Goal: Task Accomplishment & Management: Use online tool/utility

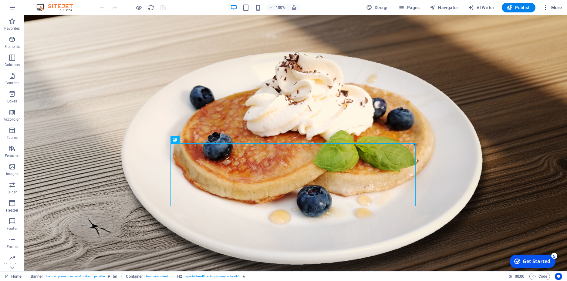
click at [558, 7] on span "More" at bounding box center [552, 8] width 19 height 6
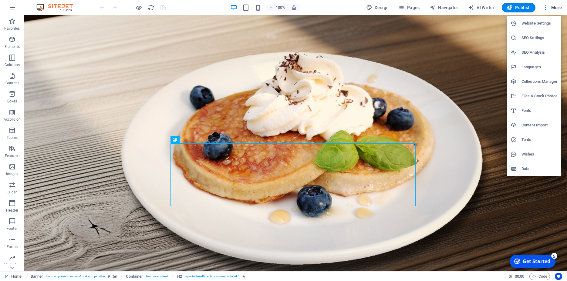
click at [527, 110] on h6 "Fonts" at bounding box center [540, 110] width 36 height 7
select select "popularity"
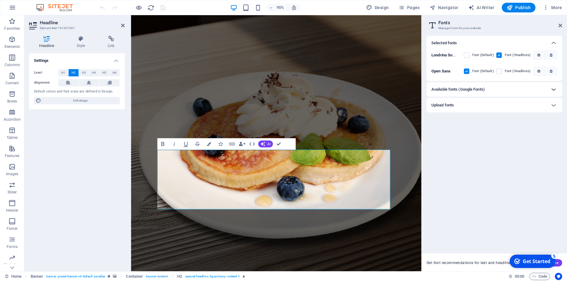
click at [552, 89] on icon at bounding box center [553, 89] width 7 height 7
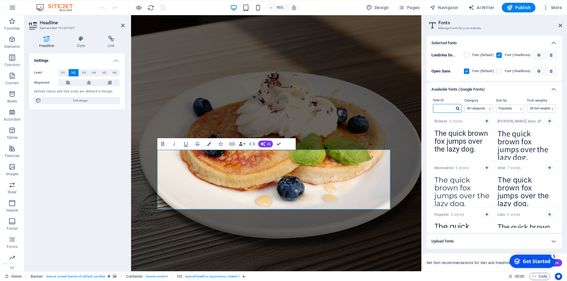
click at [441, 109] on input "text" at bounding box center [443, 108] width 21 height 8
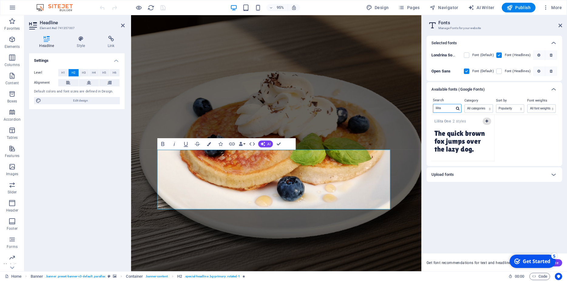
type input "lilita"
click at [485, 121] on button "button" at bounding box center [487, 121] width 8 height 7
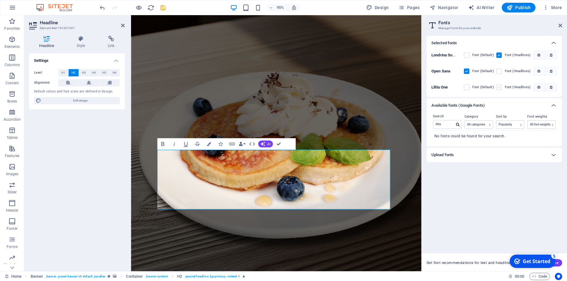
click at [500, 88] on label at bounding box center [498, 87] width 5 height 5
click at [0, 0] on One "checkbox" at bounding box center [0, 0] width 0 height 0
click at [538, 87] on icon "button" at bounding box center [538, 88] width 3 height 4
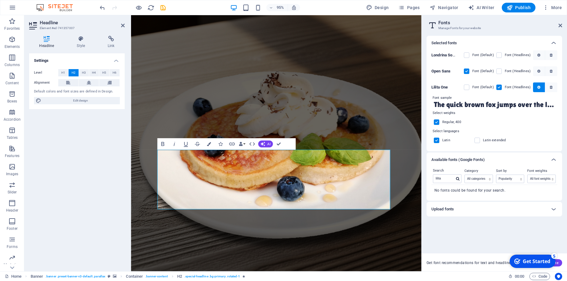
click at [434, 124] on label at bounding box center [436, 122] width 5 height 5
click at [0, 0] on input "checkbox" at bounding box center [0, 0] width 0 height 0
click at [437, 121] on label at bounding box center [436, 122] width 5 height 5
click at [0, 0] on input "checkbox" at bounding box center [0, 0] width 0 height 0
click at [437, 122] on label at bounding box center [436, 122] width 5 height 5
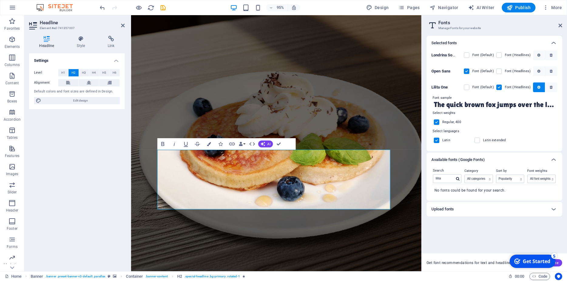
click at [0, 0] on input "checkbox" at bounding box center [0, 0] width 0 height 0
click at [437, 122] on label at bounding box center [436, 122] width 5 height 5
click at [0, 0] on input "checkbox" at bounding box center [0, 0] width 0 height 0
click at [561, 23] on icon at bounding box center [561, 25] width 4 height 5
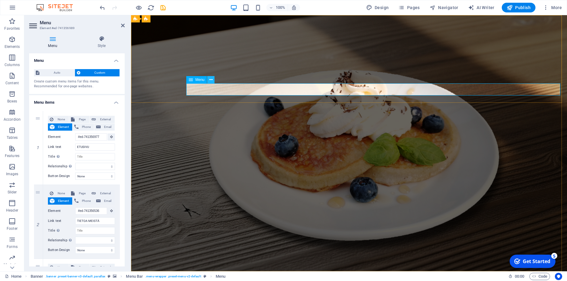
click at [209, 78] on button at bounding box center [210, 79] width 7 height 7
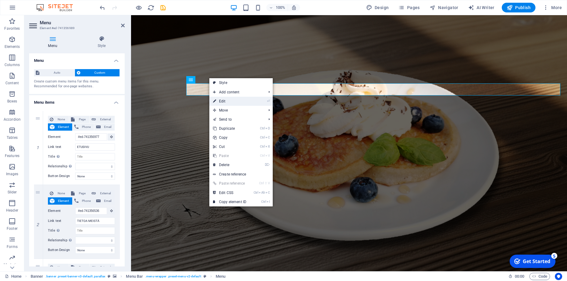
click at [232, 103] on link "⏎ Edit" at bounding box center [229, 101] width 41 height 9
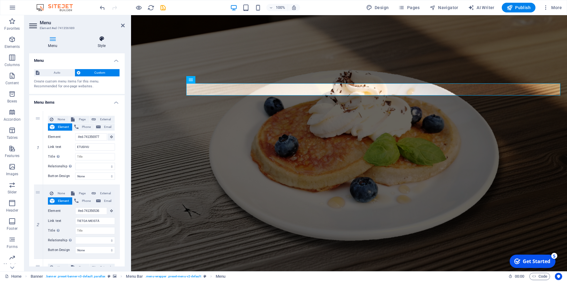
click at [101, 41] on icon at bounding box center [102, 39] width 46 height 6
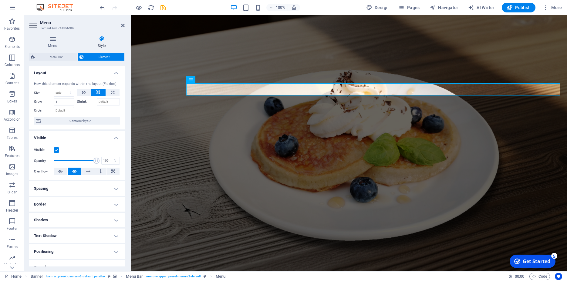
click at [111, 142] on h4 "Visible" at bounding box center [77, 136] width 96 height 11
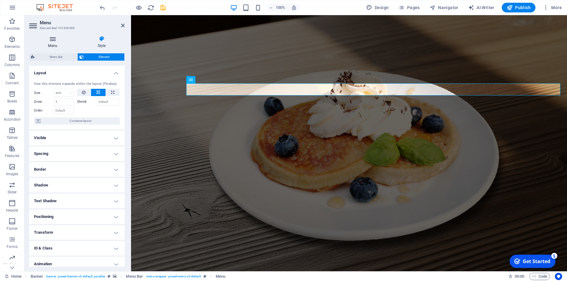
click at [55, 42] on h4 "Menu" at bounding box center [53, 42] width 49 height 13
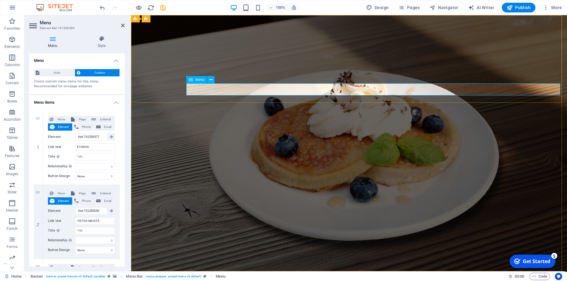
click at [191, 80] on icon at bounding box center [191, 79] width 4 height 7
click at [210, 80] on icon at bounding box center [210, 80] width 3 height 6
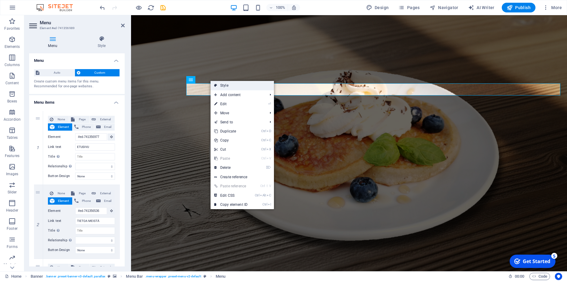
click at [222, 86] on link "Style" at bounding box center [242, 85] width 63 height 9
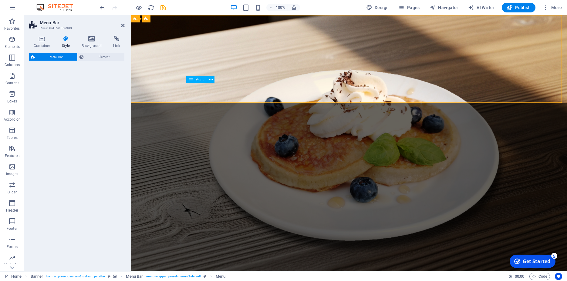
select select "rem"
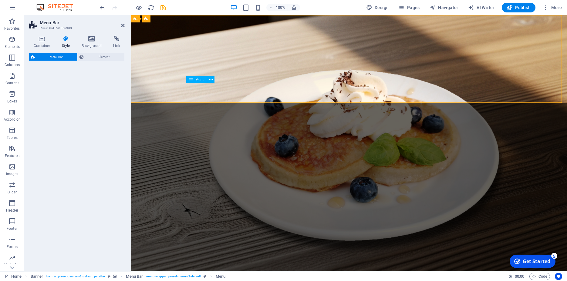
select select "rem"
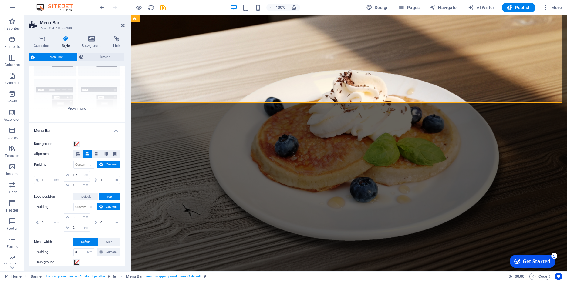
scroll to position [55, 0]
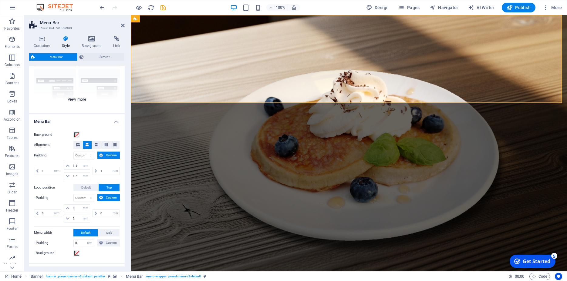
click at [71, 100] on div "Border Centered Default Fixed Loki Trigger Wide XXL" at bounding box center [77, 67] width 96 height 91
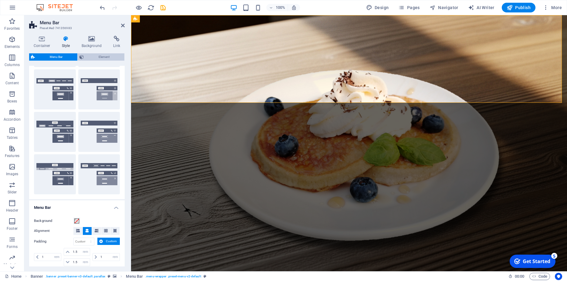
click at [91, 57] on span "Element" at bounding box center [104, 56] width 37 height 7
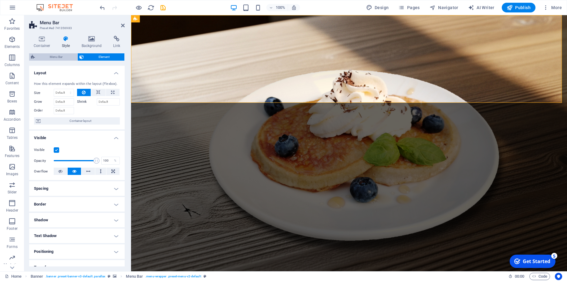
click at [51, 56] on span "Menu Bar" at bounding box center [56, 56] width 39 height 7
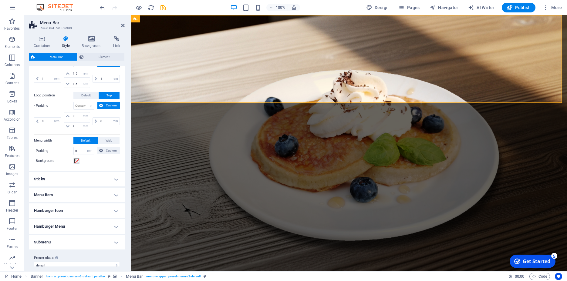
scroll to position [240, 0]
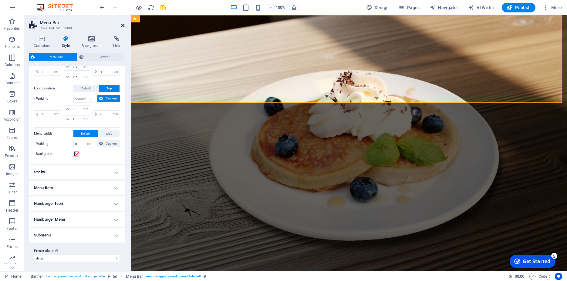
click at [122, 27] on icon at bounding box center [123, 25] width 4 height 5
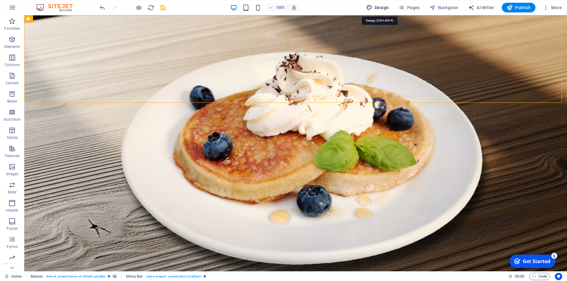
click at [380, 6] on span "Design" at bounding box center [377, 8] width 23 height 6
select select "px"
select select "400"
select select "px"
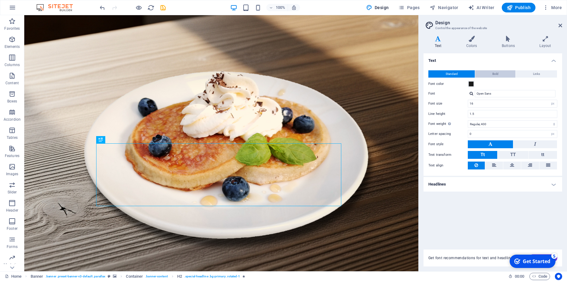
click at [508, 73] on button "Bold" at bounding box center [495, 73] width 40 height 7
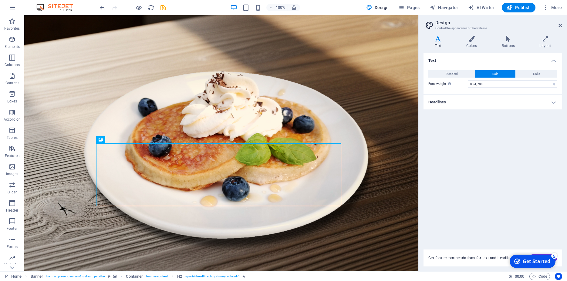
click at [555, 103] on h4 "Headlines" at bounding box center [493, 102] width 139 height 15
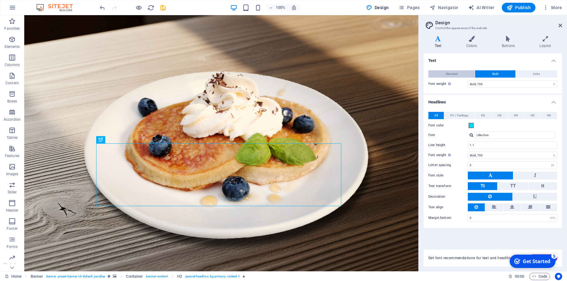
click at [457, 75] on span "Standard" at bounding box center [452, 73] width 12 height 7
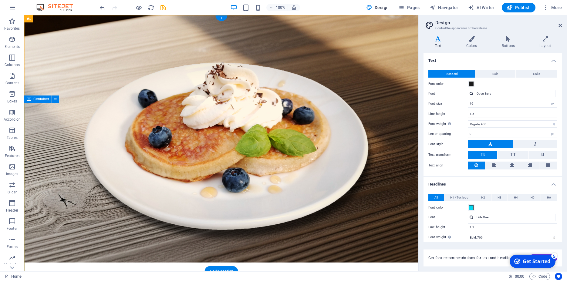
scroll to position [0, 0]
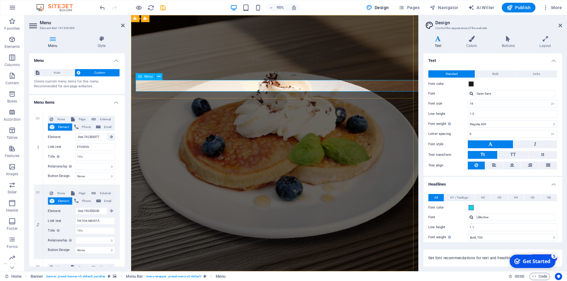
click at [539, 102] on input "16" at bounding box center [512, 103] width 89 height 7
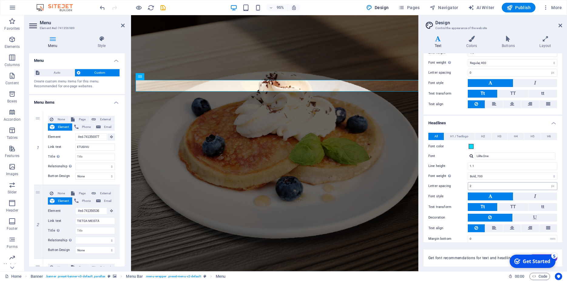
scroll to position [67, 0]
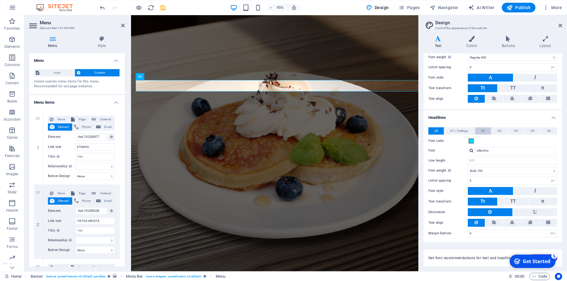
click at [479, 130] on button "H2" at bounding box center [483, 130] width 16 height 7
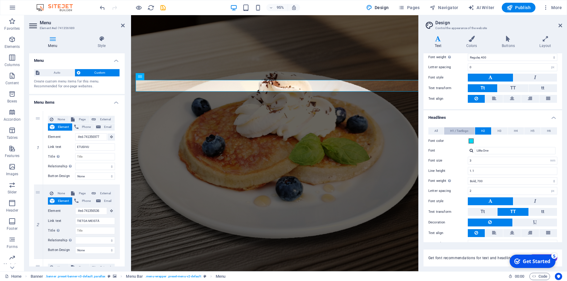
click at [460, 131] on span "H1 / Textlogo" at bounding box center [459, 130] width 18 height 7
click at [498, 130] on span "H3" at bounding box center [500, 130] width 4 height 7
click at [514, 131] on span "H4" at bounding box center [516, 130] width 4 height 7
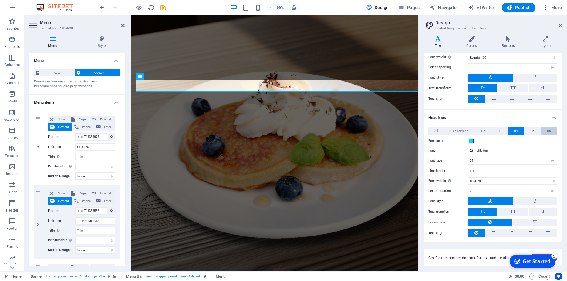
click at [547, 130] on button "H6" at bounding box center [549, 130] width 16 height 7
click at [438, 131] on button "All" at bounding box center [435, 130] width 15 height 7
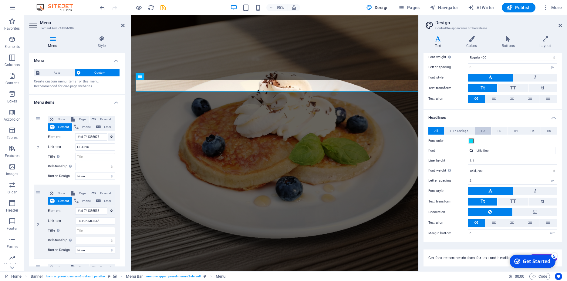
click at [475, 133] on button "H2" at bounding box center [483, 130] width 16 height 7
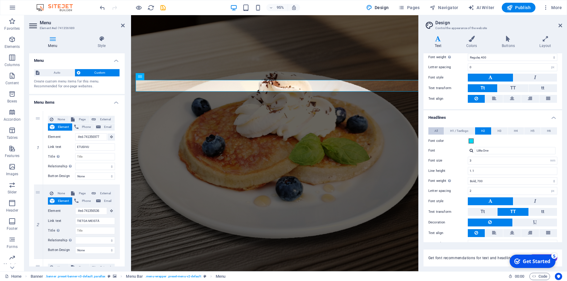
click at [440, 130] on button "All" at bounding box center [435, 130] width 15 height 7
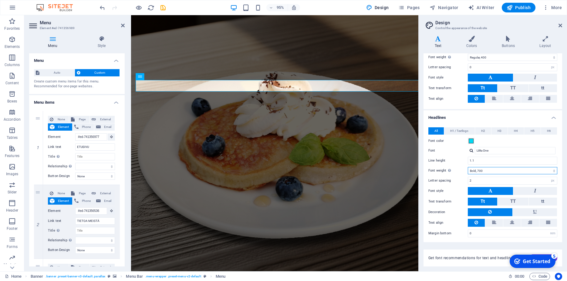
click at [468, 167] on select "Thin, 100 Extra-light, 200 Light, 300 Regular, 400 Medium, 500 Semi-bold, 600 B…" at bounding box center [512, 170] width 89 height 7
click option "Semi-bold, 600" at bounding box center [0, 0] width 0 height 0
click at [468, 167] on select "Thin, 100 Extra-light, 200 Light, 300 Regular, 400 Medium, 500 Semi-bold, 600 B…" at bounding box center [512, 170] width 89 height 7
select select "400"
click option "Regular, 400" at bounding box center [0, 0] width 0 height 0
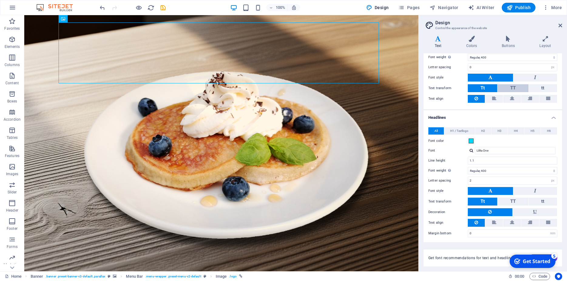
scroll to position [0, 0]
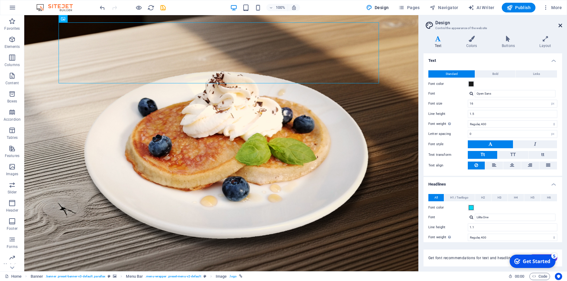
click at [561, 24] on icon at bounding box center [561, 25] width 4 height 5
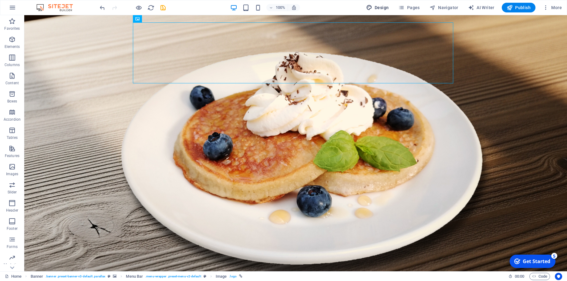
click at [383, 9] on span "Design" at bounding box center [377, 8] width 23 height 6
select select "px"
select select "400"
select select "px"
select select "400"
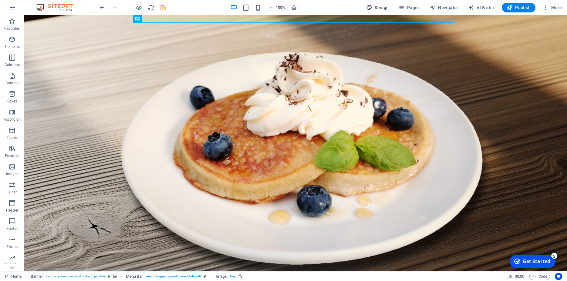
select select "px"
select select "rem"
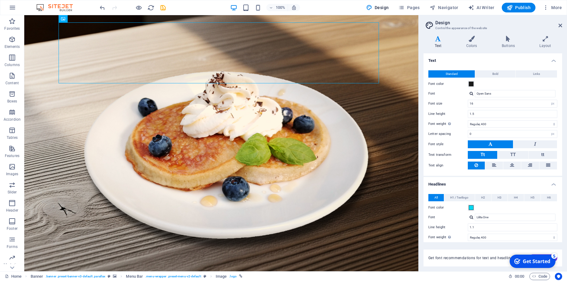
scroll to position [27, 0]
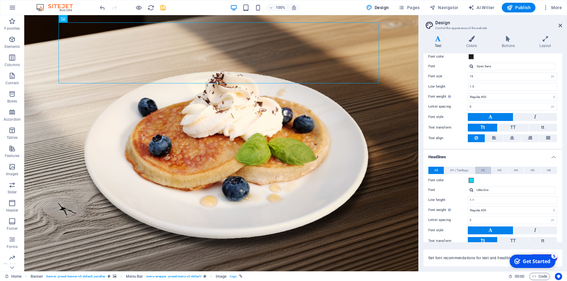
click at [484, 168] on button "H2" at bounding box center [483, 170] width 16 height 7
click at [498, 168] on span "H3" at bounding box center [500, 170] width 4 height 7
click at [434, 168] on button "All" at bounding box center [435, 170] width 15 height 7
click at [468, 207] on select "Thin, 100 Extra-light, 200 Light, 300 Regular, 400 Medium, 500 Semi-bold, 600 B…" at bounding box center [512, 210] width 89 height 7
click option "Semi-bold, 600" at bounding box center [0, 0] width 0 height 0
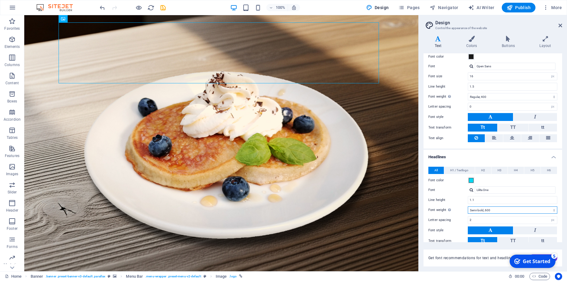
click at [468, 207] on select "Thin, 100 Extra-light, 200 Light, 300 Regular, 400 Medium, 500 Semi-bold, 600 B…" at bounding box center [512, 210] width 89 height 7
click option "Extra-light, 200" at bounding box center [0, 0] width 0 height 0
click at [468, 207] on select "Thin, 100 Extra-light, 200 Light, 300 Regular, 400 Medium, 500 Semi-bold, 600 B…" at bounding box center [512, 210] width 89 height 7
click option "Thin, 100" at bounding box center [0, 0] width 0 height 0
click at [468, 207] on select "Thin, 100 Extra-light, 200 Light, 300 Regular, 400 Medium, 500 Semi-bold, 600 B…" at bounding box center [512, 210] width 89 height 7
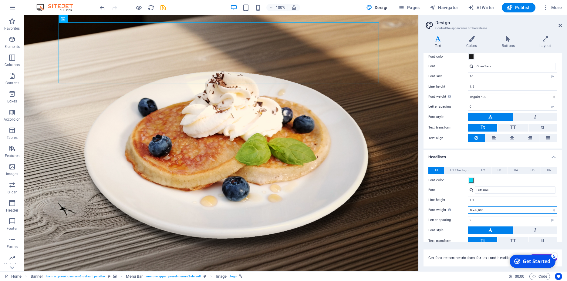
click option "Black, 900" at bounding box center [0, 0] width 0 height 0
click at [468, 207] on select "Thin, 100 Extra-light, 200 Light, 300 Regular, 400 Medium, 500 Semi-bold, 600 B…" at bounding box center [512, 210] width 89 height 7
select select "400"
click option "Regular, 400" at bounding box center [0, 0] width 0 height 0
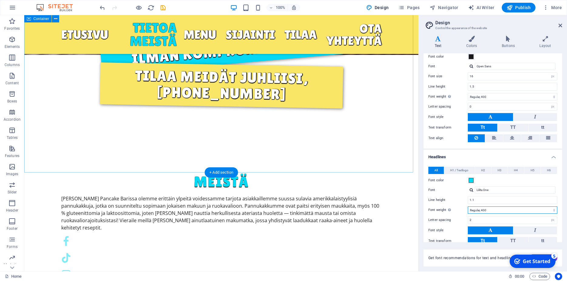
scroll to position [186, 0]
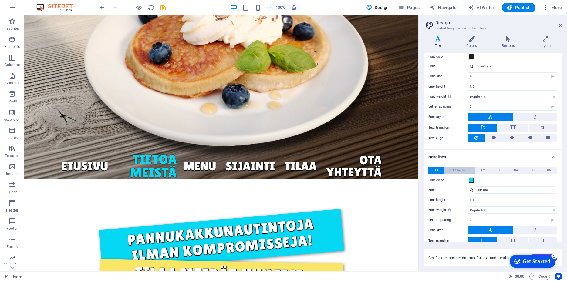
click at [460, 171] on span "H1 / Textlogo" at bounding box center [459, 170] width 18 height 7
click at [468, 217] on select "Thin, 100 Extra-light, 200 Light, 300 Regular, 400 Medium, 500 Semi-bold, 600 B…" at bounding box center [512, 220] width 89 height 7
click option "Thin, 100" at bounding box center [0, 0] width 0 height 0
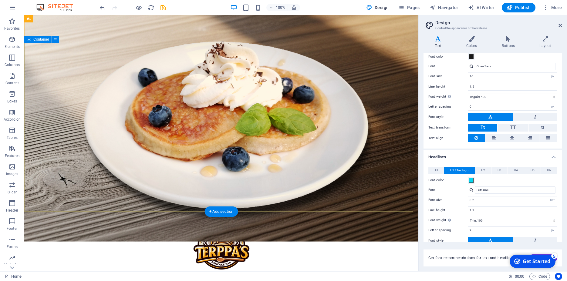
scroll to position [0, 0]
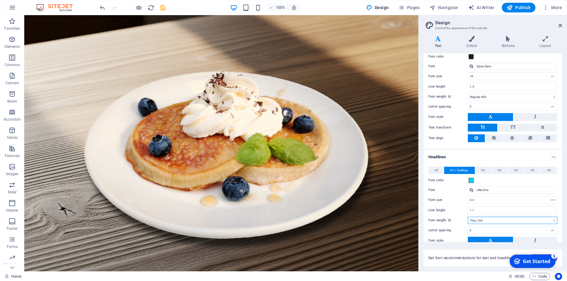
click at [468, 217] on select "Thin, 100 Extra-light, 200 Light, 300 Regular, 400 Medium, 500 Semi-bold, 600 B…" at bounding box center [512, 220] width 89 height 7
click option "Black, 900" at bounding box center [0, 0] width 0 height 0
click at [468, 217] on select "Thin, 100 Extra-light, 200 Light, 300 Regular, 400 Medium, 500 Semi-bold, 600 B…" at bounding box center [512, 220] width 89 height 7
click option "Bold, 700" at bounding box center [0, 0] width 0 height 0
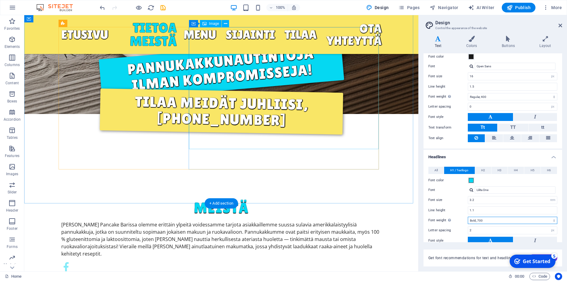
scroll to position [402, 0]
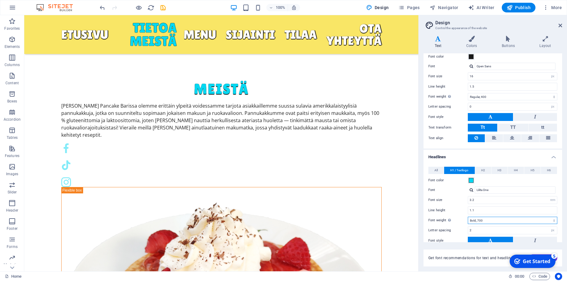
click at [468, 217] on select "Thin, 100 Extra-light, 200 Light, 300 Regular, 400 Medium, 500 Semi-bold, 600 B…" at bounding box center [512, 220] width 89 height 7
click option "Light, 300" at bounding box center [0, 0] width 0 height 0
click at [468, 217] on select "Thin, 100 Extra-light, 200 Light, 300 Regular, 400 Medium, 500 Semi-bold, 600 B…" at bounding box center [512, 220] width 89 height 7
click option "Thin, 100" at bounding box center [0, 0] width 0 height 0
click at [468, 217] on select "Thin, 100 Extra-light, 200 Light, 300 Regular, 400 Medium, 500 Semi-bold, 600 B…" at bounding box center [512, 220] width 89 height 7
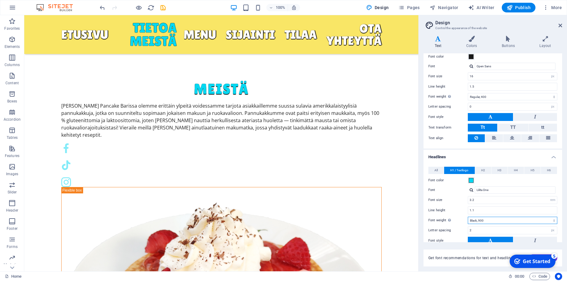
click option "Black, 900" at bounding box center [0, 0] width 0 height 0
click at [468, 217] on select "Thin, 100 Extra-light, 200 Light, 300 Regular, 400 Medium, 500 Semi-bold, 600 B…" at bounding box center [512, 220] width 89 height 7
click option "Extra-bold, 800" at bounding box center [0, 0] width 0 height 0
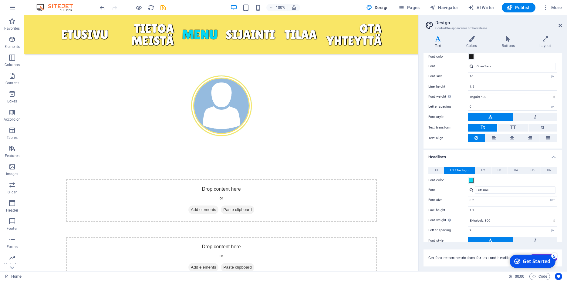
scroll to position [1238, 0]
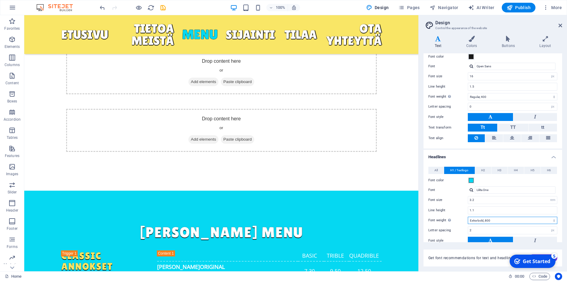
click at [468, 217] on select "Thin, 100 Extra-light, 200 Light, 300 Regular, 400 Medium, 500 Semi-bold, 600 B…" at bounding box center [512, 220] width 89 height 7
click option "Thin, 100" at bounding box center [0, 0] width 0 height 0
click at [468, 217] on select "Thin, 100 Extra-light, 200 Light, 300 Regular, 400 Medium, 500 Semi-bold, 600 B…" at bounding box center [512, 220] width 89 height 7
select select "400"
click option "Regular, 400" at bounding box center [0, 0] width 0 height 0
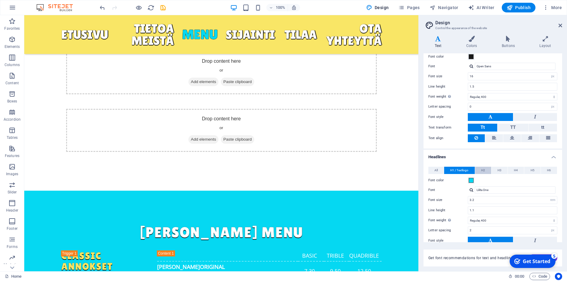
click at [481, 169] on span "H2" at bounding box center [483, 170] width 4 height 7
click at [468, 217] on select "Thin, 100 Extra-light, 200 Light, 300 Regular, 400 Medium, 500 Semi-bold, 600 B…" at bounding box center [512, 220] width 89 height 7
click option "Thin, 100" at bounding box center [0, 0] width 0 height 0
click at [468, 217] on select "Thin, 100 Extra-light, 200 Light, 300 Regular, 400 Medium, 500 Semi-bold, 600 B…" at bounding box center [512, 220] width 89 height 7
click option "Regular, 400" at bounding box center [0, 0] width 0 height 0
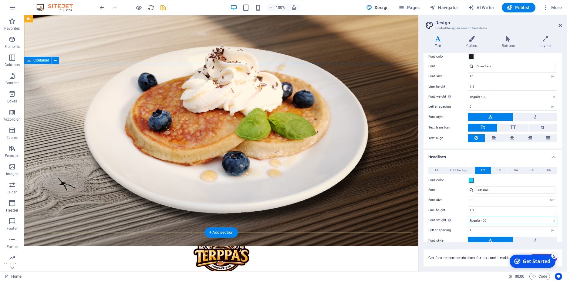
scroll to position [62, 0]
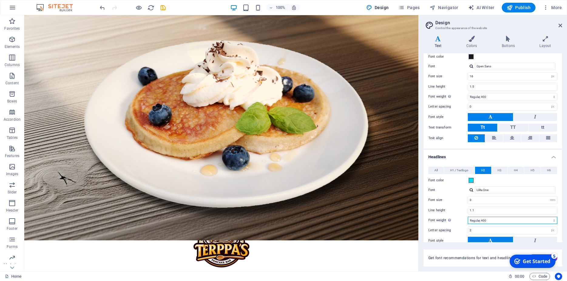
click at [468, 217] on select "Thin, 100 Extra-light, 200 Light, 300 Regular, 400 Medium, 500 Semi-bold, 600 B…" at bounding box center [512, 220] width 89 height 7
click option "Extra-bold, 800" at bounding box center [0, 0] width 0 height 0
click at [468, 217] on select "Thin, 100 Extra-light, 200 Light, 300 Regular, 400 Medium, 500 Semi-bold, 600 B…" at bounding box center [512, 220] width 89 height 7
select select "400"
click option "Regular, 400" at bounding box center [0, 0] width 0 height 0
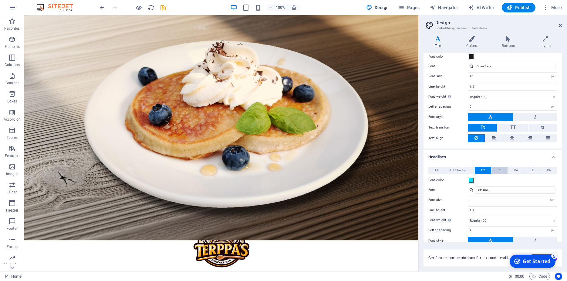
click at [501, 171] on button "H3" at bounding box center [499, 170] width 16 height 7
click at [499, 199] on input "28" at bounding box center [512, 200] width 89 height 7
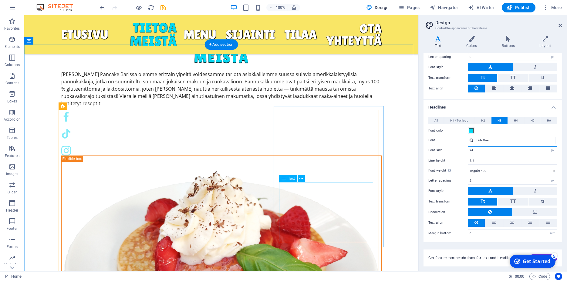
scroll to position [433, 0]
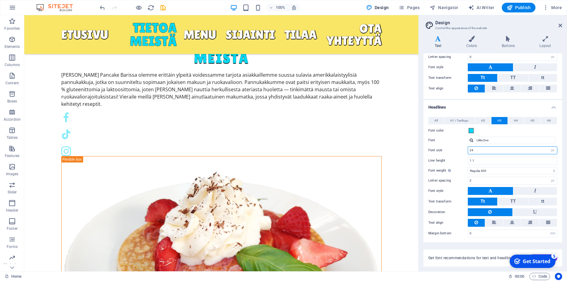
click at [478, 148] on input "24" at bounding box center [512, 150] width 89 height 7
type input "28"
click at [514, 123] on span "H4" at bounding box center [516, 120] width 4 height 7
click at [478, 150] on input "24" at bounding box center [512, 150] width 89 height 7
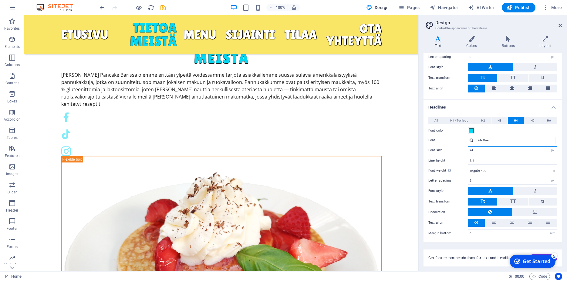
click at [478, 150] on input "24" at bounding box center [512, 150] width 89 height 7
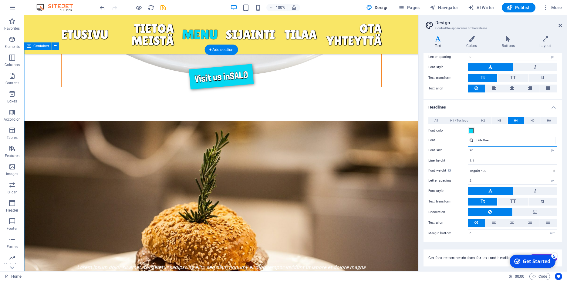
scroll to position [743, 0]
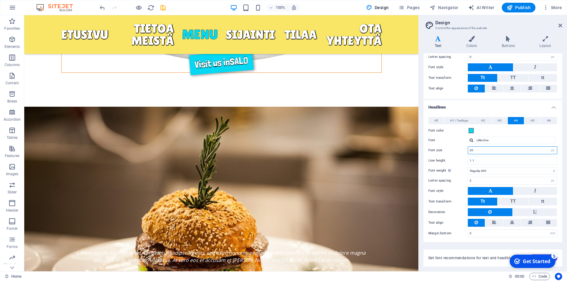
click at [478, 150] on input "20" at bounding box center [512, 150] width 89 height 7
click at [475, 150] on input "28" at bounding box center [512, 150] width 89 height 7
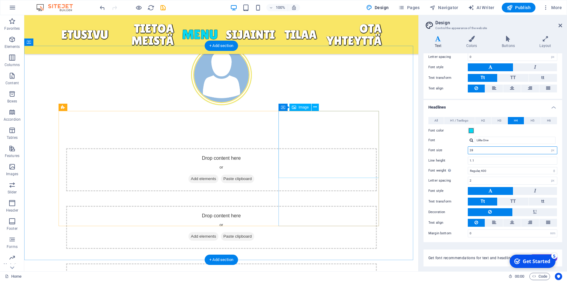
scroll to position [1238, 0]
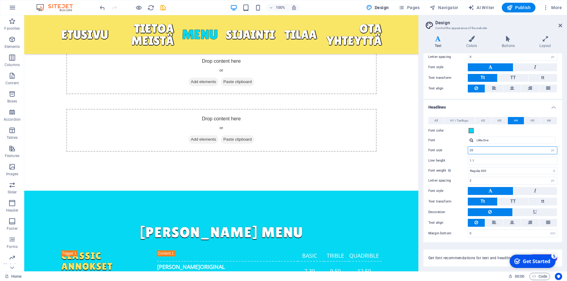
click at [498, 150] on input "20" at bounding box center [512, 150] width 89 height 7
click at [477, 151] on input "28" at bounding box center [512, 150] width 89 height 7
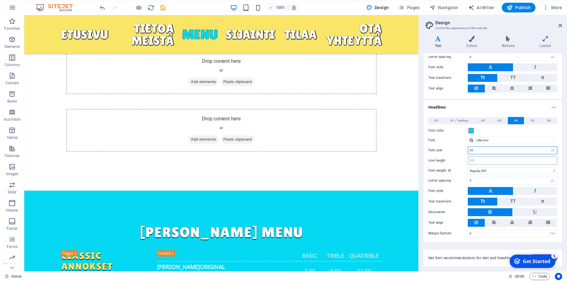
type input "2"
type input "28"
click at [532, 120] on button "H5" at bounding box center [532, 120] width 16 height 7
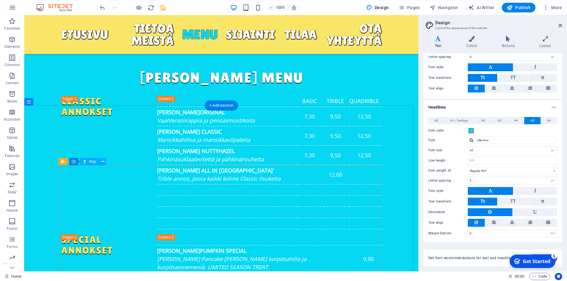
scroll to position [1331, 0]
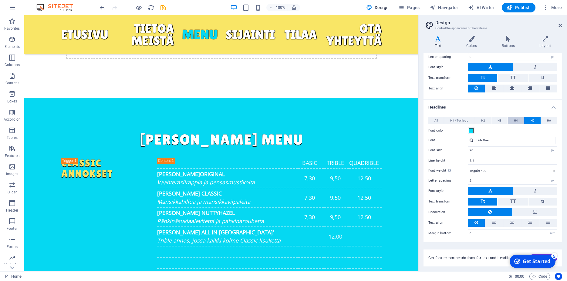
click at [514, 119] on span "H4" at bounding box center [516, 120] width 4 height 7
click at [531, 122] on span "H5" at bounding box center [533, 120] width 4 height 7
click at [547, 121] on span "H6" at bounding box center [549, 120] width 4 height 7
click at [531, 120] on span "H5" at bounding box center [533, 120] width 4 height 7
click at [476, 150] on input "20" at bounding box center [512, 150] width 89 height 7
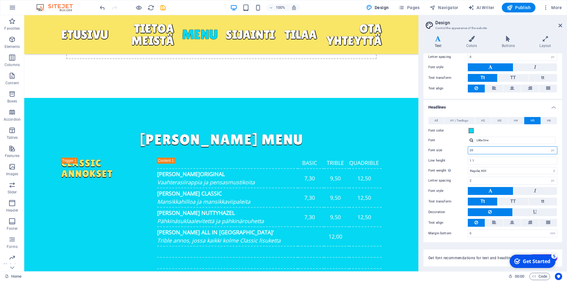
click at [476, 150] on input "20" at bounding box center [512, 150] width 89 height 7
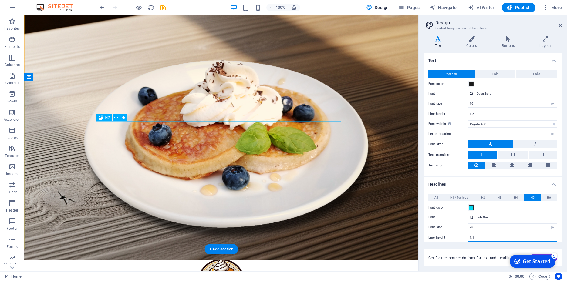
scroll to position [62, 0]
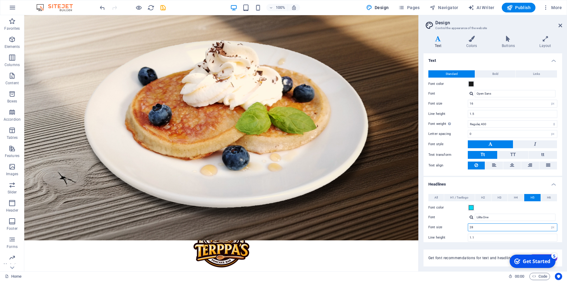
click at [485, 227] on input "28" at bounding box center [512, 227] width 89 height 7
type input "2"
type input "4"
type input "20"
click at [549, 196] on button "H6" at bounding box center [549, 197] width 16 height 7
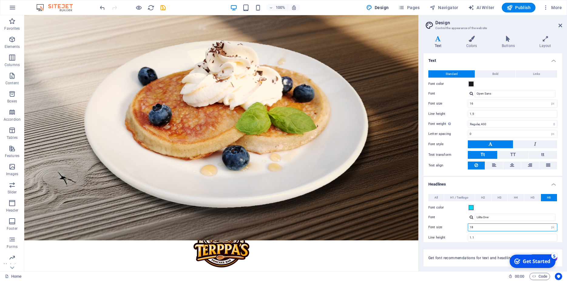
click at [484, 228] on input "18" at bounding box center [512, 227] width 89 height 7
click at [484, 227] on input "18" at bounding box center [512, 227] width 89 height 7
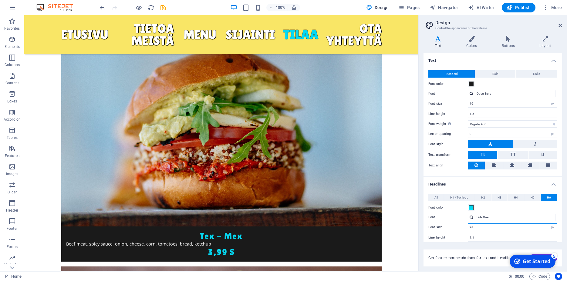
scroll to position [2197, 0]
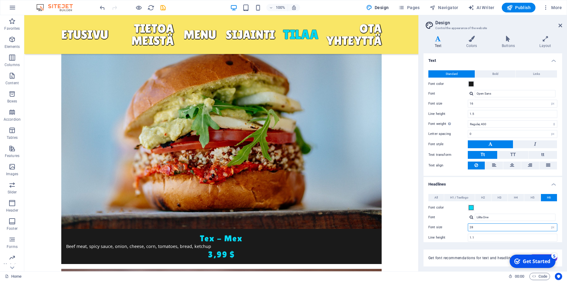
click at [476, 227] on input "28" at bounding box center [512, 227] width 89 height 7
type input "2"
type input "18"
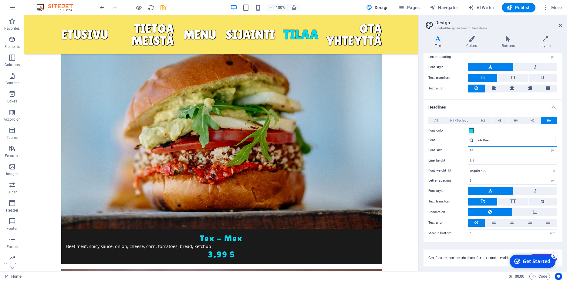
scroll to position [22, 0]
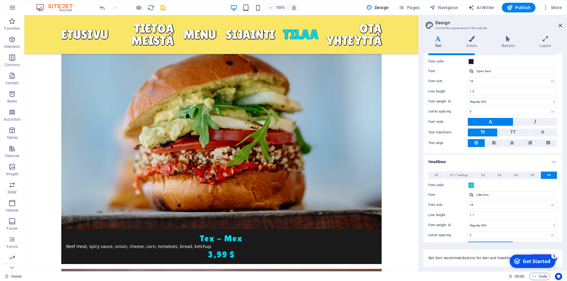
click at [553, 261] on div "checkmark Get Started 5" at bounding box center [533, 261] width 46 height 13
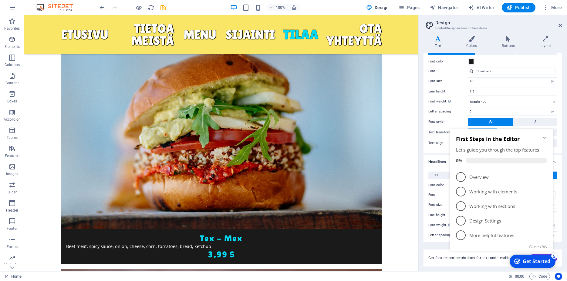
click at [543, 137] on icon "Minimize checklist" at bounding box center [544, 137] width 5 height 5
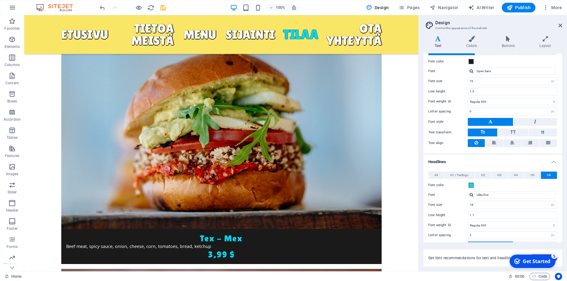
drag, startPoint x: 607, startPoint y: 398, endPoint x: 549, endPoint y: 268, distance: 142.9
click div "checkmark Get Started 5 First Steps in the Editor Let's guide you through the t…"
click at [549, 263] on div "Get Started" at bounding box center [537, 261] width 28 height 7
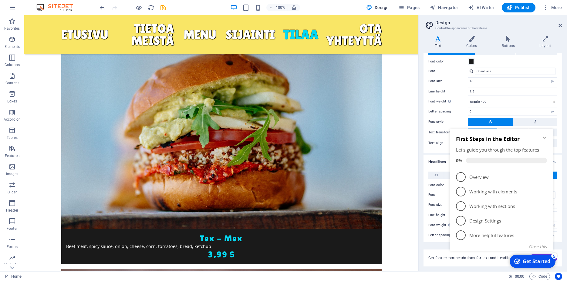
click at [546, 138] on icon "Minimize checklist" at bounding box center [544, 137] width 5 height 5
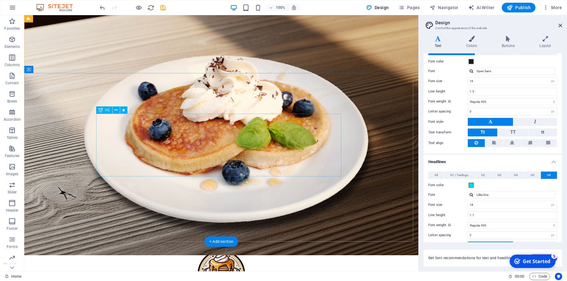
scroll to position [0, 0]
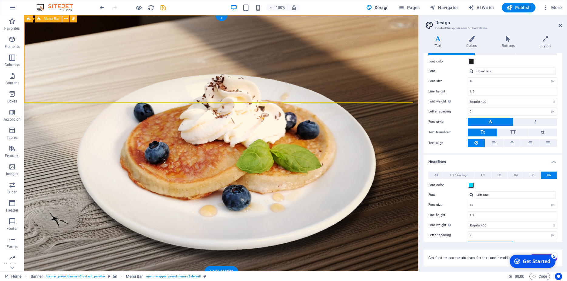
select select "rem"
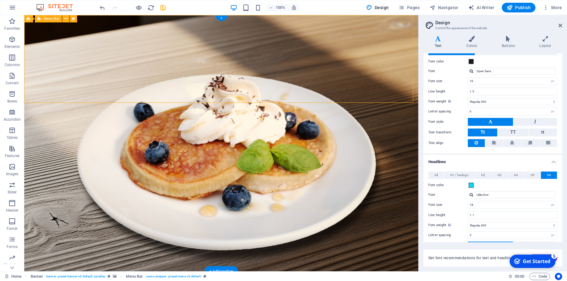
select select "rem"
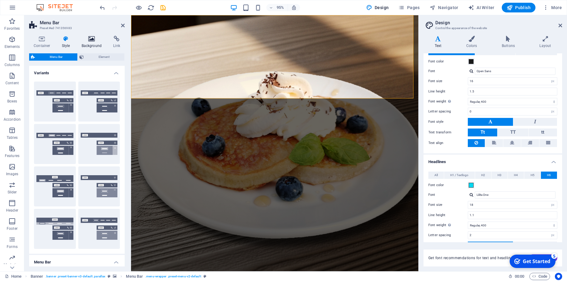
click at [94, 42] on icon at bounding box center [91, 39] width 29 height 6
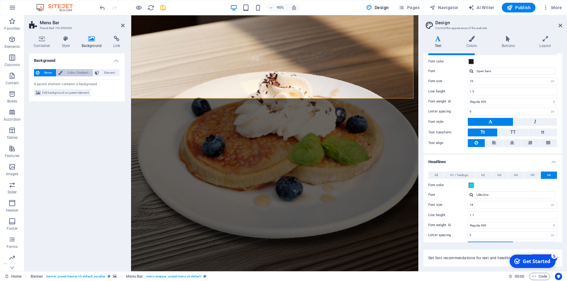
click at [76, 71] on span "Color / Gradient" at bounding box center [77, 72] width 27 height 7
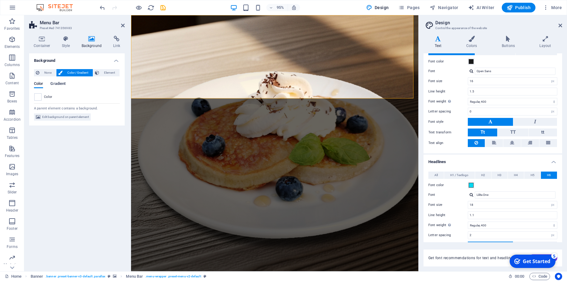
click at [62, 85] on span "Gradient" at bounding box center [57, 84] width 15 height 8
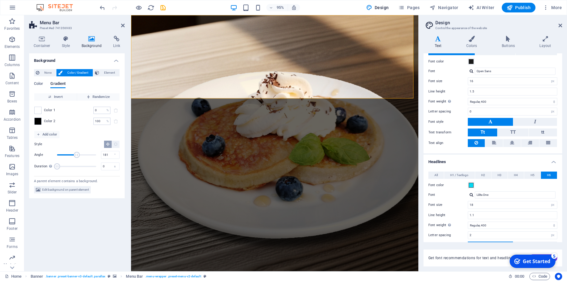
drag, startPoint x: 67, startPoint y: 154, endPoint x: 77, endPoint y: 155, distance: 9.8
click at [77, 155] on span "Angle" at bounding box center [77, 155] width 6 height 6
type input "0"
drag, startPoint x: 77, startPoint y: 156, endPoint x: 54, endPoint y: 155, distance: 23.1
click at [54, 155] on span "Angle" at bounding box center [57, 155] width 6 height 6
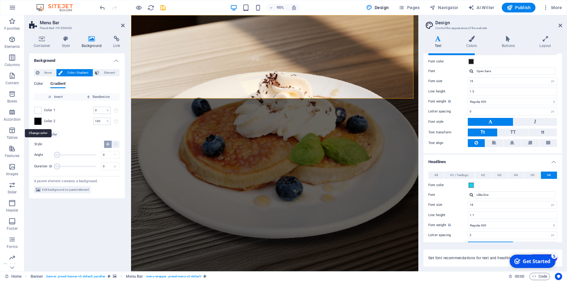
click at [38, 123] on span at bounding box center [38, 121] width 7 height 7
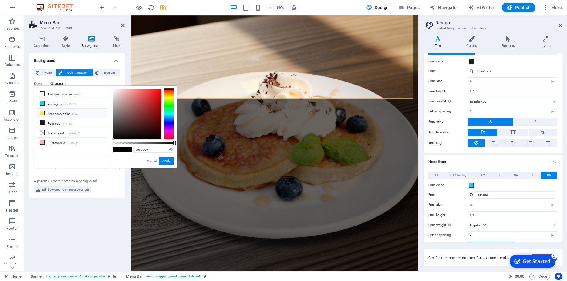
click at [54, 113] on li "Secondary color #f9e666" at bounding box center [72, 114] width 70 height 10
type input "#f9e666"
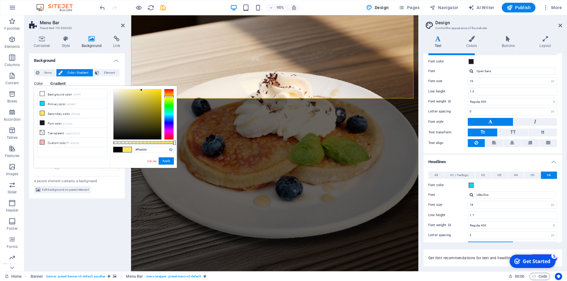
click at [82, 72] on span "Color / Gradient" at bounding box center [77, 72] width 27 height 7
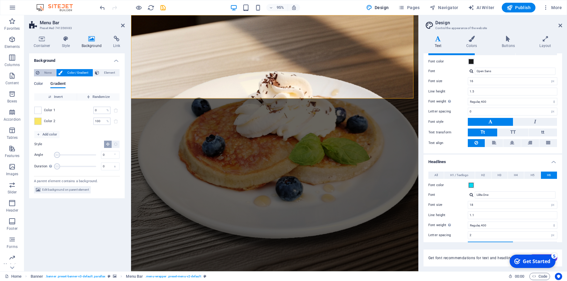
click at [49, 74] on span "None" at bounding box center [47, 72] width 13 height 7
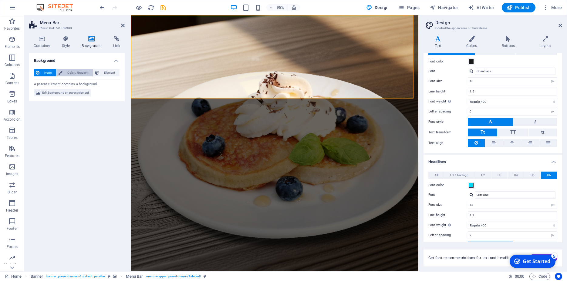
click at [66, 70] on span "Color / Gradient" at bounding box center [77, 72] width 27 height 7
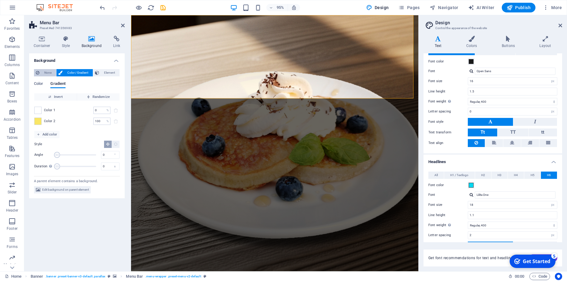
click at [42, 74] on span "None" at bounding box center [47, 72] width 13 height 7
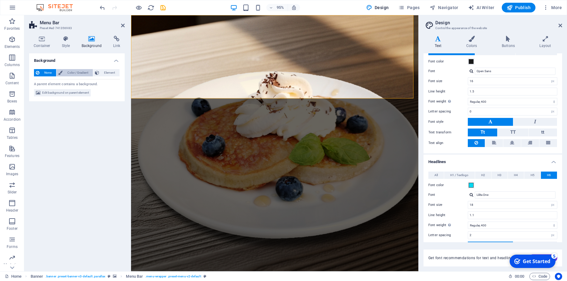
click at [66, 72] on span "Color / Gradient" at bounding box center [77, 72] width 27 height 7
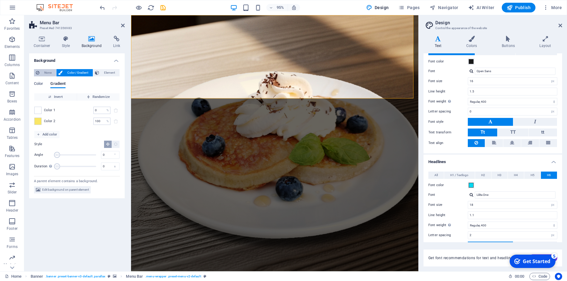
click at [46, 76] on span "None" at bounding box center [47, 72] width 13 height 7
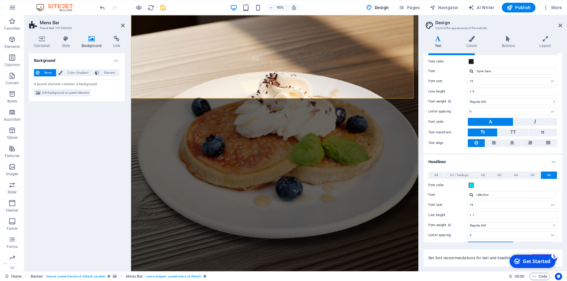
click at [122, 23] on h2 "Menu Bar" at bounding box center [82, 22] width 85 height 5
click at [125, 27] on aside "Menu Bar Preset #ed-741356983 Container Style Background Link Size Height Defau…" at bounding box center [77, 143] width 107 height 256
click at [124, 27] on icon at bounding box center [123, 25] width 4 height 5
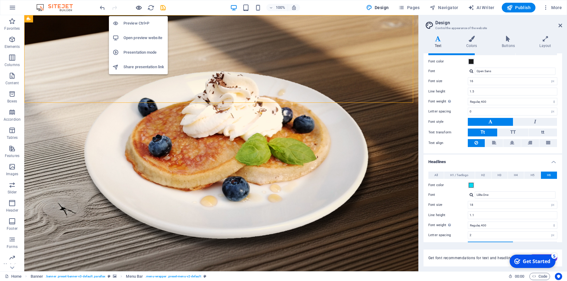
click at [137, 6] on icon "button" at bounding box center [138, 7] width 7 height 7
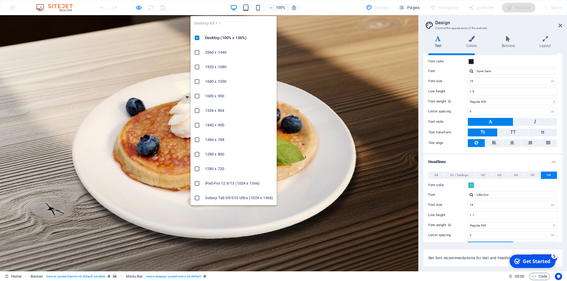
click at [234, 9] on icon "button" at bounding box center [233, 7] width 7 height 7
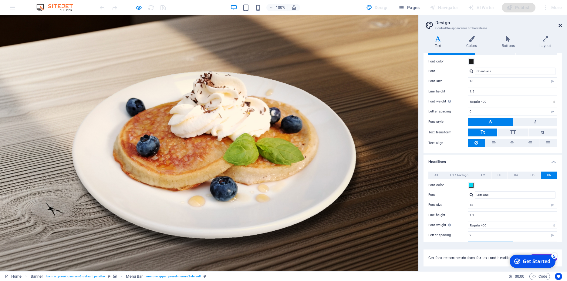
click at [561, 26] on icon at bounding box center [561, 25] width 4 height 5
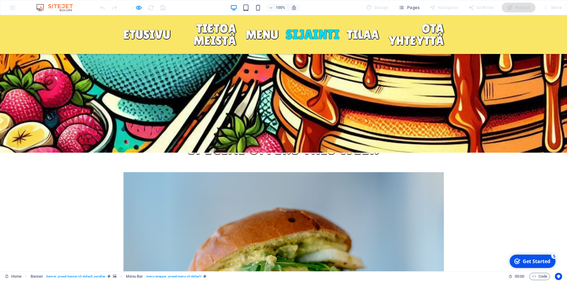
scroll to position [1557, 0]
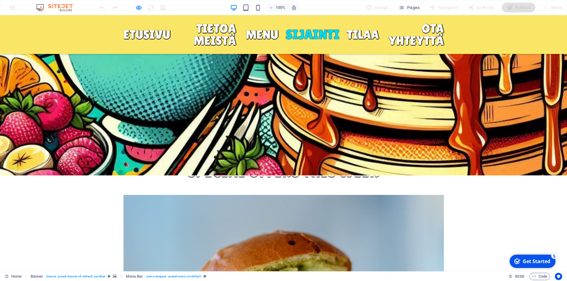
drag, startPoint x: 337, startPoint y: 96, endPoint x: 332, endPoint y: 98, distance: 5.4
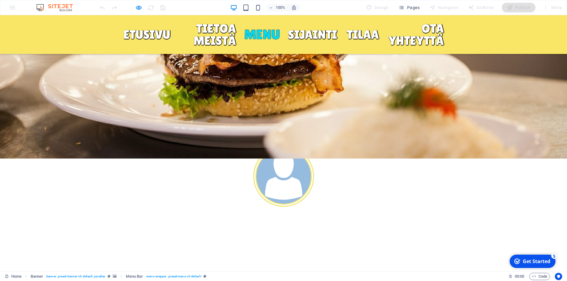
scroll to position [938, 0]
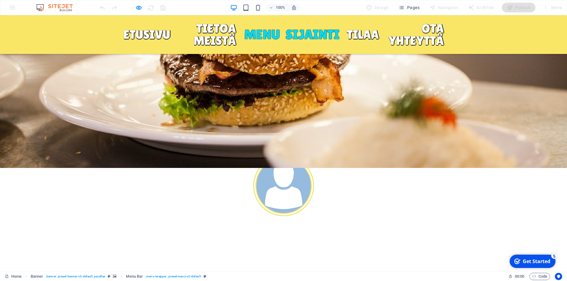
click at [331, 29] on link "SIJAINTI" at bounding box center [312, 34] width 54 height 13
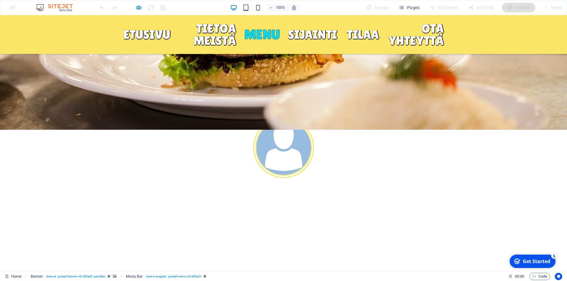
scroll to position [971, 0]
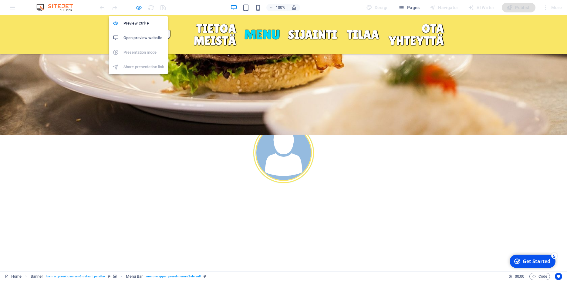
click at [138, 9] on icon "button" at bounding box center [138, 7] width 7 height 7
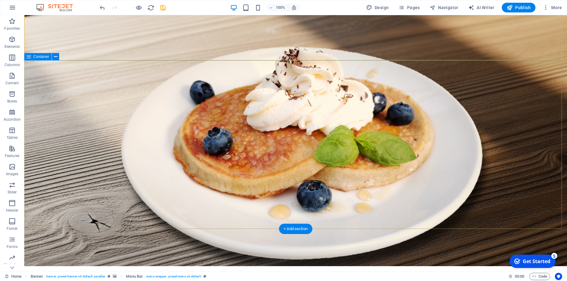
scroll to position [0, 0]
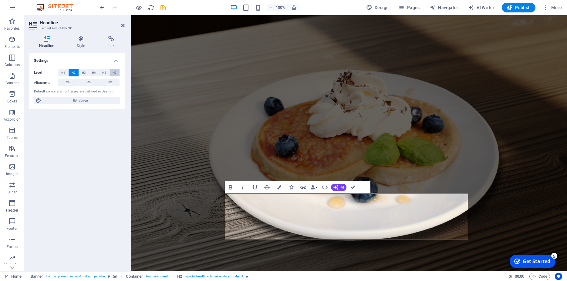
click at [115, 74] on span "H6" at bounding box center [115, 72] width 4 height 7
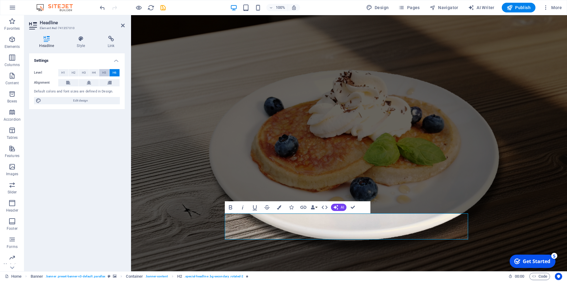
click at [102, 74] on button "H5" at bounding box center [104, 72] width 10 height 7
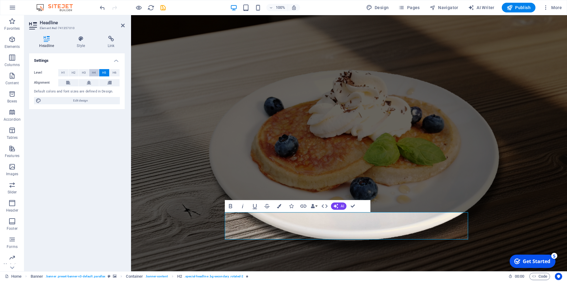
click at [96, 72] on span "H4" at bounding box center [94, 72] width 4 height 7
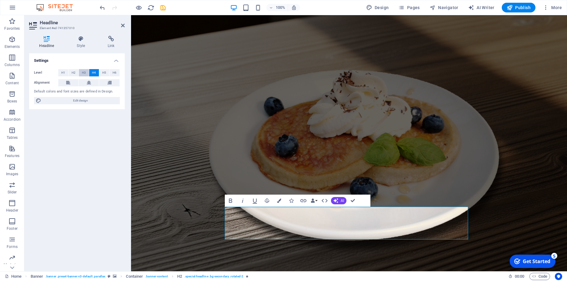
click at [84, 72] on span "H3" at bounding box center [84, 72] width 4 height 7
click at [75, 73] on span "H2" at bounding box center [74, 72] width 4 height 7
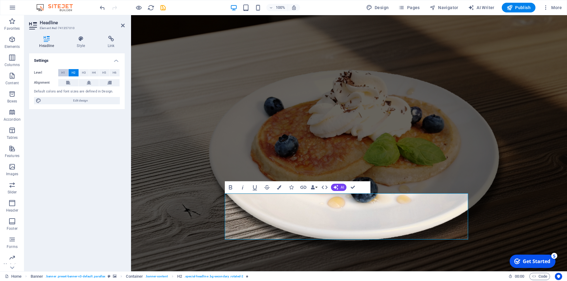
click at [64, 72] on span "H1" at bounding box center [63, 72] width 4 height 7
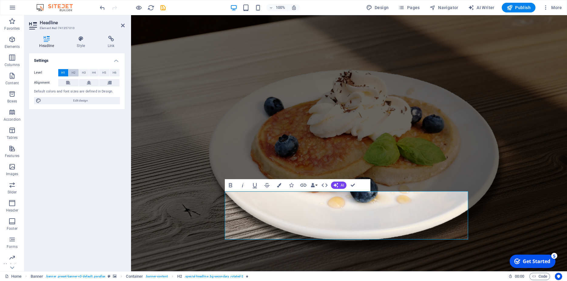
click at [74, 74] on span "H2" at bounding box center [74, 72] width 4 height 7
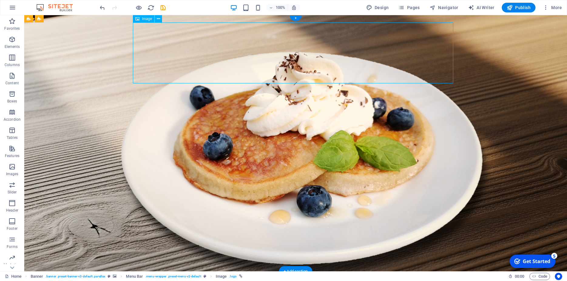
select select "px"
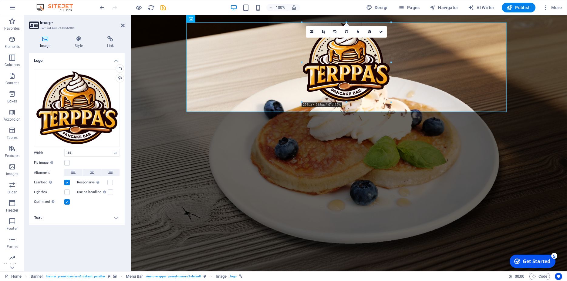
drag, startPoint x: 375, startPoint y: 74, endPoint x: 390, endPoint y: 102, distance: 31.8
type input "293"
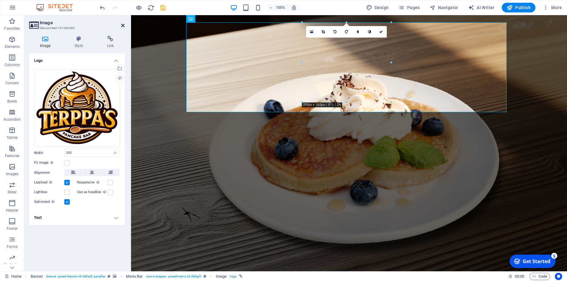
click at [124, 25] on icon at bounding box center [123, 25] width 4 height 5
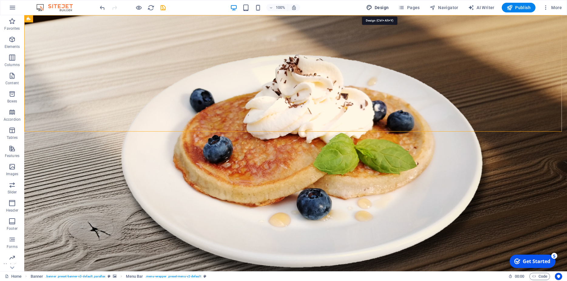
click at [382, 10] on span "Design" at bounding box center [377, 8] width 23 height 6
select select "px"
select select "400"
select select "px"
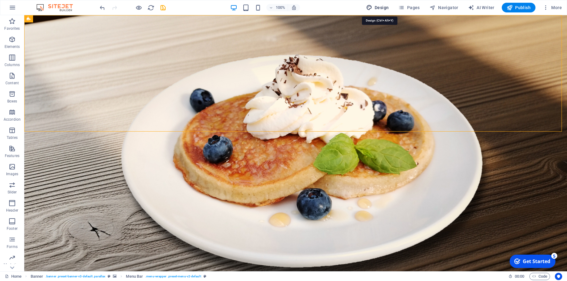
select select "400"
select select "px"
select select "rem"
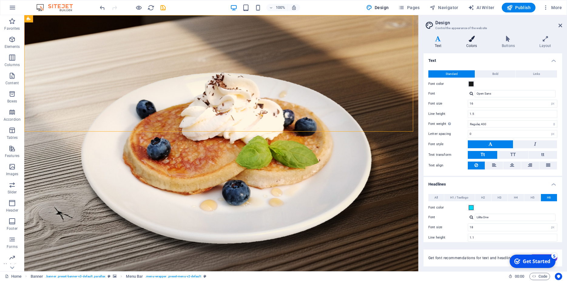
click at [477, 42] on h4 "Colors" at bounding box center [472, 42] width 35 height 13
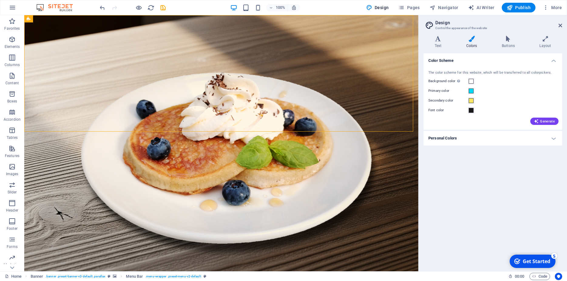
click at [545, 139] on h4 "Personal Colors" at bounding box center [493, 138] width 139 height 15
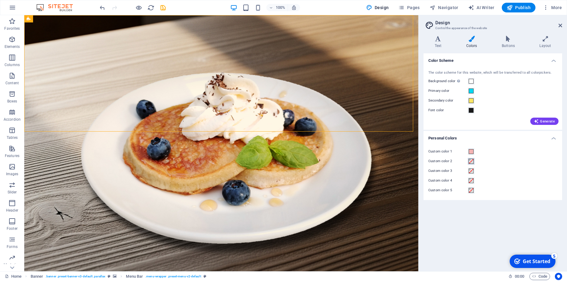
click at [472, 161] on span at bounding box center [471, 161] width 5 height 5
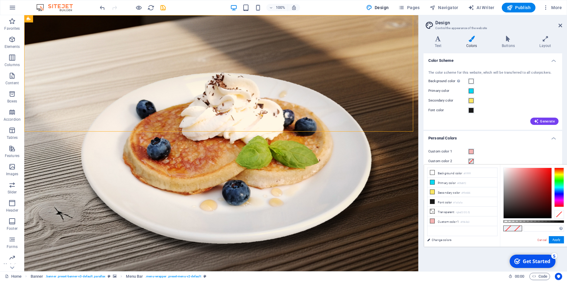
click at [458, 231] on ul "Background color #ffffff Primary color #05d8f2 Secondary color #f9e666 Font col…" at bounding box center [462, 202] width 70 height 69
click at [439, 231] on ul "Background color #ffffff Primary color #05d8f2 Secondary color #f9e666 Font col…" at bounding box center [462, 202] width 70 height 69
click at [440, 229] on ul "Background color #ffffff Primary color #05d8f2 Secondary color #f9e666 Font col…" at bounding box center [462, 202] width 70 height 69
click at [431, 229] on ul "Background color #ffffff Primary color #05d8f2 Secondary color #f9e666 Font col…" at bounding box center [462, 202] width 70 height 69
click at [437, 240] on link "Change colors" at bounding box center [459, 240] width 70 height 8
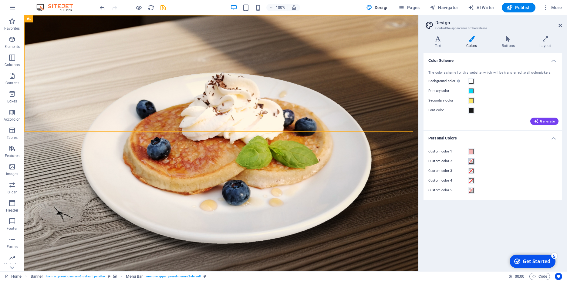
click at [471, 161] on span at bounding box center [471, 161] width 5 height 5
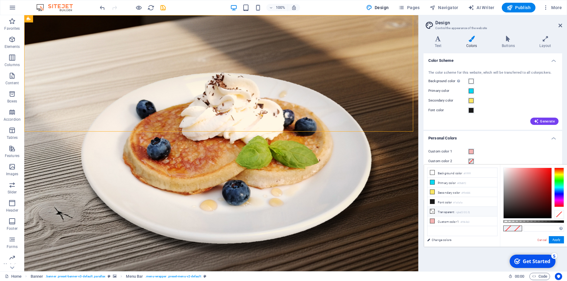
click at [465, 211] on small "rgba(0,0,0,.0)" at bounding box center [463, 213] width 14 height 4
click at [551, 229] on input "rgba(0, 0, 0, 0)" at bounding box center [544, 229] width 40 height 6
paste input "fcc40f"
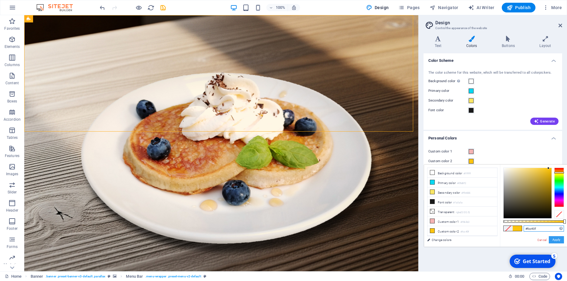
type input "#fcc40f"
click at [558, 239] on button "Apply" at bounding box center [556, 239] width 15 height 7
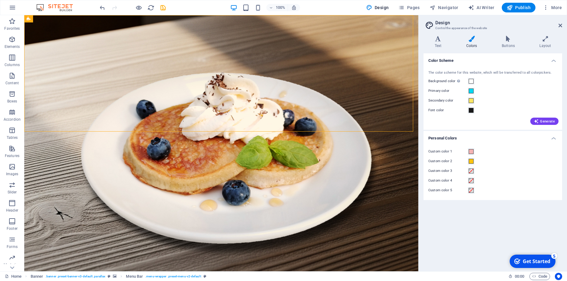
drag, startPoint x: 527, startPoint y: 169, endPoint x: 525, endPoint y: 173, distance: 4.1
click at [526, 169] on div "Custom color 3" at bounding box center [492, 170] width 129 height 7
click at [473, 172] on span at bounding box center [471, 171] width 5 height 5
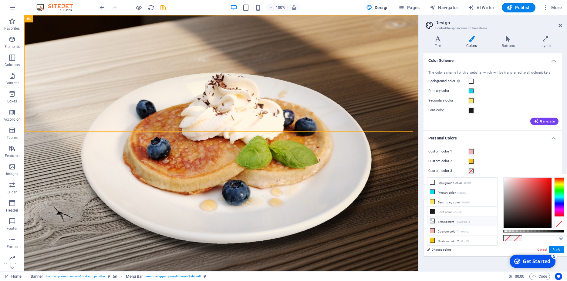
click at [454, 220] on li "Transparent rgba(0,0,0,.0)" at bounding box center [462, 222] width 70 height 10
click at [535, 236] on input "rgba(0, 0, 0, 0)" at bounding box center [544, 238] width 40 height 6
click at [543, 238] on input "rgba(0, 0, 0, 0)" at bounding box center [544, 238] width 40 height 6
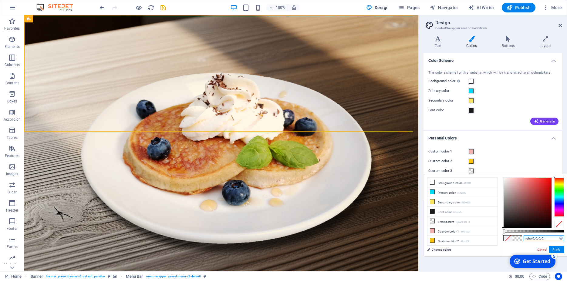
click at [543, 238] on input "rgba(0, 0, 0, 0)" at bounding box center [544, 238] width 40 height 6
paste input "#721377"
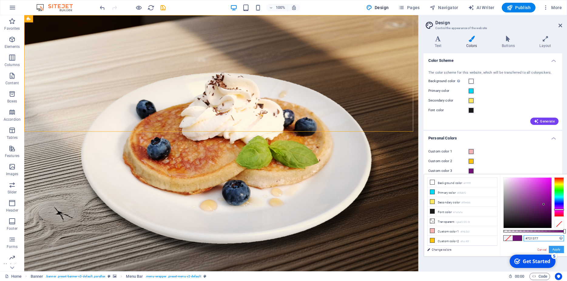
type input "#721377"
click at [556, 247] on button "Apply" at bounding box center [556, 249] width 15 height 7
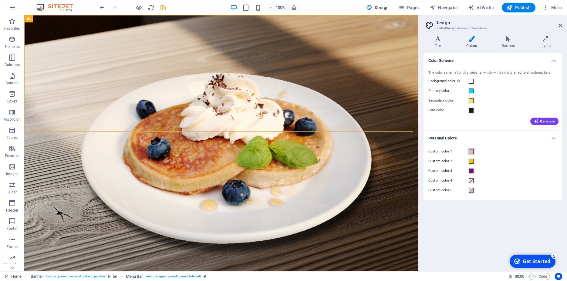
click at [472, 152] on span at bounding box center [471, 151] width 5 height 5
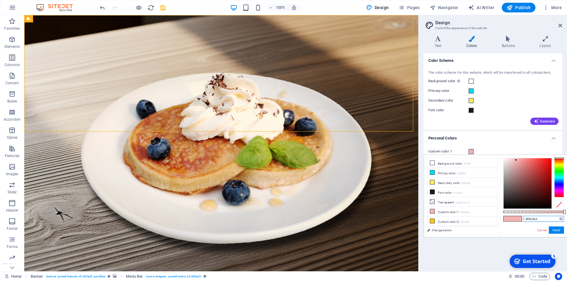
click at [540, 220] on input "#f4b3b3" at bounding box center [544, 219] width 40 height 6
click at [542, 218] on input "#f4b3b3" at bounding box center [544, 219] width 40 height 6
paste input "ef4ff"
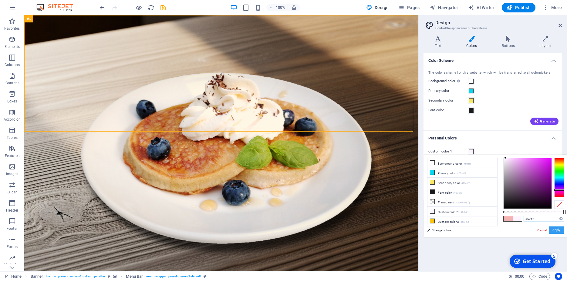
type input "#fef4ff"
click at [559, 230] on button "Apply" at bounding box center [556, 230] width 15 height 7
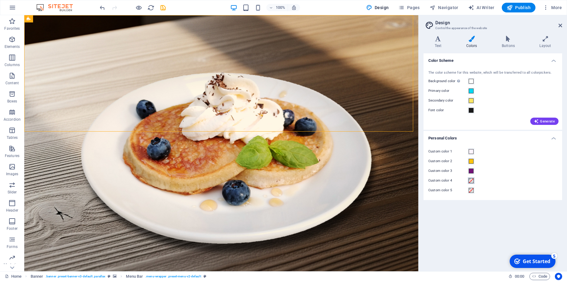
click at [470, 179] on span at bounding box center [471, 180] width 5 height 5
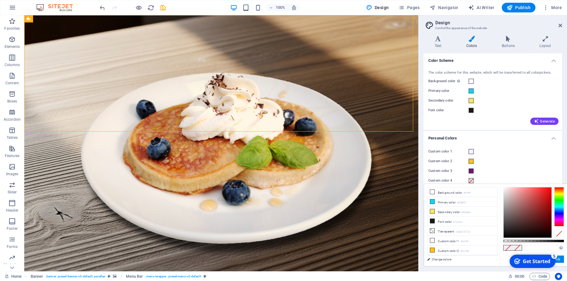
click at [491, 270] on div "Variants Text Colors Buttons Layout Text Standard Bold Links Font color Font Op…" at bounding box center [493, 151] width 148 height 241
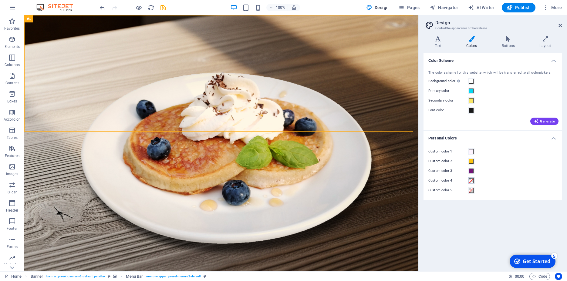
click at [472, 182] on span at bounding box center [471, 180] width 5 height 5
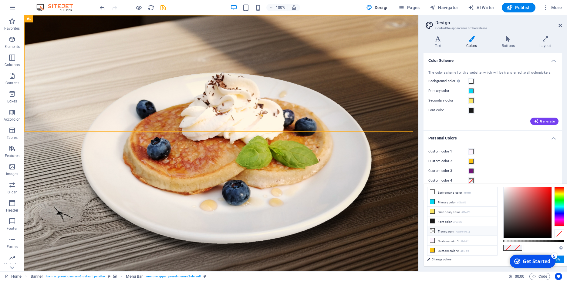
click at [449, 231] on li "Transparent rgba(0,0,0,.0)" at bounding box center [462, 231] width 70 height 10
click at [538, 247] on input "rgba(0, 0, 0, 0)" at bounding box center [544, 248] width 40 height 6
paste input "#98195e"
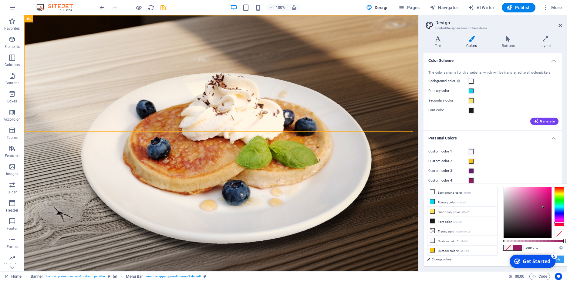
type input "#98195e"
click at [561, 260] on button "Apply" at bounding box center [556, 259] width 15 height 7
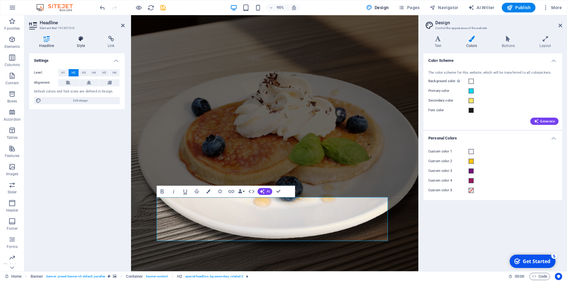
click at [79, 44] on h4 "Style" at bounding box center [82, 42] width 31 height 13
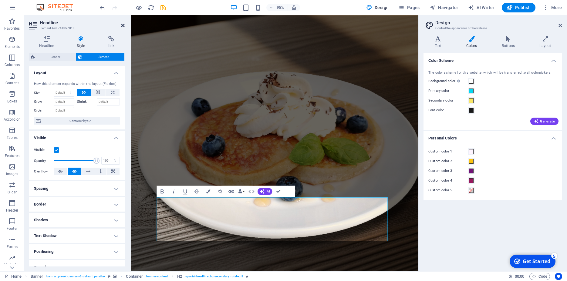
click at [123, 27] on icon at bounding box center [123, 25] width 4 height 5
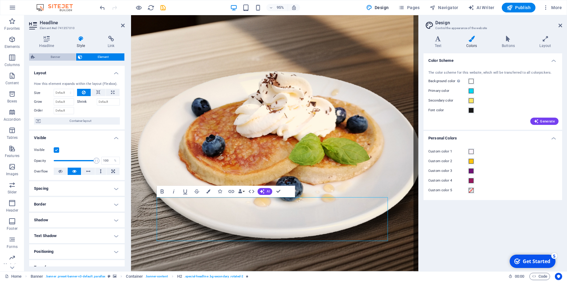
click at [56, 56] on span "Banner" at bounding box center [55, 56] width 37 height 7
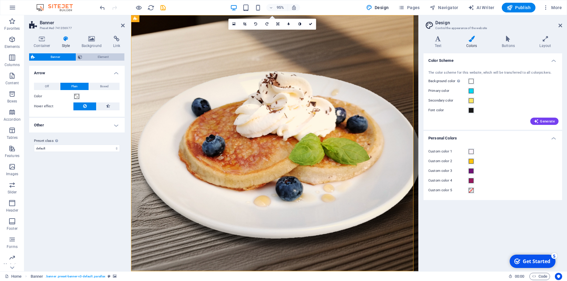
click at [95, 57] on span "Element" at bounding box center [103, 56] width 39 height 7
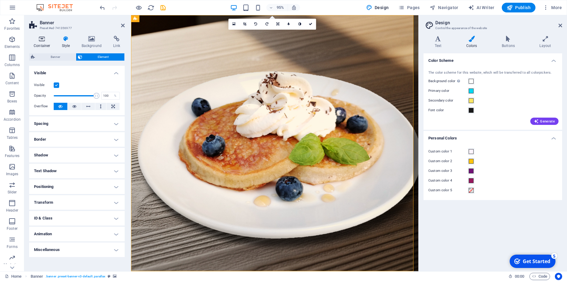
click at [44, 47] on h4 "Container" at bounding box center [43, 42] width 28 height 13
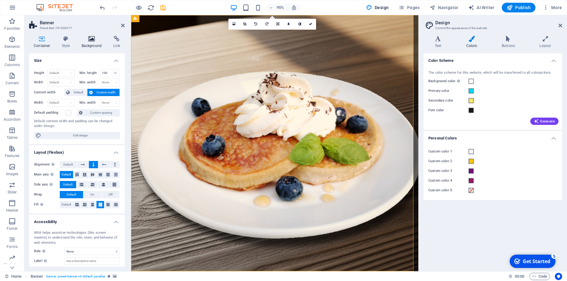
click at [87, 40] on icon at bounding box center [91, 39] width 29 height 6
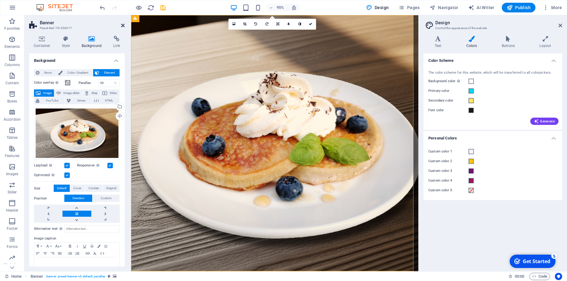
click at [123, 25] on icon at bounding box center [123, 25] width 4 height 5
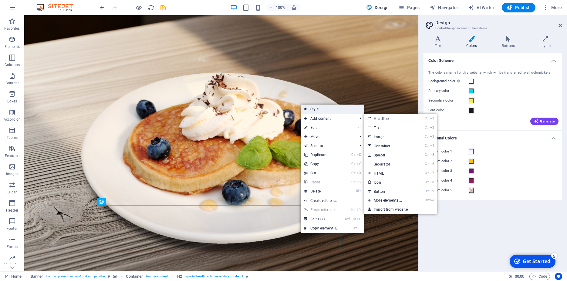
click at [322, 111] on link "Style" at bounding box center [332, 109] width 63 height 9
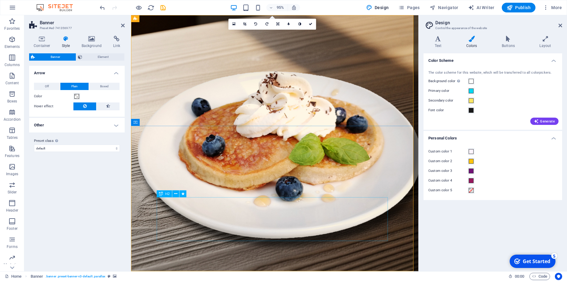
click at [175, 194] on icon at bounding box center [175, 194] width 3 height 6
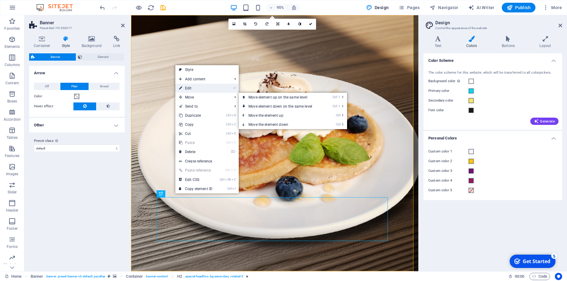
click at [190, 89] on link "⏎ Edit" at bounding box center [195, 88] width 41 height 9
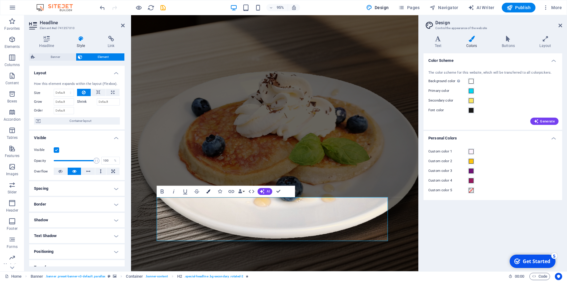
click at [208, 192] on icon "button" at bounding box center [208, 192] width 4 height 4
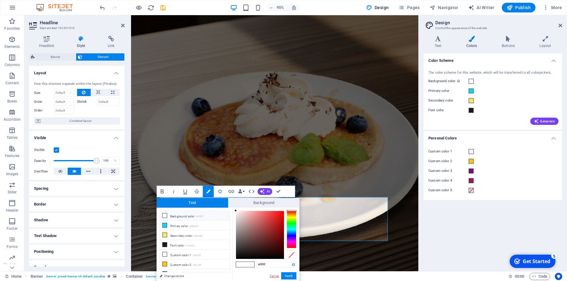
click at [273, 276] on link "Cancel" at bounding box center [274, 276] width 11 height 5
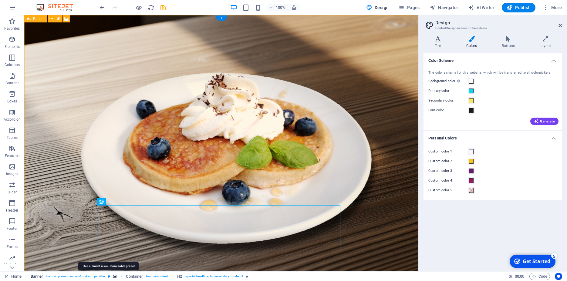
click at [109, 278] on icon "breadcrumb" at bounding box center [109, 276] width 3 height 3
select select "rem"
select select "px"
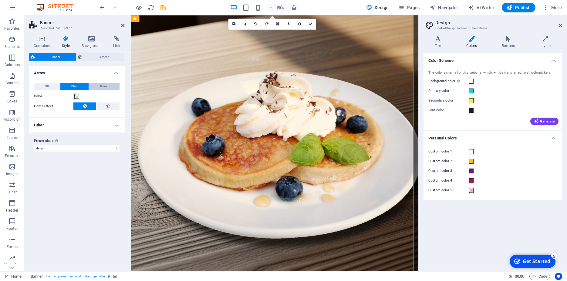
drag, startPoint x: 94, startPoint y: 87, endPoint x: 84, endPoint y: 88, distance: 9.4
click at [93, 87] on button "Boxed" at bounding box center [104, 86] width 31 height 7
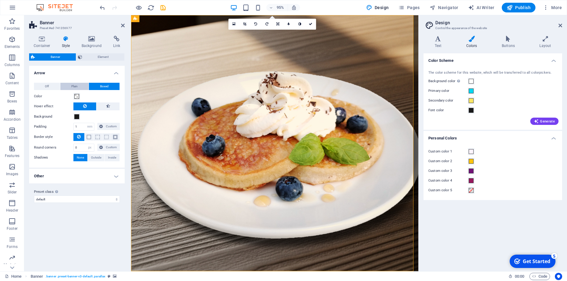
click at [76, 84] on span "Plain" at bounding box center [74, 86] width 6 height 7
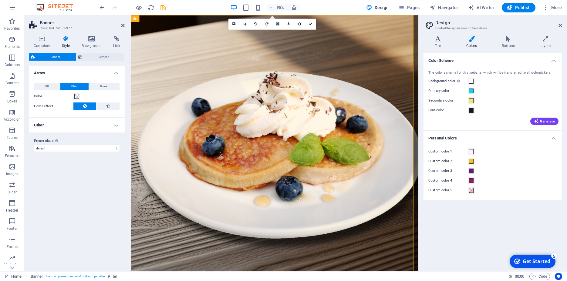
click at [116, 126] on h4 "Other" at bounding box center [77, 125] width 96 height 15
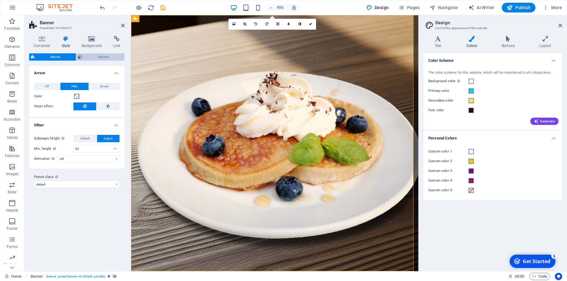
click at [102, 57] on span "Element" at bounding box center [103, 56] width 39 height 7
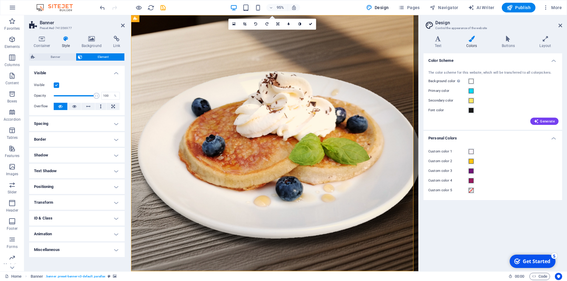
click at [55, 85] on label at bounding box center [56, 85] width 5 height 5
click at [0, 0] on input "Visible" at bounding box center [0, 0] width 0 height 0
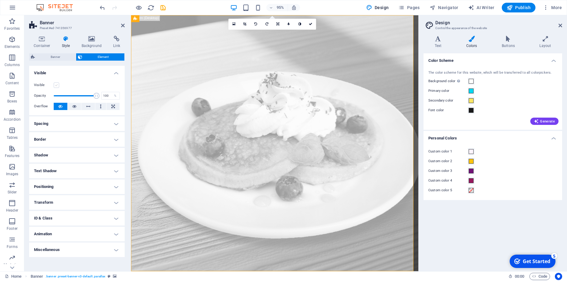
click at [55, 85] on label at bounding box center [56, 85] width 5 height 5
click at [0, 0] on input "Visible" at bounding box center [0, 0] width 0 height 0
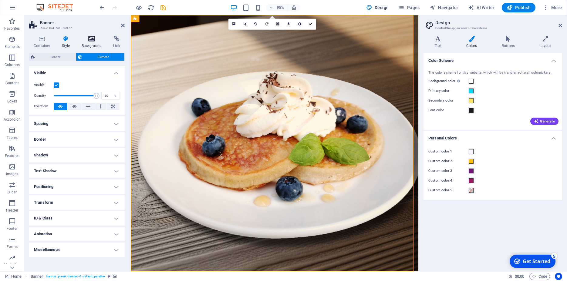
click at [92, 43] on h4 "Background" at bounding box center [93, 42] width 32 height 13
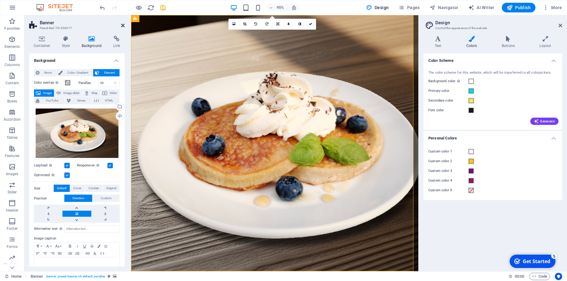
click at [123, 24] on icon at bounding box center [123, 25] width 4 height 5
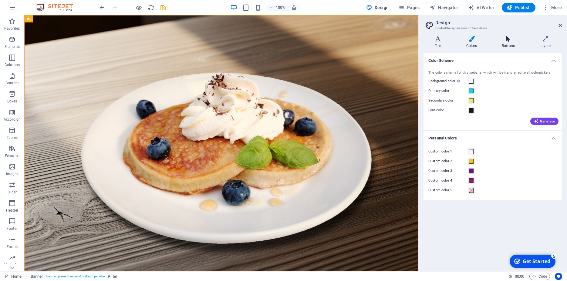
click at [511, 44] on h4 "Buttons" at bounding box center [510, 42] width 38 height 13
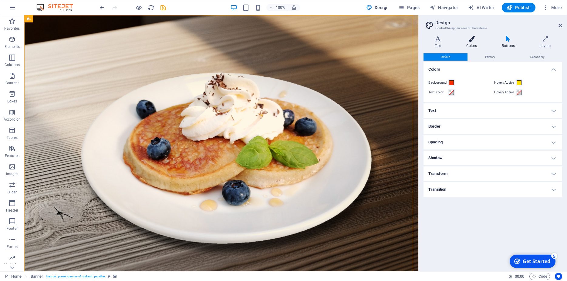
click at [473, 44] on h4 "Colors" at bounding box center [472, 42] width 35 height 13
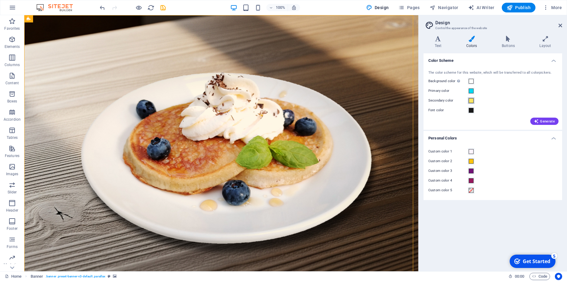
click at [471, 100] on span at bounding box center [471, 100] width 5 height 5
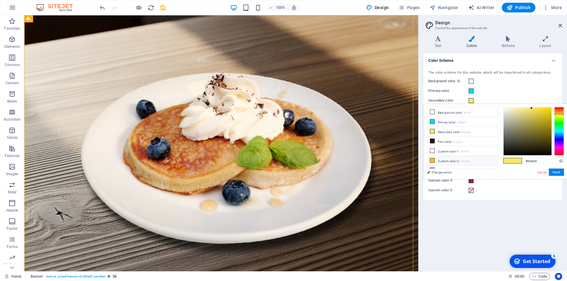
click at [451, 160] on li "Custom color 2 #fcc40f" at bounding box center [462, 161] width 70 height 10
click at [446, 122] on li "Primary color #05d8f2" at bounding box center [462, 122] width 70 height 10
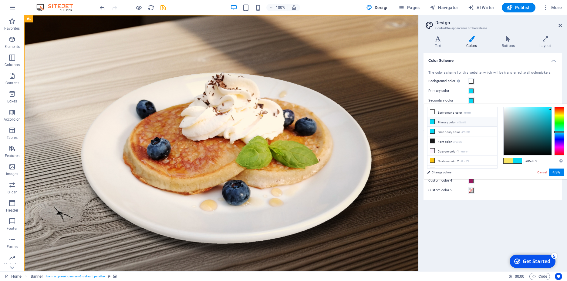
click at [450, 122] on li "Primary color #05d8f2" at bounding box center [462, 122] width 70 height 10
click at [491, 93] on div "Primary color" at bounding box center [492, 90] width 129 height 7
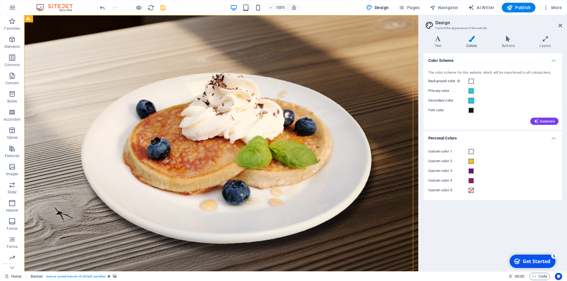
click at [469, 102] on span at bounding box center [471, 100] width 5 height 5
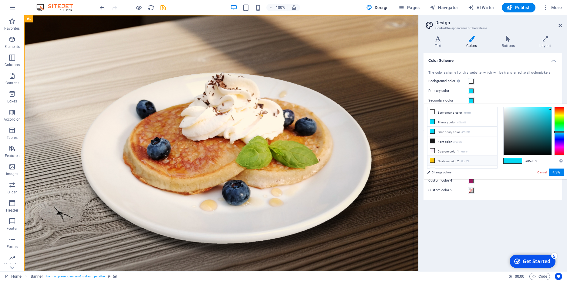
click at [448, 160] on li "Custom color 2 #fcc40f" at bounding box center [462, 161] width 70 height 10
type input "#fcc40f"
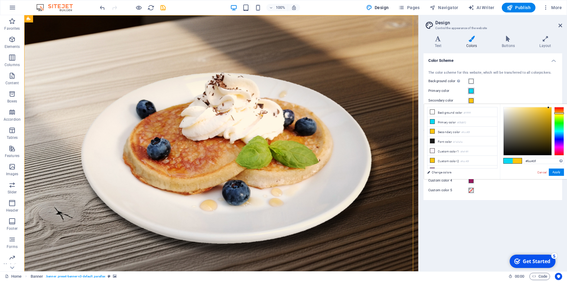
click at [472, 92] on span at bounding box center [471, 91] width 5 height 5
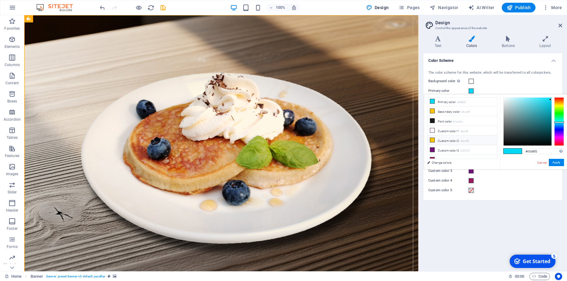
scroll to position [14, 0]
click at [455, 144] on li "Custom color 3 #721377" at bounding box center [462, 147] width 70 height 10
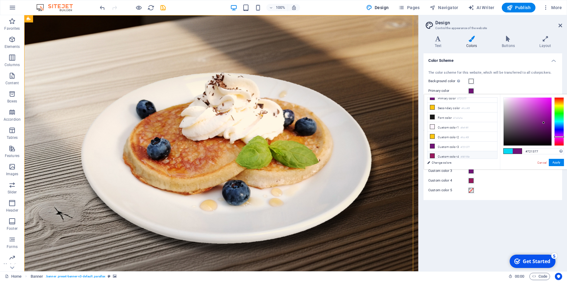
click at [451, 155] on li "Custom color 4 #98195e" at bounding box center [462, 156] width 70 height 10
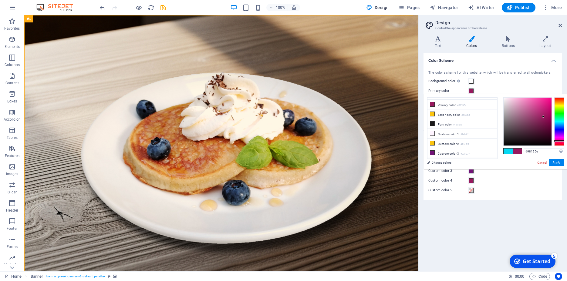
scroll to position [6, 0]
click at [456, 134] on li "Custom color 1 #fef4ff" at bounding box center [462, 135] width 70 height 10
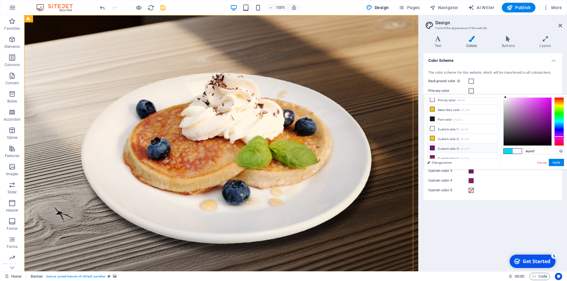
scroll to position [14, 0]
click at [444, 154] on li "Custom color 4 #98195e" at bounding box center [462, 156] width 70 height 10
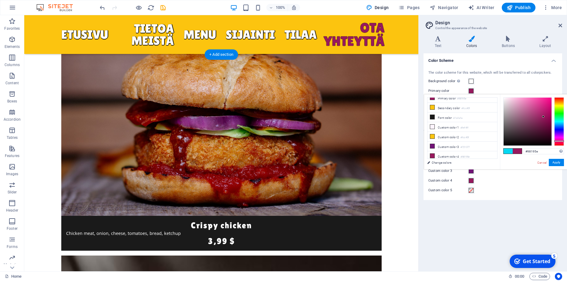
scroll to position [2530, 0]
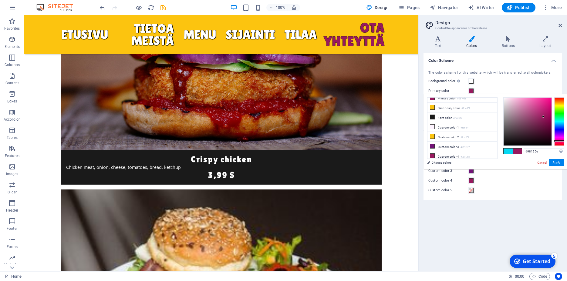
click at [493, 86] on div "The color scheme for this website, which will be transferred to all colorpicker…" at bounding box center [492, 97] width 141 height 66
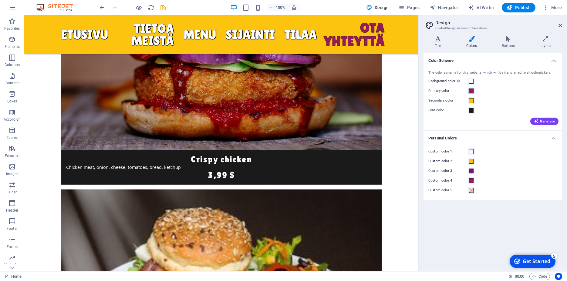
click at [472, 91] on span at bounding box center [471, 91] width 5 height 5
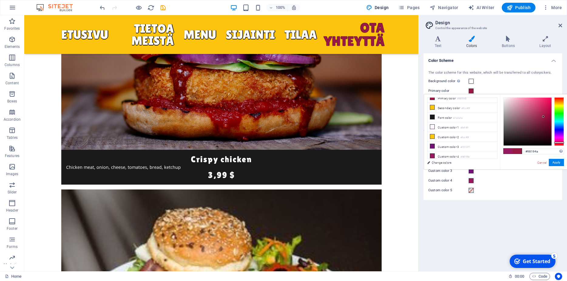
type input "#98194f"
click at [558, 142] on div at bounding box center [559, 142] width 10 height 2
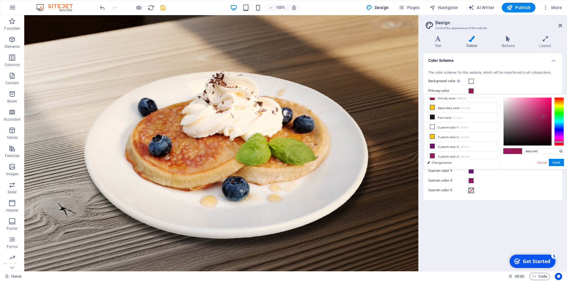
click at [471, 191] on span at bounding box center [471, 190] width 5 height 5
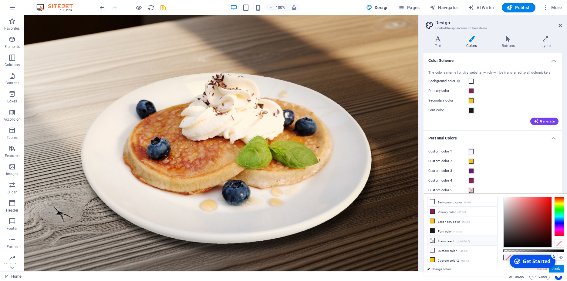
click at [452, 242] on li "Transparent rgba(0,0,0,.0)" at bounding box center [462, 241] width 70 height 10
click at [543, 224] on div at bounding box center [528, 222] width 48 height 50
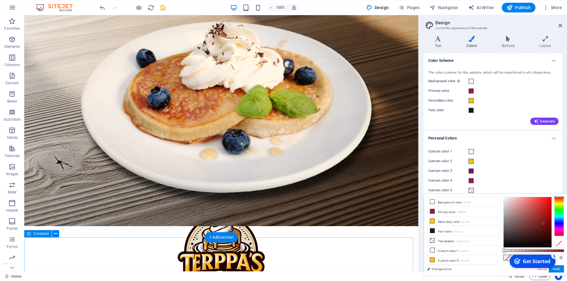
scroll to position [93, 0]
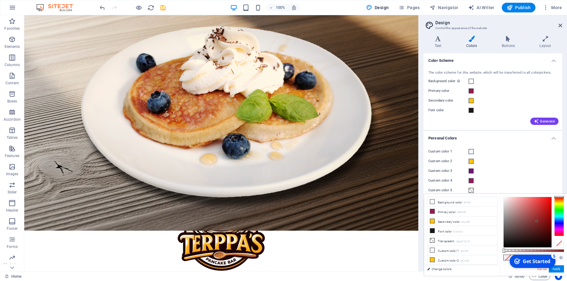
drag, startPoint x: 541, startPoint y: 224, endPoint x: 535, endPoint y: 221, distance: 6.5
click at [535, 221] on div at bounding box center [528, 222] width 48 height 50
drag, startPoint x: 535, startPoint y: 223, endPoint x: 540, endPoint y: 229, distance: 7.3
click at [540, 229] on div at bounding box center [528, 222] width 48 height 50
type input "rgba(92, 22, 22, 0)"
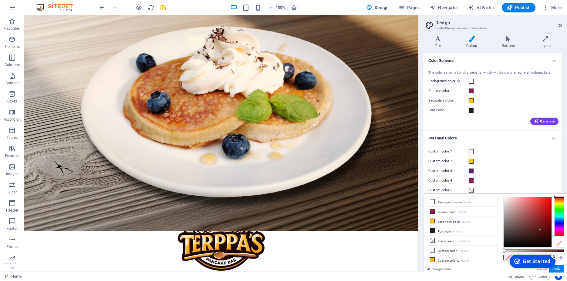
click at [530, 262] on div "Get Started" at bounding box center [537, 261] width 28 height 7
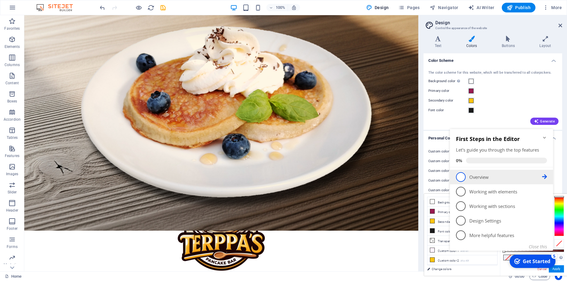
click at [486, 180] on p "Overview - incomplete" at bounding box center [505, 177] width 73 height 6
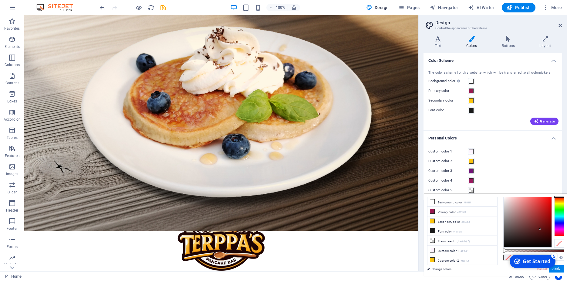
drag, startPoint x: 529, startPoint y: 261, endPoint x: 587, endPoint y: 387, distance: 138.3
click at [529, 262] on div "Get Started" at bounding box center [537, 261] width 28 height 7
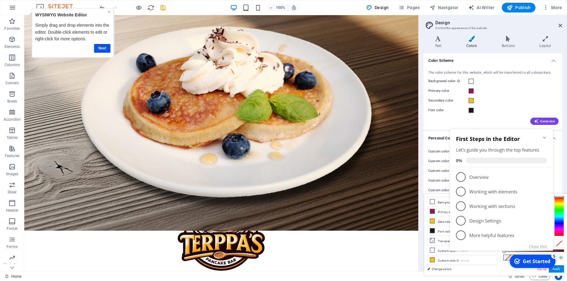
click at [109, 12] on link "×" at bounding box center [109, 11] width 2 height 5
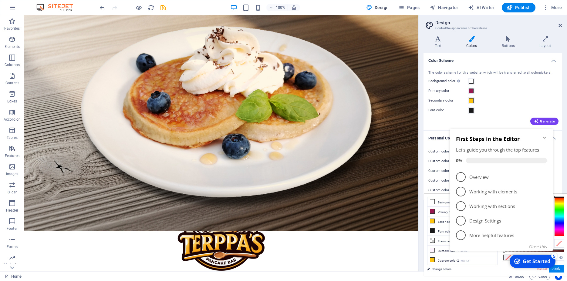
click at [554, 258] on div "5" at bounding box center [554, 256] width 6 height 6
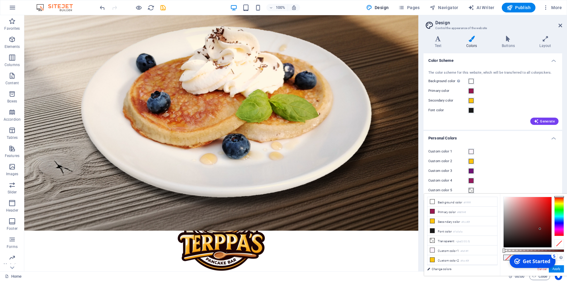
click at [471, 189] on span at bounding box center [471, 190] width 5 height 5
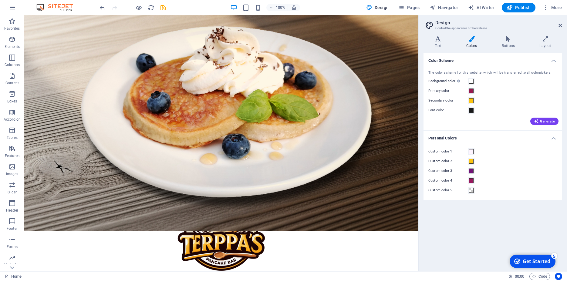
drag, startPoint x: 546, startPoint y: 262, endPoint x: 604, endPoint y: 390, distance: 140.8
click at [545, 262] on div "Get Started" at bounding box center [537, 261] width 28 height 7
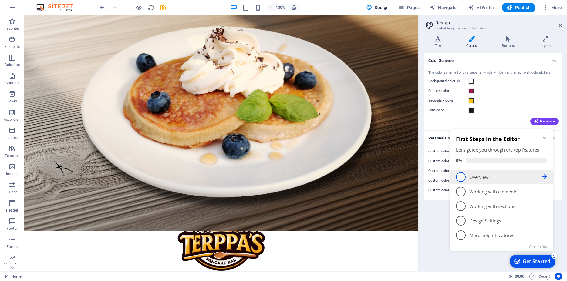
click at [479, 177] on p "Overview - incomplete" at bounding box center [505, 177] width 73 height 6
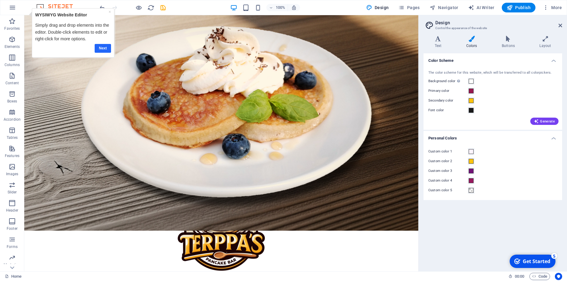
click at [105, 48] on link "Next" at bounding box center [103, 48] width 16 height 9
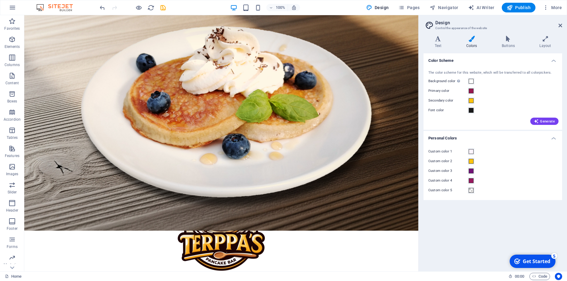
click at [528, 262] on div "Get Started" at bounding box center [537, 261] width 28 height 7
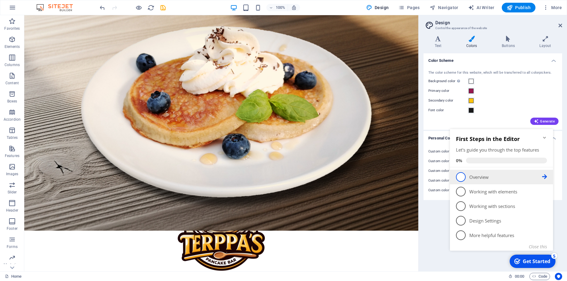
click at [478, 177] on p "Overview - incomplete" at bounding box center [505, 177] width 73 height 6
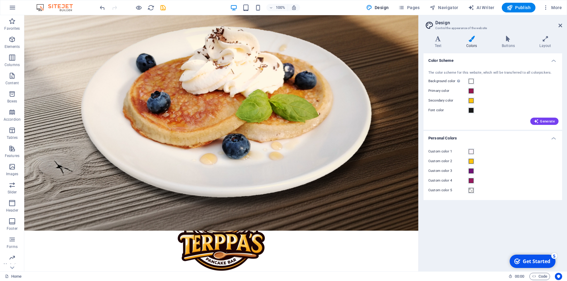
click at [526, 261] on div "Get Started" at bounding box center [537, 261] width 28 height 7
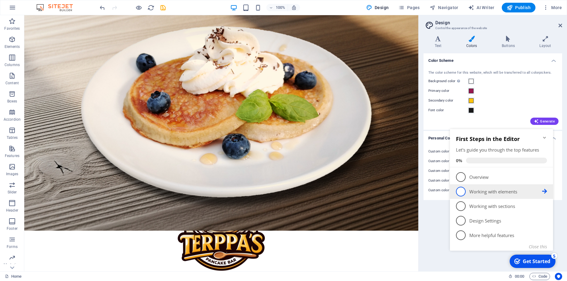
click at [481, 194] on p "Working with elements - incomplete" at bounding box center [505, 192] width 73 height 6
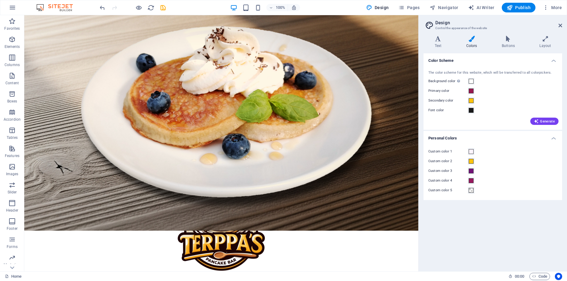
click at [536, 261] on div "Color Scheme The color scheme for this website, which will be transferred to al…" at bounding box center [493, 159] width 139 height 213
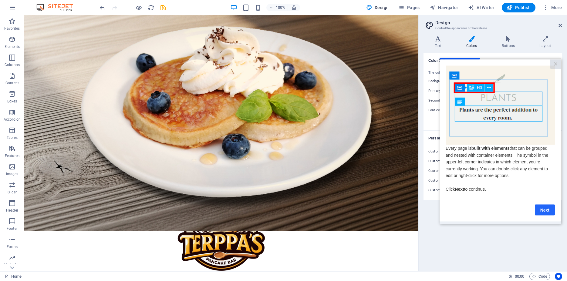
click at [553, 212] on link "Next" at bounding box center [545, 209] width 20 height 11
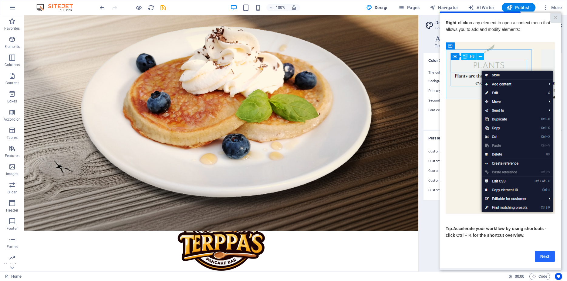
click at [542, 262] on link "Next" at bounding box center [545, 256] width 20 height 11
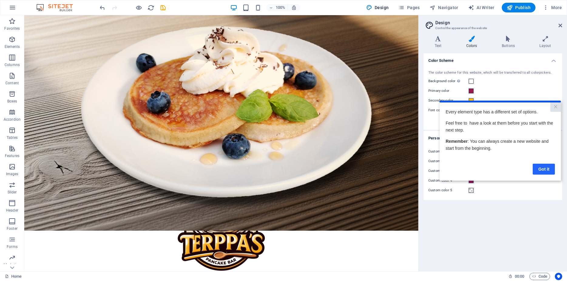
click at [540, 168] on link "Got it" at bounding box center [544, 169] width 22 height 11
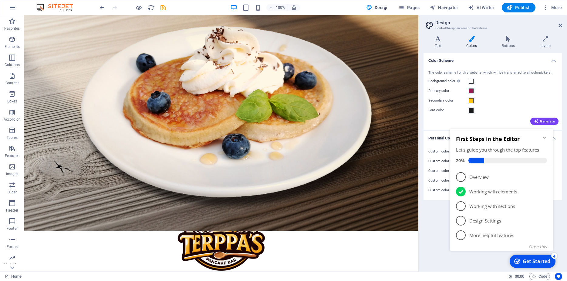
click at [542, 139] on h2 "First Steps in the Editor" at bounding box center [501, 138] width 91 height 7
click at [545, 138] on icon "Minimize checklist" at bounding box center [544, 138] width 3 height 2
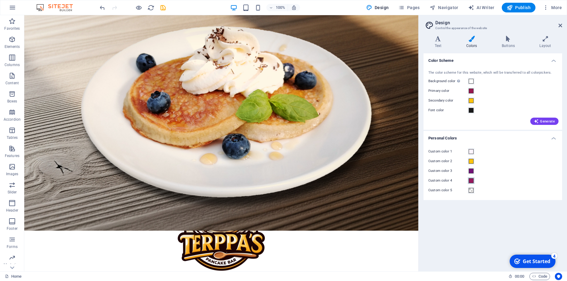
click at [472, 182] on span at bounding box center [471, 180] width 5 height 5
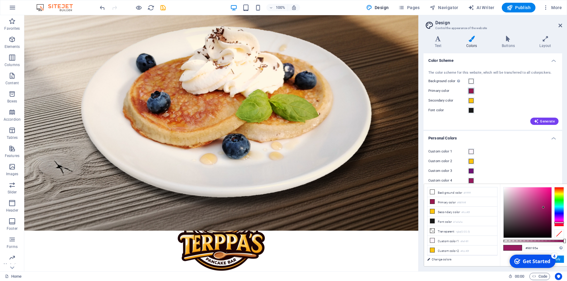
click at [472, 91] on span at bounding box center [471, 91] width 5 height 5
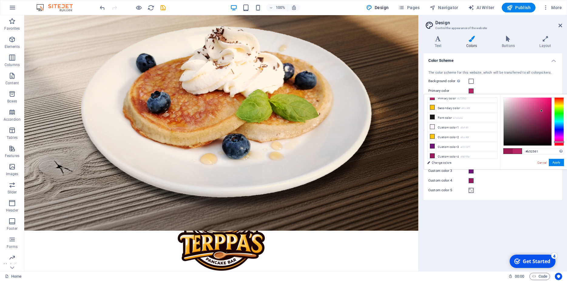
type input "#b32460"
drag, startPoint x: 543, startPoint y: 116, endPoint x: 542, endPoint y: 112, distance: 4.8
click at [542, 112] on div at bounding box center [541, 111] width 2 height 2
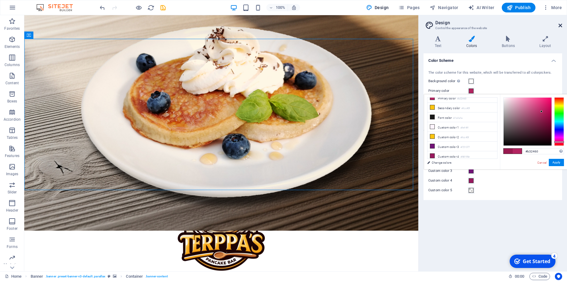
click at [560, 26] on icon at bounding box center [561, 25] width 4 height 5
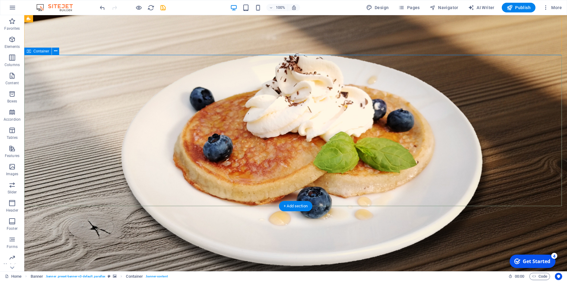
scroll to position [0, 0]
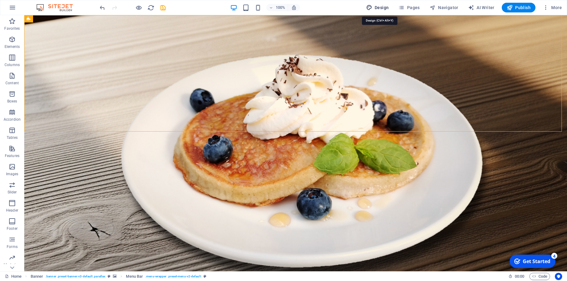
click at [377, 8] on span "Design" at bounding box center [377, 8] width 23 height 6
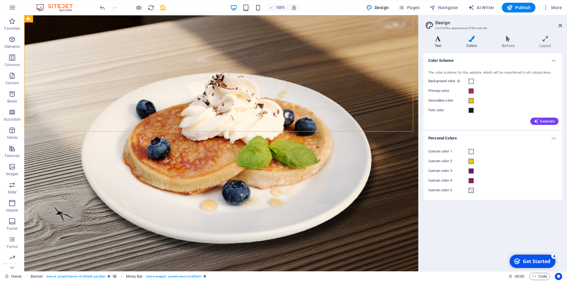
click at [436, 41] on icon at bounding box center [438, 39] width 29 height 6
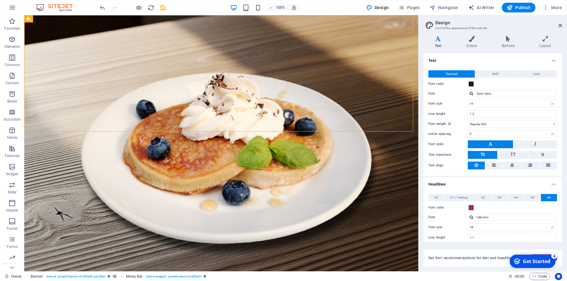
click at [549, 61] on h4 "Text" at bounding box center [493, 58] width 139 height 11
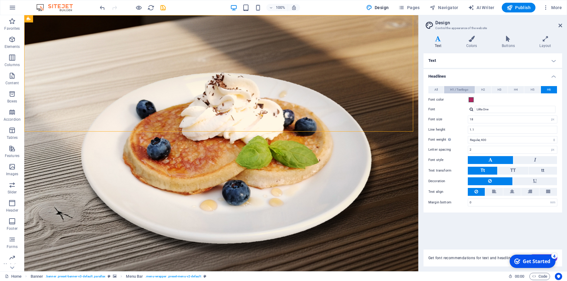
click at [463, 89] on span "H1 / Textlogo" at bounding box center [459, 89] width 18 height 7
click at [468, 136] on select "Thin, 100 Extra-light, 200 Light, 300 Regular, 400 Medium, 500 Semi-bold, 600 B…" at bounding box center [512, 139] width 89 height 7
click option "Black, 900" at bounding box center [0, 0] width 0 height 0
click at [468, 136] on select "Thin, 100 Extra-light, 200 Light, 300 Regular, 400 Medium, 500 Semi-bold, 600 B…" at bounding box center [512, 139] width 89 height 7
select select "400"
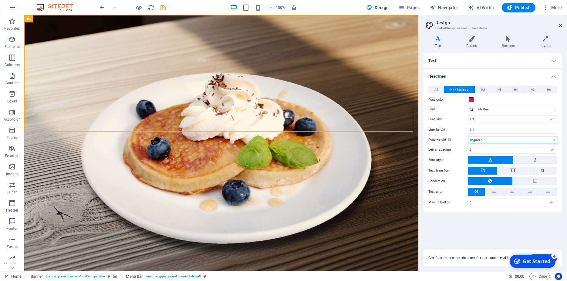
click option "Regular, 400" at bounding box center [0, 0] width 0 height 0
click at [82, 110] on icon at bounding box center [83, 109] width 3 height 6
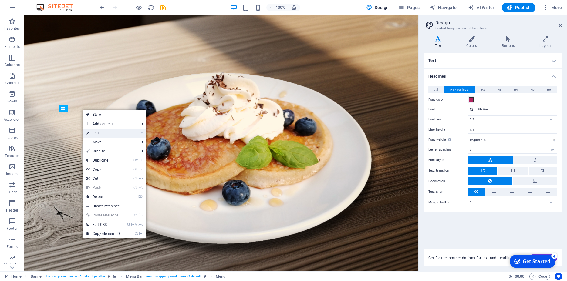
click at [97, 133] on link "⏎ Edit" at bounding box center [103, 133] width 41 height 9
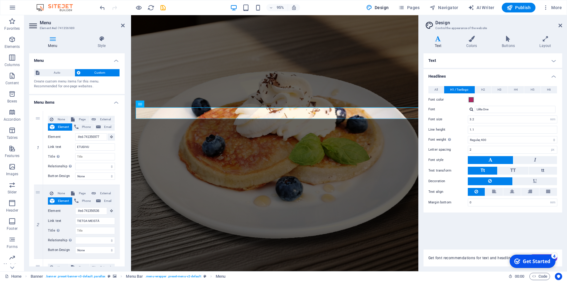
click at [479, 73] on h4 "Headlines" at bounding box center [493, 74] width 139 height 11
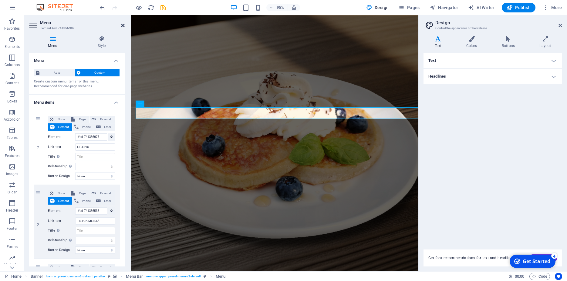
drag, startPoint x: 123, startPoint y: 26, endPoint x: 152, endPoint y: 36, distance: 30.1
click at [123, 26] on icon at bounding box center [123, 25] width 4 height 5
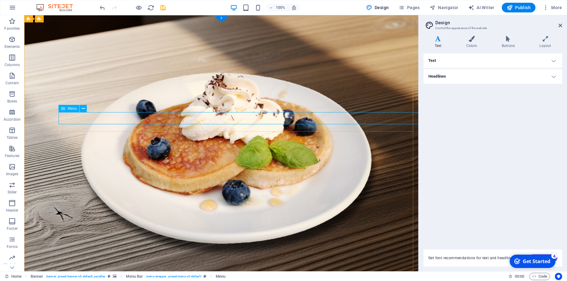
click at [440, 77] on h4 "Headlines" at bounding box center [493, 76] width 139 height 15
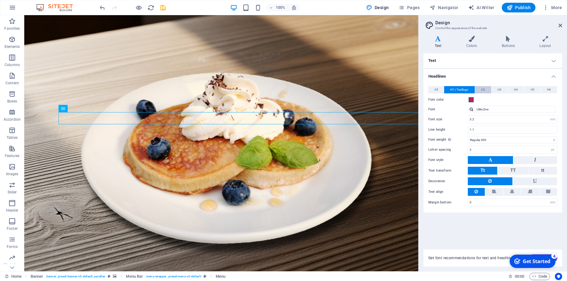
click at [483, 91] on span "H2" at bounding box center [483, 89] width 4 height 7
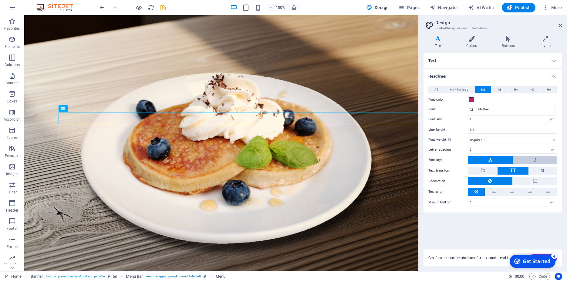
click at [525, 160] on button at bounding box center [535, 160] width 44 height 8
click at [499, 163] on button at bounding box center [490, 160] width 45 height 8
click at [500, 91] on span "H3" at bounding box center [500, 89] width 4 height 7
click at [520, 162] on button at bounding box center [535, 160] width 44 height 8
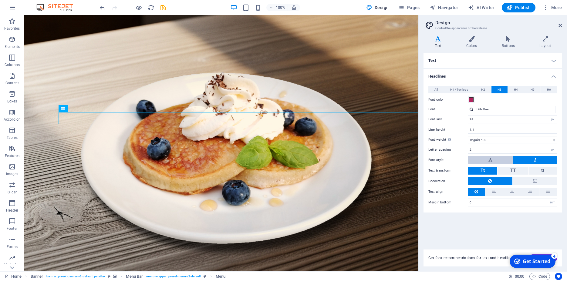
click at [502, 162] on button at bounding box center [490, 160] width 45 height 8
drag, startPoint x: 515, startPoint y: 90, endPoint x: 511, endPoint y: 106, distance: 16.6
click at [515, 90] on span "H4" at bounding box center [516, 89] width 4 height 7
click at [524, 164] on button at bounding box center [535, 160] width 44 height 8
click at [498, 160] on button at bounding box center [490, 160] width 45 height 8
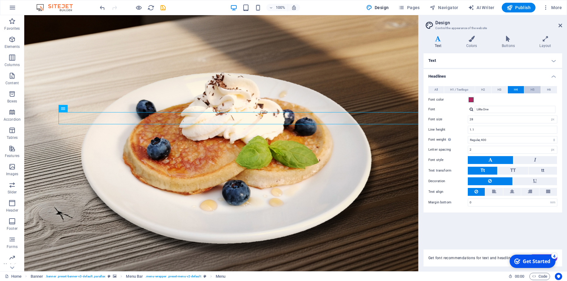
click at [529, 87] on button "H5" at bounding box center [532, 89] width 16 height 7
click at [530, 161] on button at bounding box center [535, 160] width 44 height 8
click at [500, 161] on button at bounding box center [490, 160] width 45 height 8
drag, startPoint x: 547, startPoint y: 90, endPoint x: 542, endPoint y: 98, distance: 9.4
click at [547, 90] on button "H6" at bounding box center [549, 89] width 16 height 7
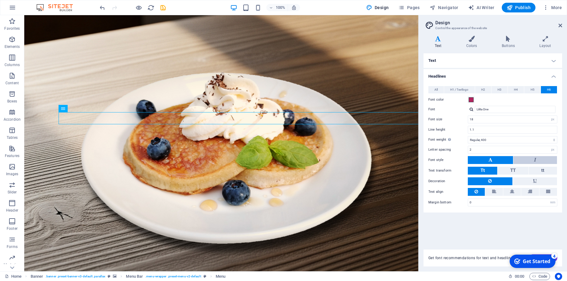
drag, startPoint x: 525, startPoint y: 160, endPoint x: 518, endPoint y: 162, distance: 7.4
click at [525, 160] on button at bounding box center [535, 160] width 44 height 8
click at [500, 159] on button at bounding box center [490, 160] width 45 height 8
click at [454, 88] on span "H1 / Textlogo" at bounding box center [459, 89] width 18 height 7
click at [523, 160] on button at bounding box center [535, 160] width 44 height 8
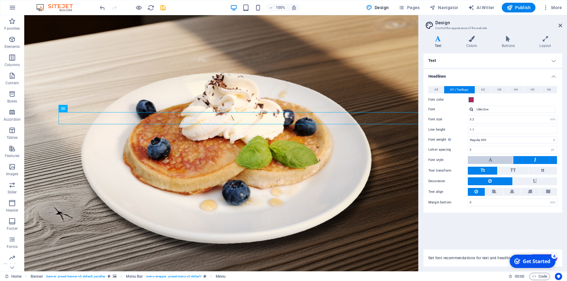
click at [491, 161] on icon at bounding box center [490, 159] width 4 height 7
click at [435, 89] on span "All" at bounding box center [435, 89] width 3 height 7
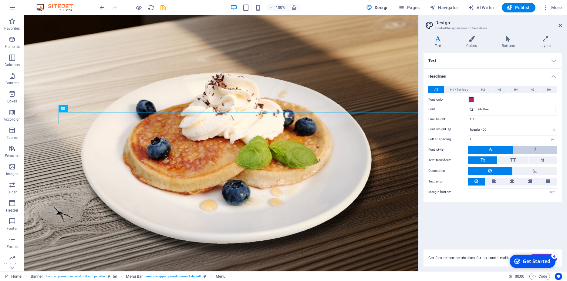
click at [524, 147] on button at bounding box center [535, 150] width 44 height 8
click at [490, 150] on icon at bounding box center [490, 149] width 4 height 7
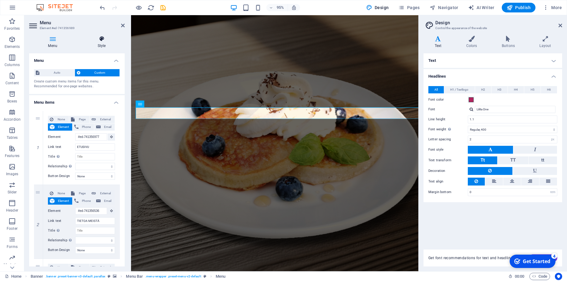
click at [96, 45] on h4 "Style" at bounding box center [102, 42] width 46 height 13
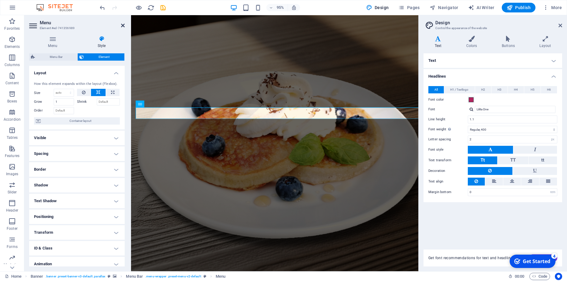
click at [122, 24] on icon at bounding box center [123, 25] width 4 height 5
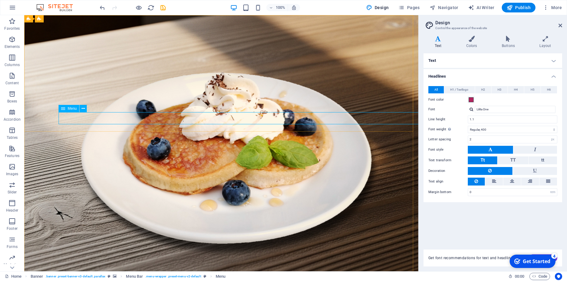
click at [69, 110] on span "Menu" at bounding box center [72, 109] width 9 height 4
click at [81, 107] on button at bounding box center [82, 108] width 7 height 7
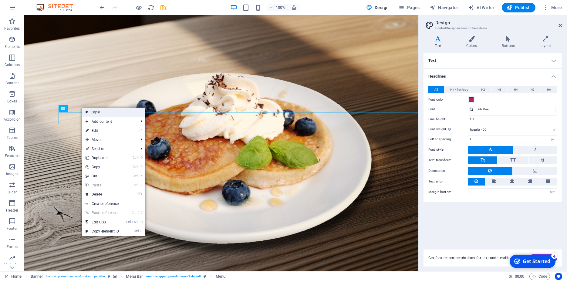
click at [97, 112] on link "Style" at bounding box center [113, 112] width 63 height 9
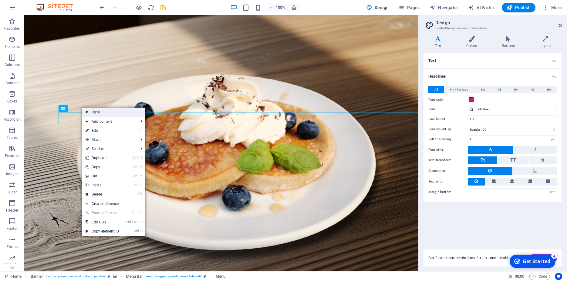
select select "rem"
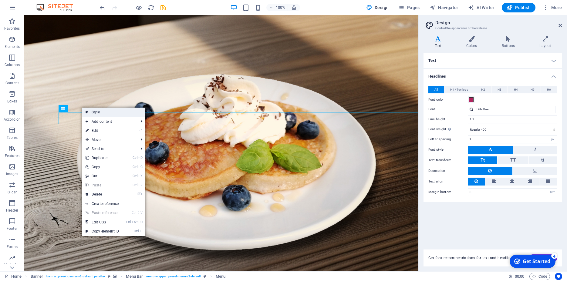
select select "rem"
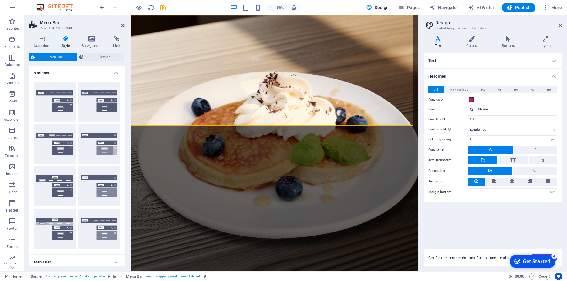
click at [110, 74] on h4 "Variants" at bounding box center [77, 71] width 96 height 11
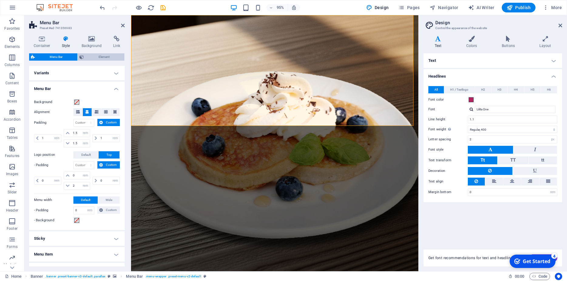
click at [104, 57] on span "Element" at bounding box center [104, 56] width 37 height 7
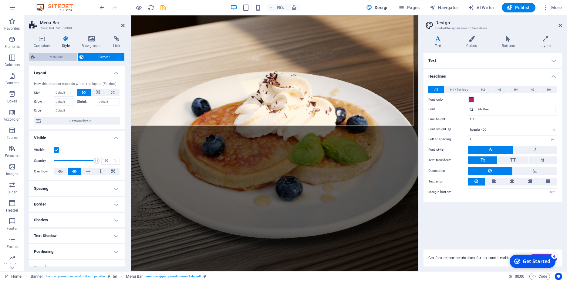
click at [55, 55] on span "Menu Bar" at bounding box center [56, 56] width 39 height 7
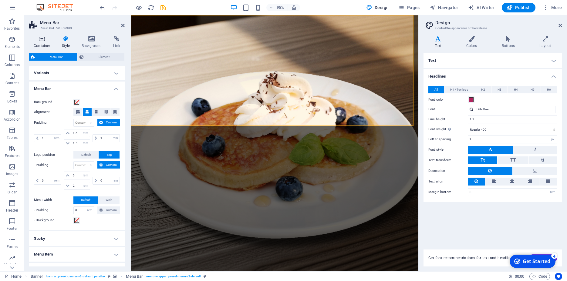
click at [46, 46] on h4 "Container" at bounding box center [43, 42] width 28 height 13
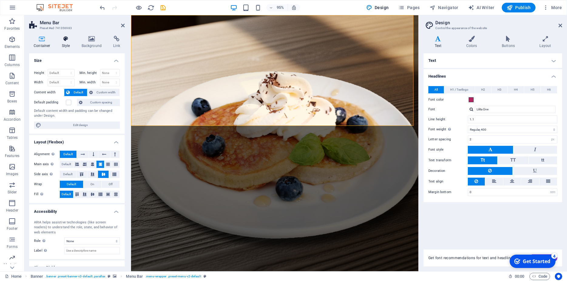
click at [66, 46] on h4 "Style" at bounding box center [67, 42] width 20 height 13
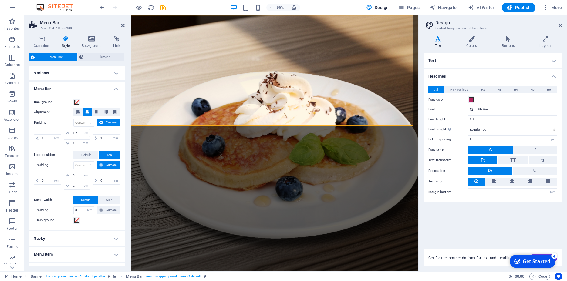
click at [66, 39] on icon at bounding box center [65, 39] width 17 height 6
click at [109, 70] on h4 "Variants" at bounding box center [77, 73] width 96 height 15
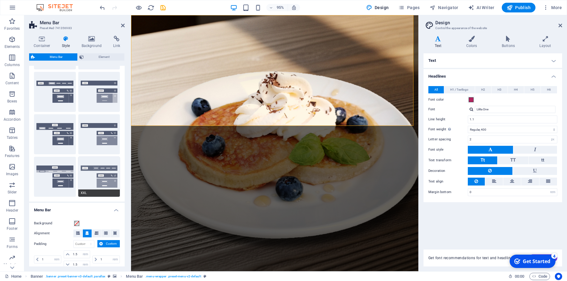
scroll to position [55, 0]
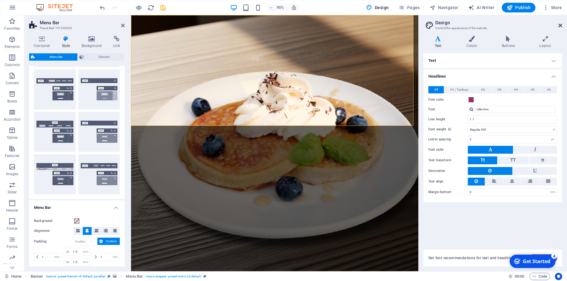
click at [562, 24] on icon at bounding box center [561, 25] width 4 height 5
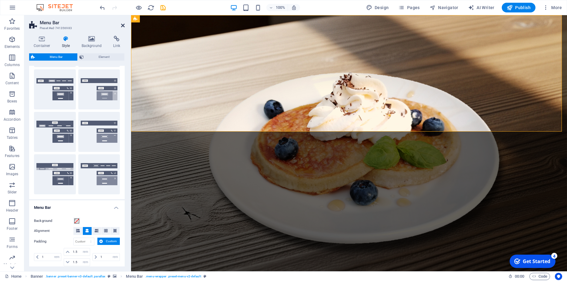
click at [124, 26] on icon at bounding box center [123, 25] width 4 height 5
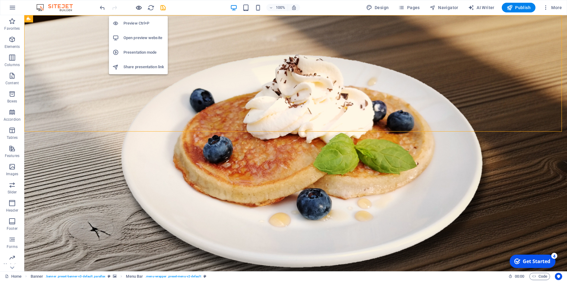
click at [139, 5] on icon "button" at bounding box center [138, 7] width 7 height 7
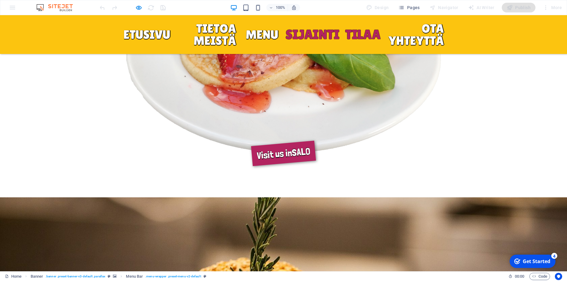
scroll to position [1817, 0]
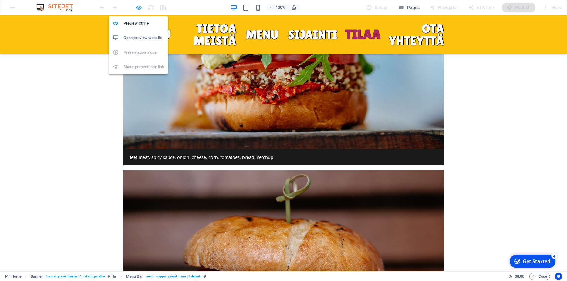
click at [139, 9] on icon "button" at bounding box center [138, 7] width 7 height 7
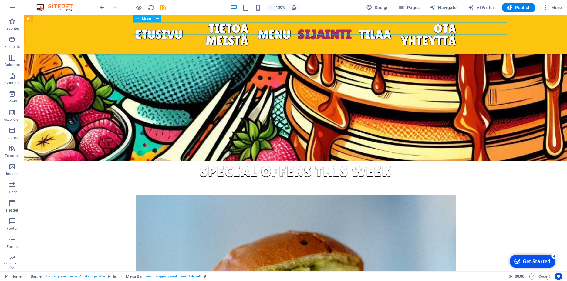
click at [150, 28] on nav "ETUSIVU TIETOA MEISTÄ Menu SIJAINTI TILAA OTA YHTEYTTÄ" at bounding box center [296, 34] width 320 height 24
click at [418, 6] on span "Pages" at bounding box center [408, 8] width 21 height 6
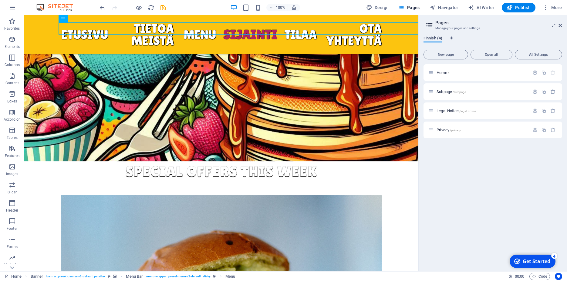
click at [436, 39] on span "Finnish (4)" at bounding box center [433, 39] width 19 height 8
click at [485, 112] on p "Legal Notice /legal-notice" at bounding box center [482, 111] width 91 height 4
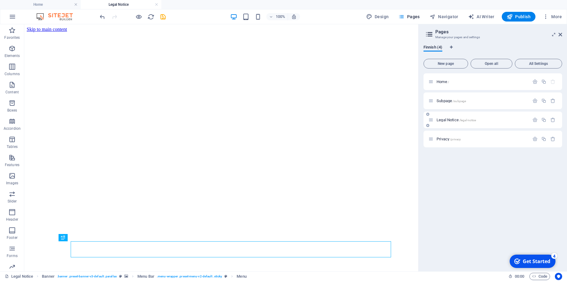
scroll to position [159, 0]
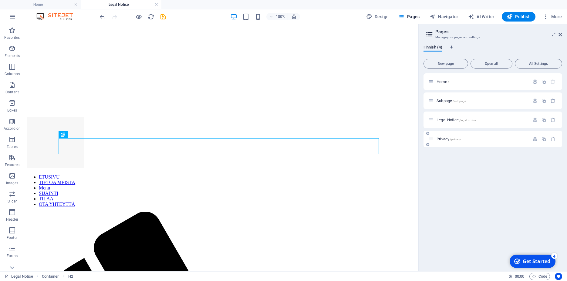
click at [473, 133] on div "Privacy /privacy" at bounding box center [493, 139] width 139 height 17
click at [443, 141] on div "Privacy /privacy" at bounding box center [478, 139] width 101 height 7
click at [443, 140] on span "Privacy /privacy" at bounding box center [449, 139] width 24 height 5
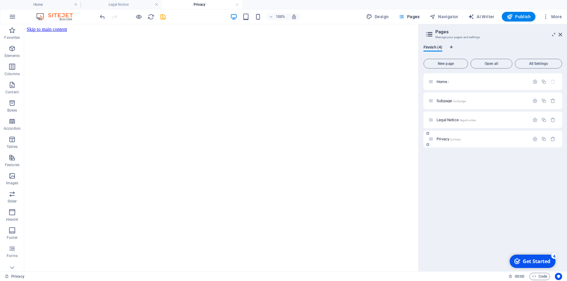
scroll to position [0, 0]
click at [444, 140] on span "Privacy /privacy" at bounding box center [449, 139] width 24 height 5
click at [442, 100] on span "Subpage /subpage" at bounding box center [451, 101] width 29 height 5
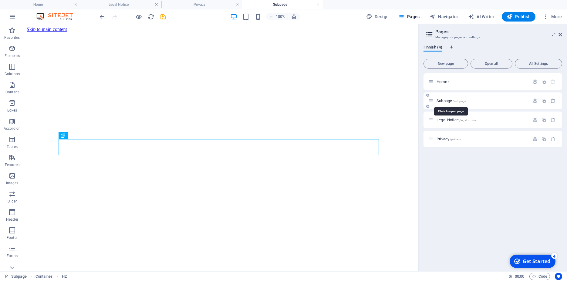
scroll to position [158, 0]
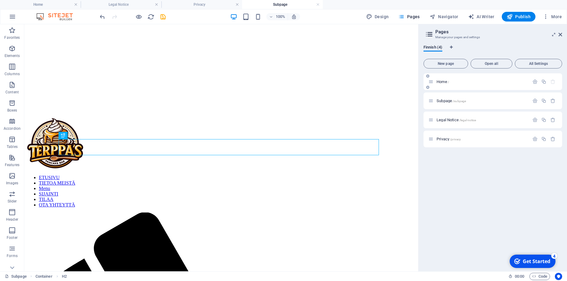
click at [444, 83] on span "Home /" at bounding box center [443, 81] width 12 height 5
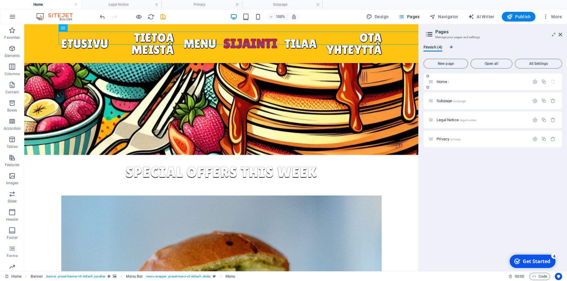
scroll to position [2033, 0]
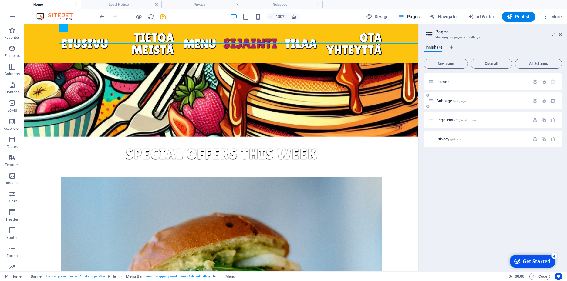
click at [451, 99] on span "Subpage /subpage" at bounding box center [451, 101] width 29 height 5
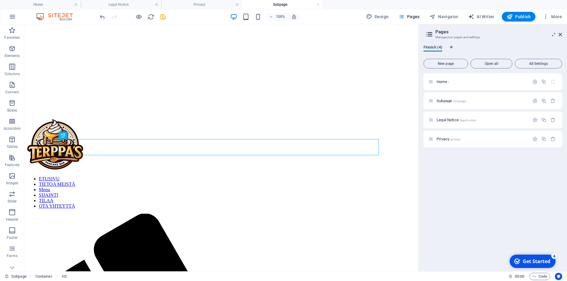
click at [437, 49] on span "Finnish (4)" at bounding box center [433, 48] width 19 height 8
click at [443, 33] on h2 "Pages" at bounding box center [498, 31] width 127 height 5
click at [530, 64] on span "All Settings" at bounding box center [539, 64] width 42 height 4
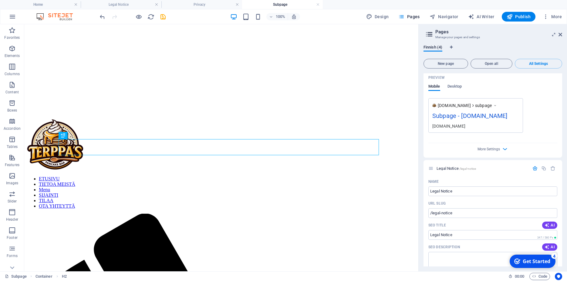
scroll to position [230, 0]
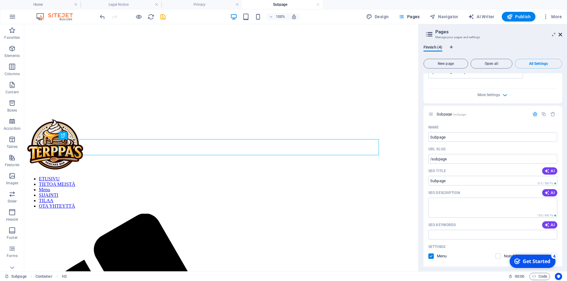
click at [559, 33] on icon at bounding box center [561, 34] width 4 height 5
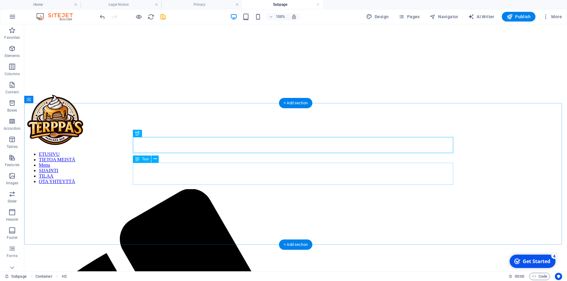
scroll to position [190, 0]
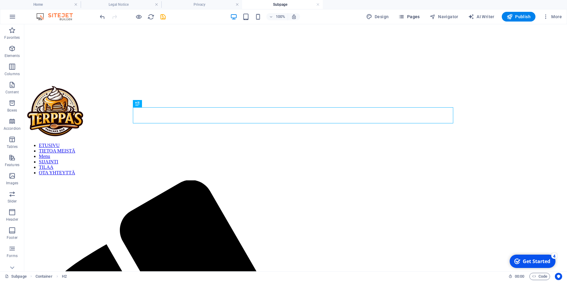
click at [403, 15] on icon "button" at bounding box center [401, 17] width 6 height 6
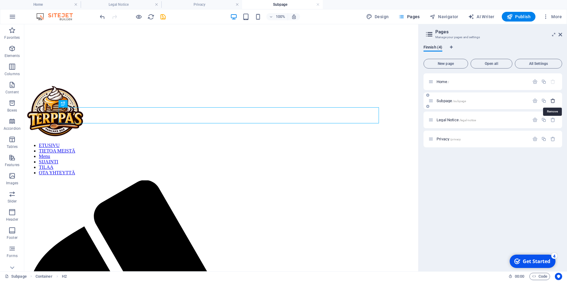
click at [553, 100] on icon "button" at bounding box center [552, 100] width 5 height 5
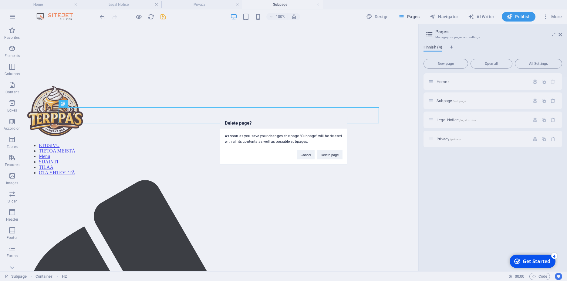
click at [514, 180] on div "Delete page? As soon as you save your changes, the page "Subpage" will be delet…" at bounding box center [283, 140] width 567 height 281
click at [307, 154] on button "Cancel" at bounding box center [306, 154] width 18 height 9
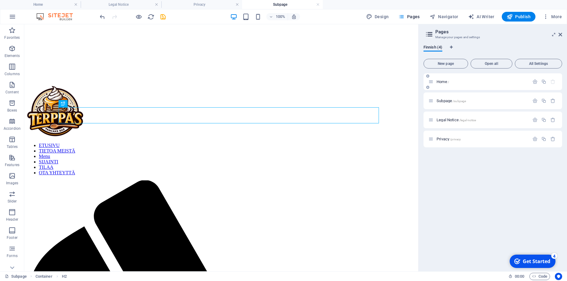
click at [475, 83] on p "Home /" at bounding box center [482, 82] width 91 height 4
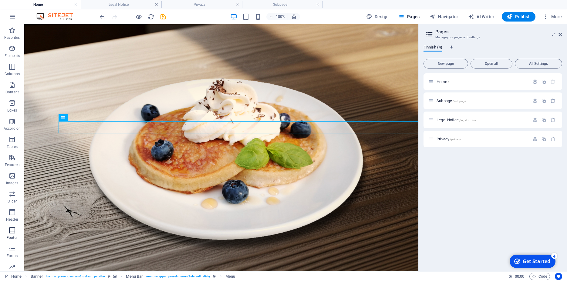
scroll to position [26, 0]
click at [556, 14] on span "More" at bounding box center [552, 17] width 19 height 6
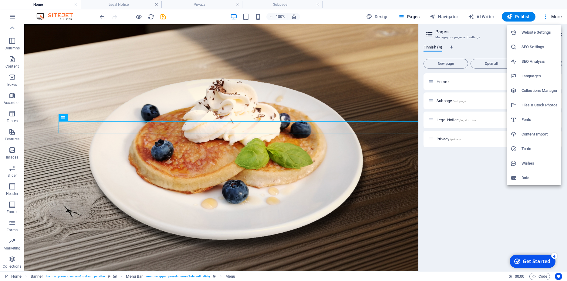
click at [480, 177] on div at bounding box center [283, 140] width 567 height 281
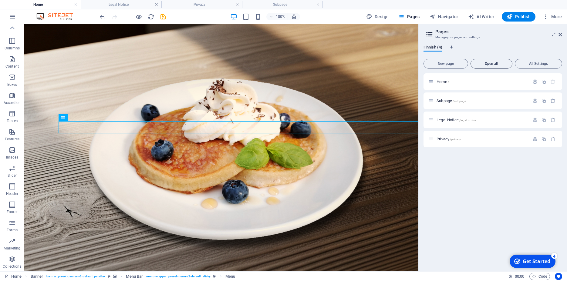
click at [502, 66] on button "Open all" at bounding box center [492, 64] width 42 height 10
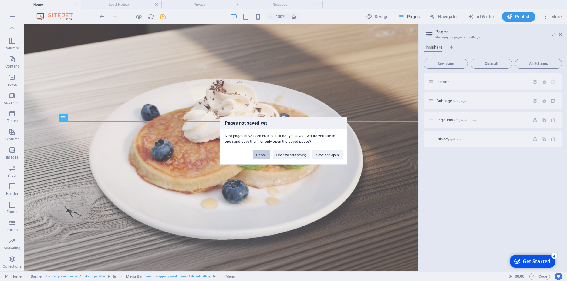
click at [262, 156] on button "Cancel" at bounding box center [262, 154] width 18 height 9
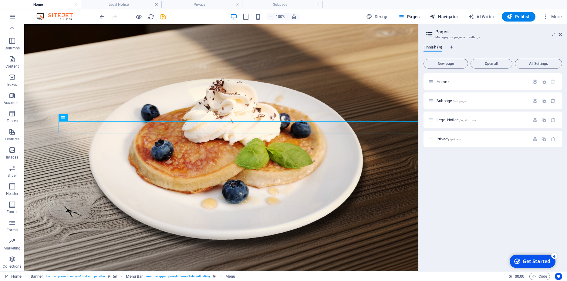
click at [452, 19] on span "Navigator" at bounding box center [444, 17] width 29 height 6
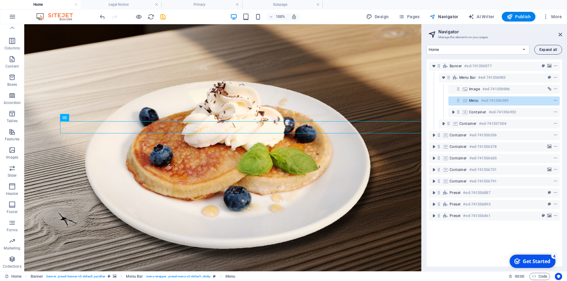
click at [537, 50] on button "Expand all" at bounding box center [548, 50] width 28 height 10
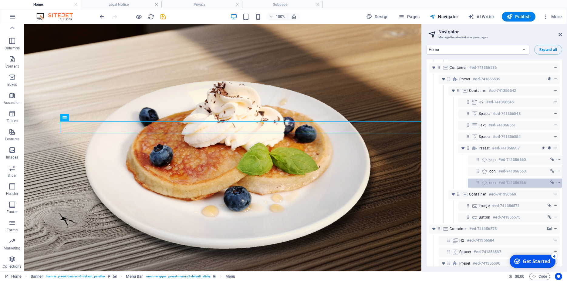
scroll to position [137, 0]
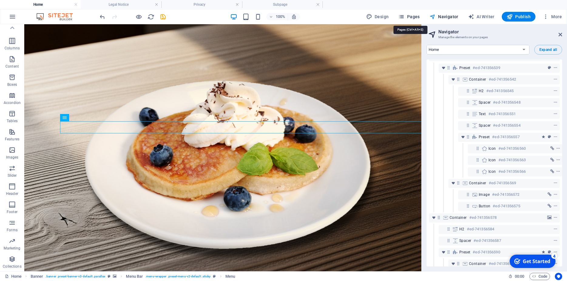
click at [412, 16] on span "Pages" at bounding box center [408, 17] width 21 height 6
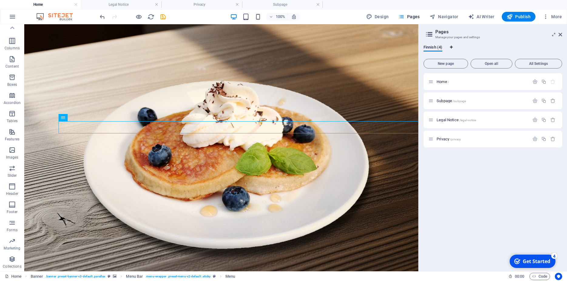
click at [452, 47] on icon "Language Tabs" at bounding box center [451, 48] width 3 height 4
select select "48"
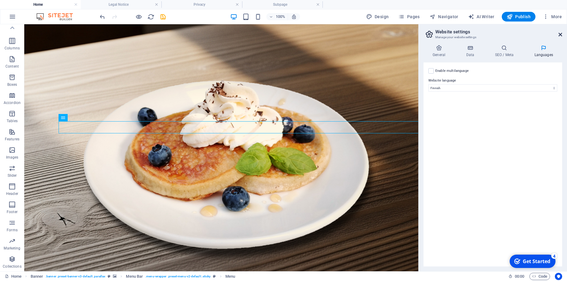
click at [560, 35] on icon at bounding box center [561, 34] width 4 height 5
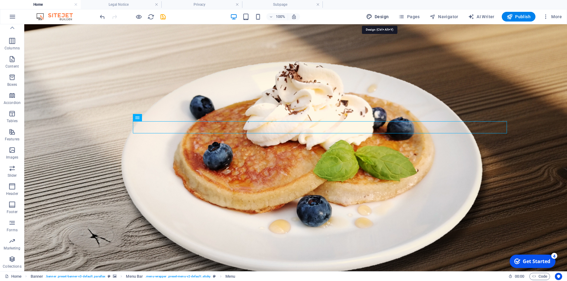
click at [378, 19] on span "Design" at bounding box center [377, 17] width 23 height 6
select select "400"
select select "px"
select select "rem"
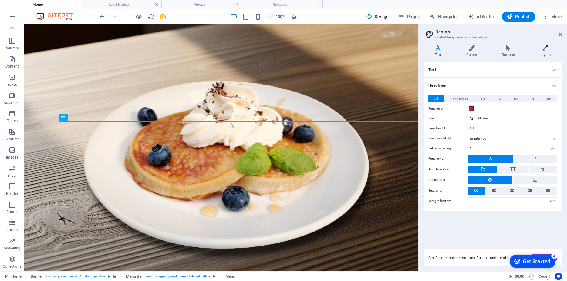
click at [548, 53] on h4 "Layout" at bounding box center [545, 51] width 34 height 13
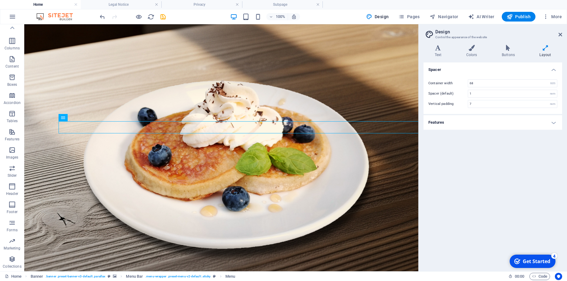
click at [558, 122] on h4 "Features" at bounding box center [493, 122] width 139 height 15
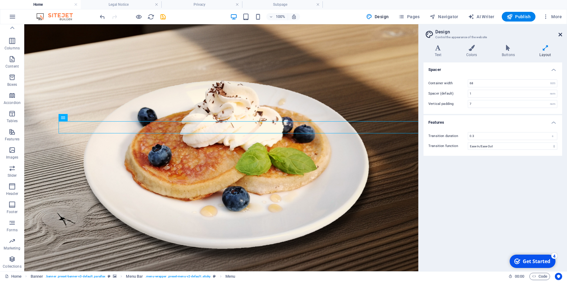
click at [561, 35] on icon at bounding box center [561, 34] width 4 height 5
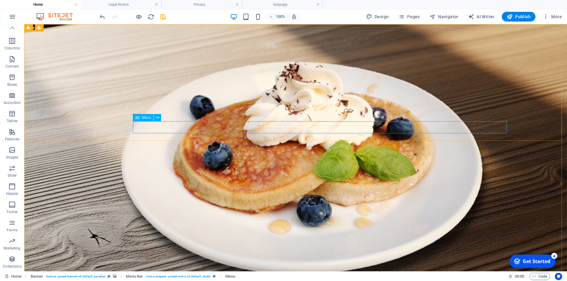
click at [146, 119] on span "Menu" at bounding box center [146, 118] width 9 height 4
click at [159, 118] on icon at bounding box center [157, 118] width 3 height 6
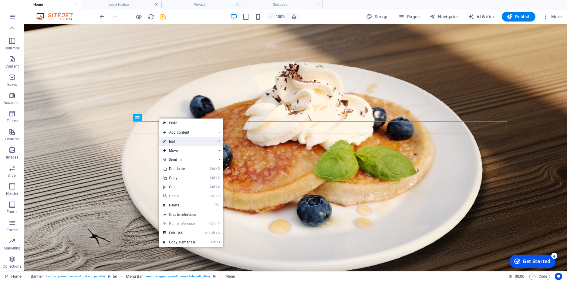
click at [178, 143] on link "⏎ Edit" at bounding box center [179, 141] width 41 height 9
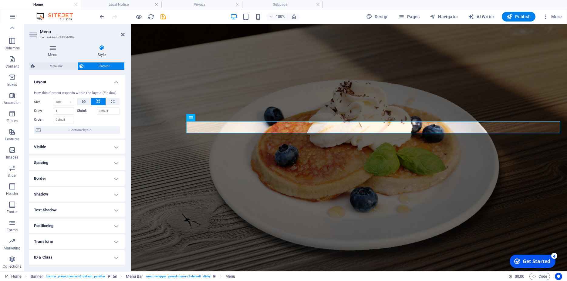
click at [113, 150] on h4 "Visible" at bounding box center [77, 147] width 96 height 15
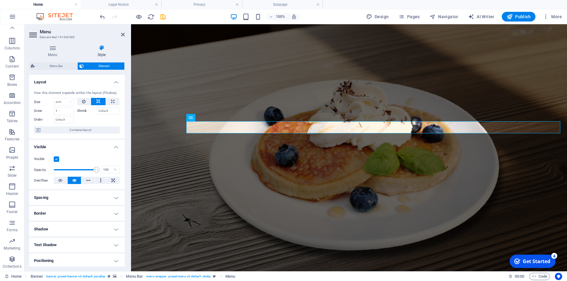
click at [114, 151] on h4 "Visible" at bounding box center [77, 145] width 96 height 11
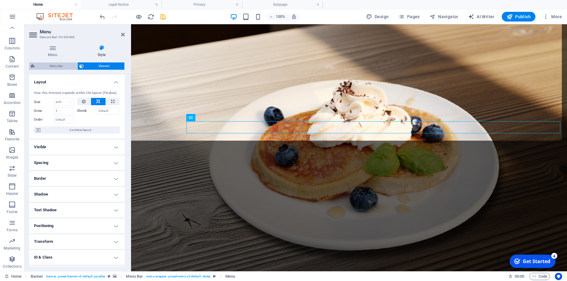
click at [62, 67] on span "Menu Bar" at bounding box center [56, 65] width 39 height 7
select select "rem"
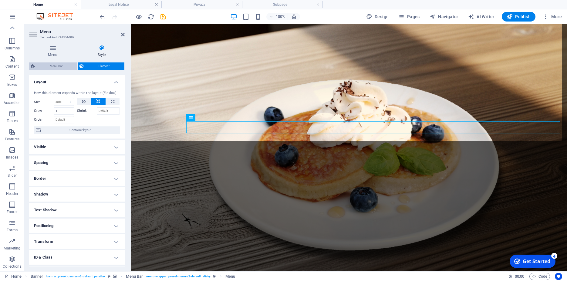
select select "rem"
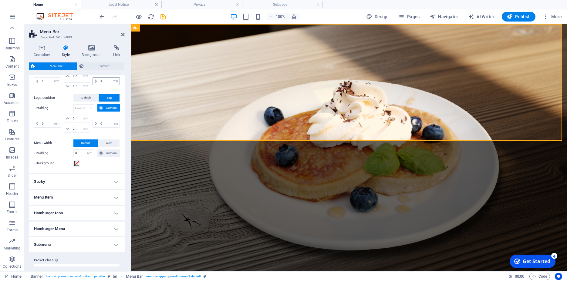
scroll to position [249, 0]
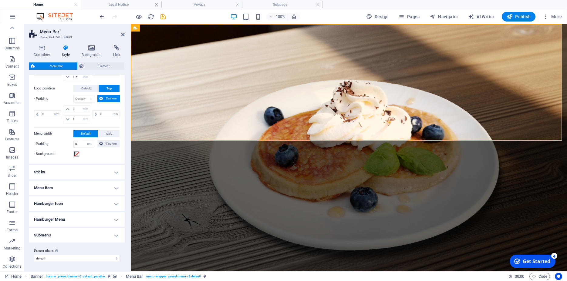
click at [113, 186] on h4 "Menu Item" at bounding box center [77, 188] width 96 height 15
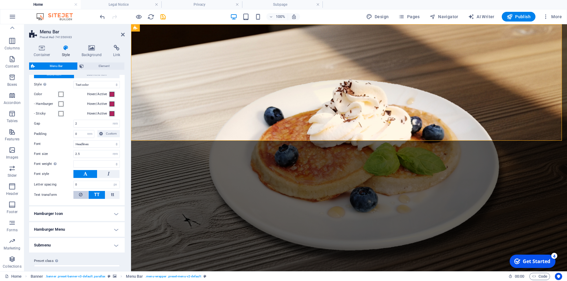
scroll to position [386, 0]
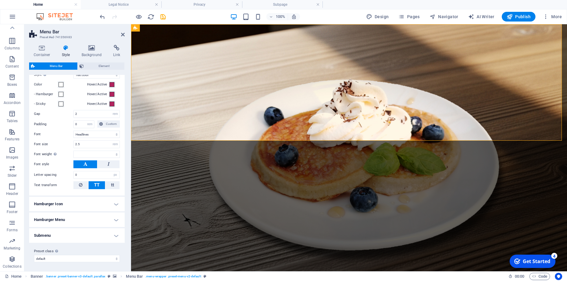
click at [103, 236] on h4 "Submenu" at bounding box center [77, 235] width 96 height 15
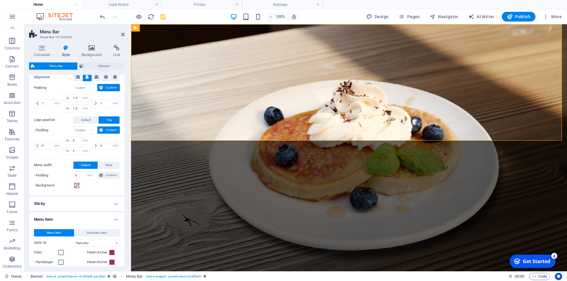
scroll to position [0, 0]
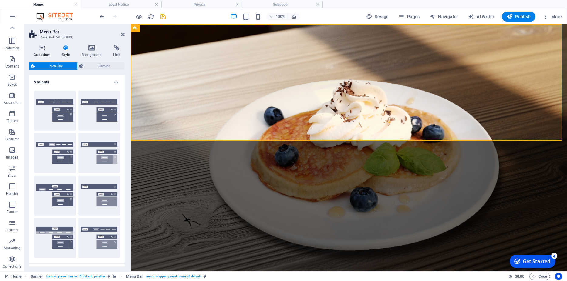
click at [45, 52] on h4 "Container" at bounding box center [43, 51] width 28 height 13
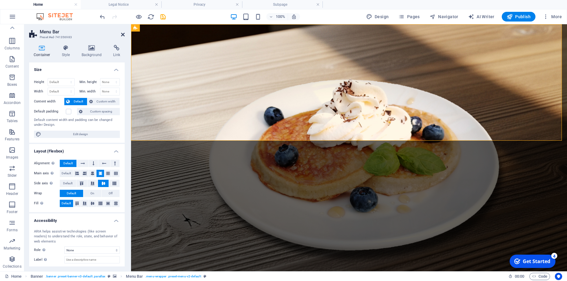
drag, startPoint x: 121, startPoint y: 36, endPoint x: 104, endPoint y: 10, distance: 31.4
click at [121, 36] on icon at bounding box center [123, 34] width 4 height 5
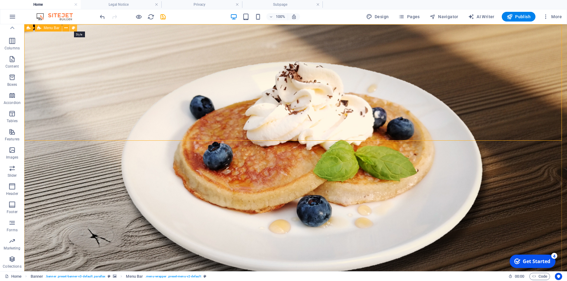
click at [72, 29] on icon at bounding box center [73, 28] width 3 height 6
select select "rem"
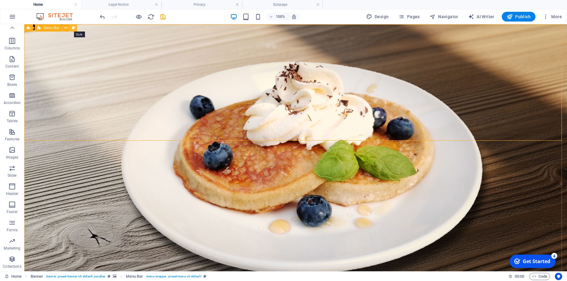
select select "rem"
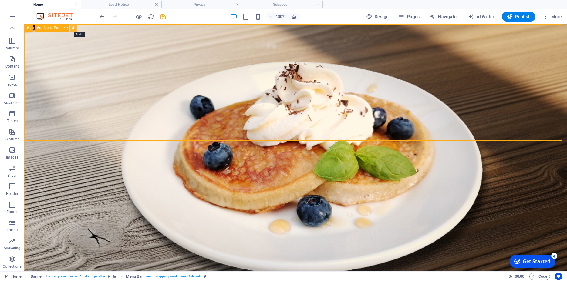
select select "hover_text_color"
select select "rem"
select select "link-special-font"
select select "rem"
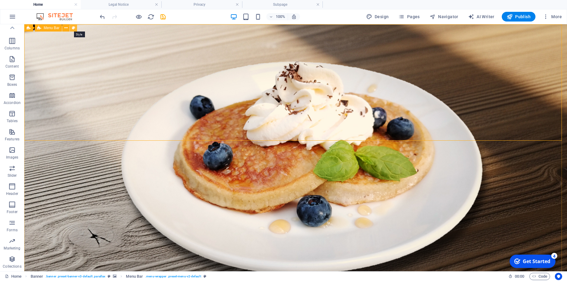
select select
select select "px"
select select "rem"
select select "px"
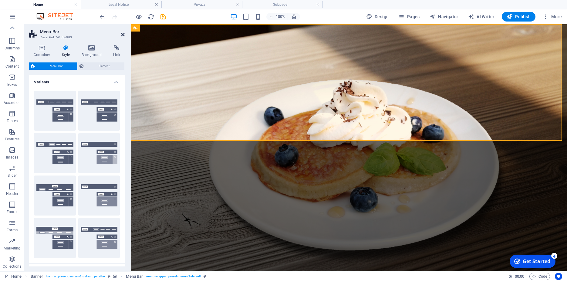
click at [122, 33] on icon at bounding box center [123, 34] width 4 height 5
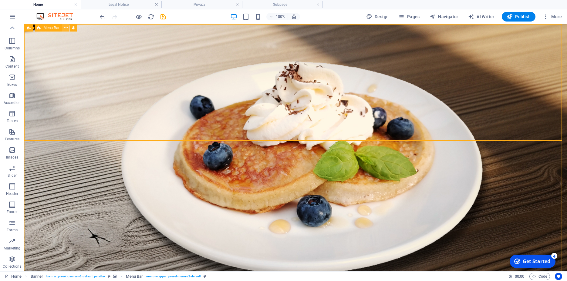
click at [65, 28] on icon at bounding box center [65, 28] width 3 height 6
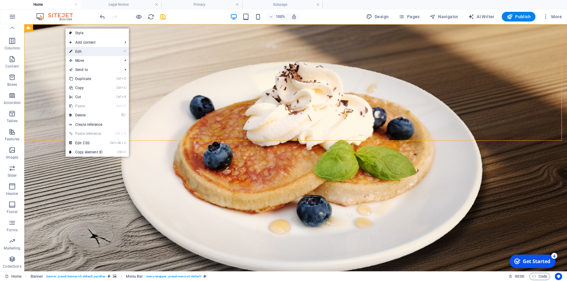
click at [78, 52] on link "⏎ Edit" at bounding box center [86, 51] width 41 height 9
select select "rem"
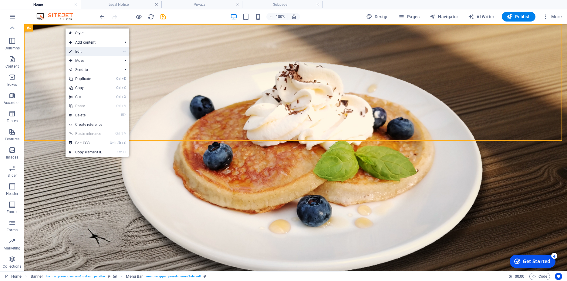
select select "rem"
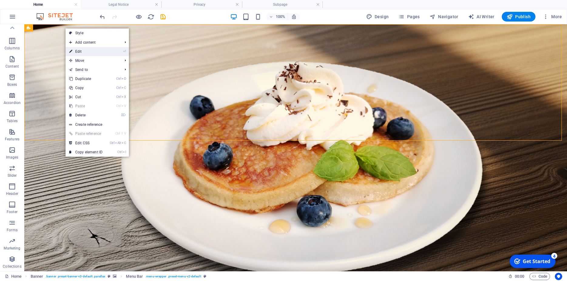
select select "hover_text_color"
select select "rem"
select select "link-special-font"
select select "rem"
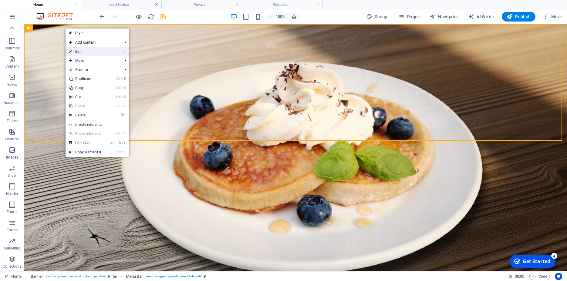
select select
select select "px"
select select "rem"
select select "px"
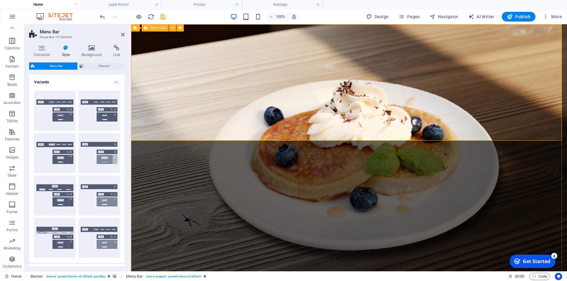
click at [120, 32] on h2 "Menu Bar" at bounding box center [82, 31] width 85 height 5
drag, startPoint x: 123, startPoint y: 34, endPoint x: 126, endPoint y: 28, distance: 6.8
click at [123, 34] on icon at bounding box center [123, 34] width 4 height 5
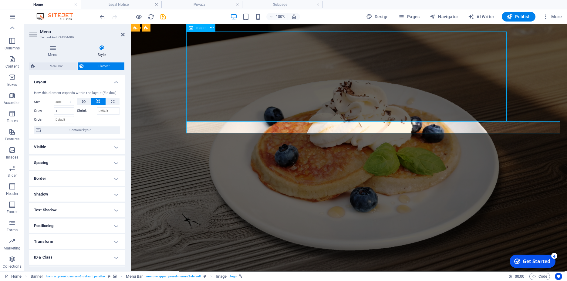
select select "px"
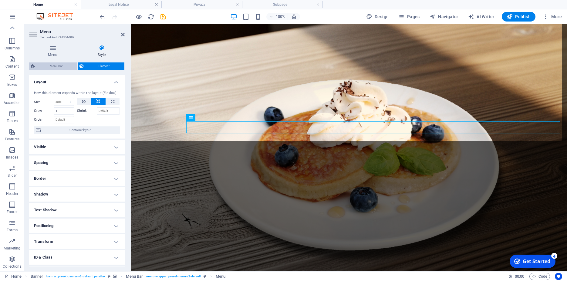
click at [59, 65] on span "Menu Bar" at bounding box center [56, 65] width 39 height 7
select select "rem"
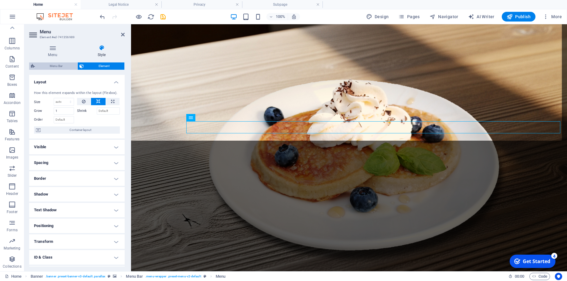
select select "rem"
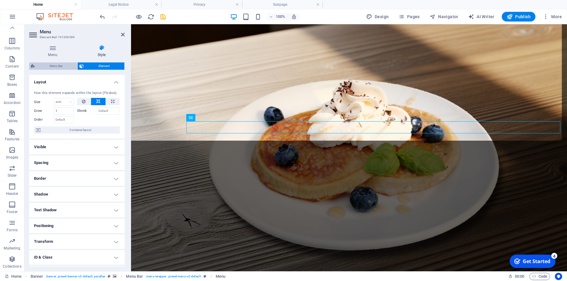
select select "hover_text_color"
select select "rem"
select select "link-special-font"
select select "rem"
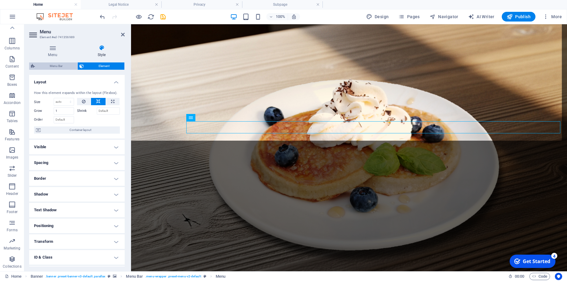
select select
select select "px"
select select "rem"
select select "px"
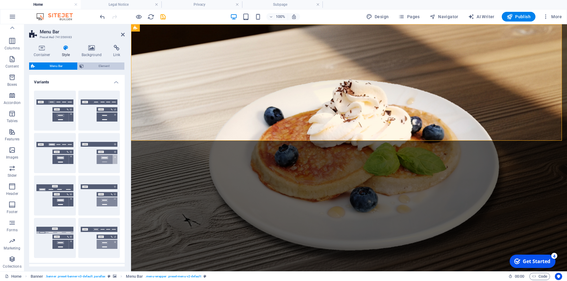
click at [96, 66] on span "Element" at bounding box center [104, 65] width 37 height 7
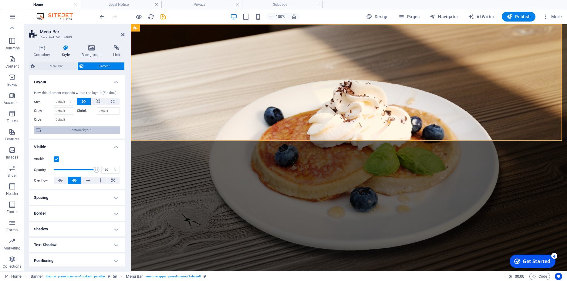
click at [83, 134] on span "Container layout" at bounding box center [80, 130] width 76 height 7
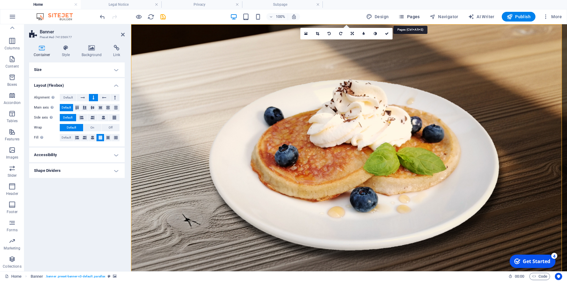
click at [416, 20] on button "Pages" at bounding box center [409, 17] width 26 height 10
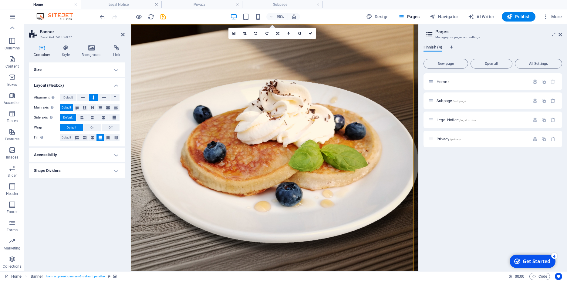
click at [435, 48] on span "Finnish (4)" at bounding box center [433, 48] width 19 height 8
click at [488, 83] on p "Home /" at bounding box center [482, 82] width 91 height 4
drag, startPoint x: 464, startPoint y: 140, endPoint x: 467, endPoint y: 121, distance: 19.3
click at [464, 141] on p "Privacy /privacy" at bounding box center [482, 139] width 91 height 4
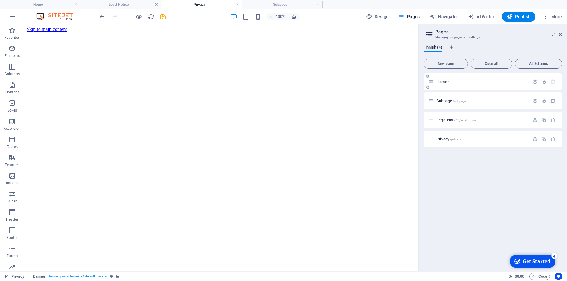
click at [461, 85] on div "Home /" at bounding box center [478, 81] width 101 height 7
click at [435, 79] on div "Home /" at bounding box center [478, 81] width 101 height 7
click at [440, 81] on span "Home /" at bounding box center [443, 81] width 12 height 5
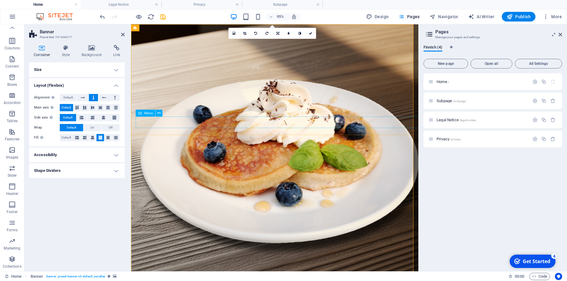
click at [163, 277] on span ". menu-wrapper .preset-menu-v2-default" at bounding box center [173, 276] width 56 height 7
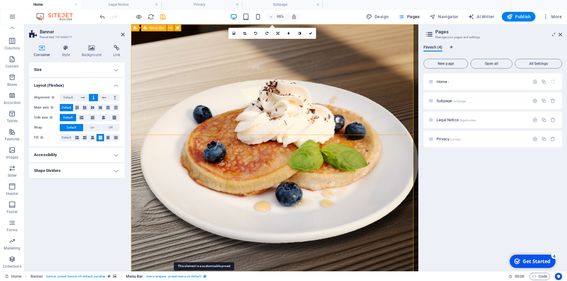
click at [204, 276] on icon "breadcrumb" at bounding box center [205, 276] width 3 height 3
select select "rem"
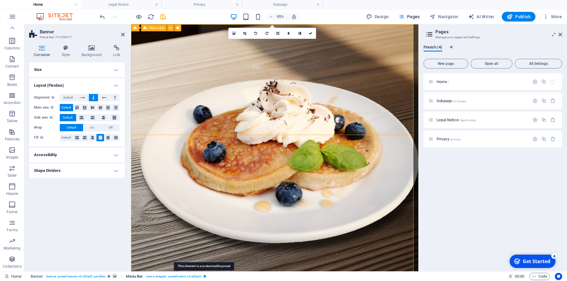
select select "rem"
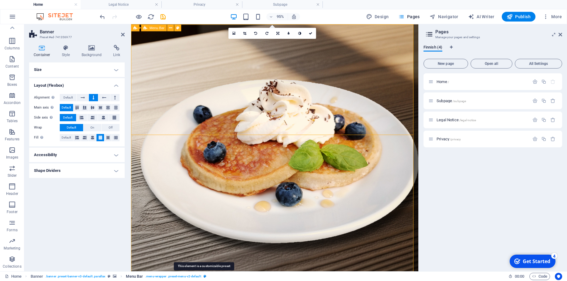
select select "hover_text_color"
select select "rem"
select select "link-special-font"
select select "rem"
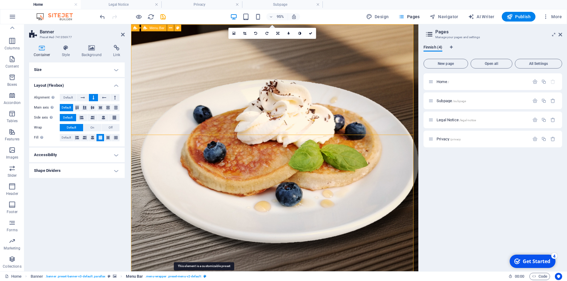
select select
select select "px"
select select "rem"
select select "px"
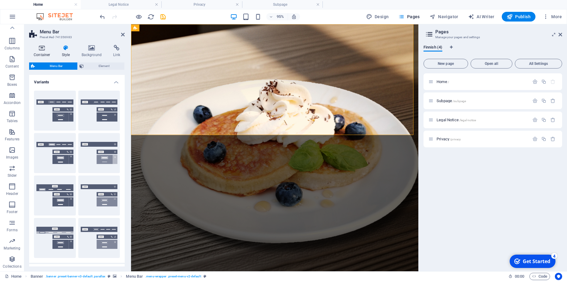
click at [44, 53] on h4 "Container" at bounding box center [43, 51] width 28 height 13
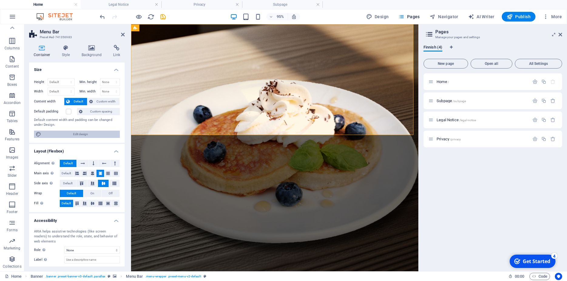
scroll to position [31, 0]
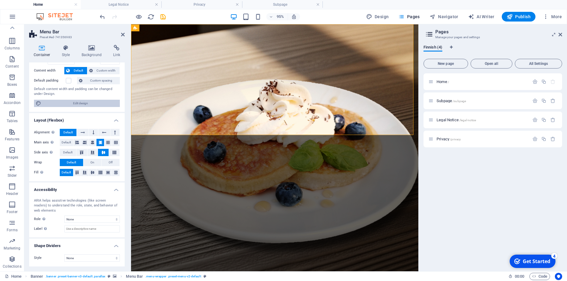
click at [69, 106] on span "Edit design" at bounding box center [80, 103] width 75 height 7
select select "rem"
select select "ease-in-out"
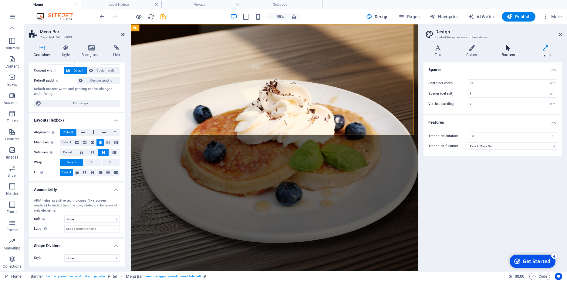
click at [508, 52] on h4 "Buttons" at bounding box center [510, 51] width 38 height 13
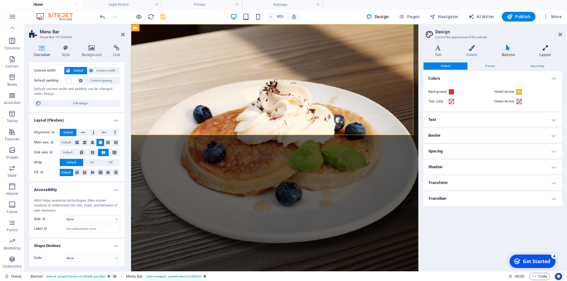
click at [542, 51] on h4 "Layout" at bounding box center [545, 51] width 34 height 13
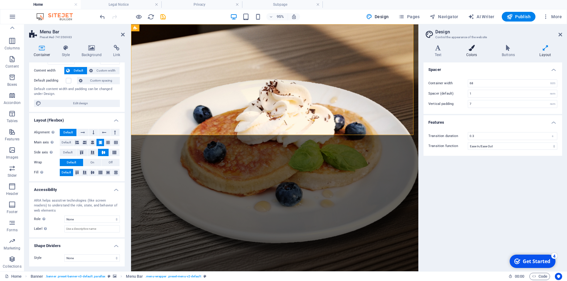
click at [472, 50] on icon at bounding box center [471, 48] width 33 height 6
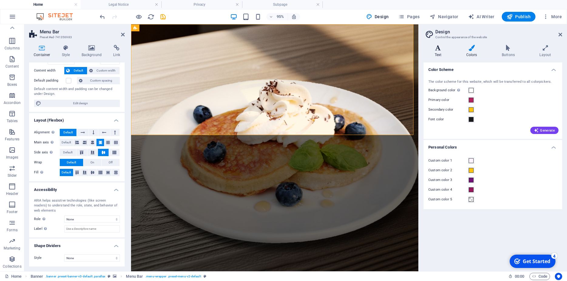
click at [435, 49] on icon at bounding box center [438, 48] width 29 height 6
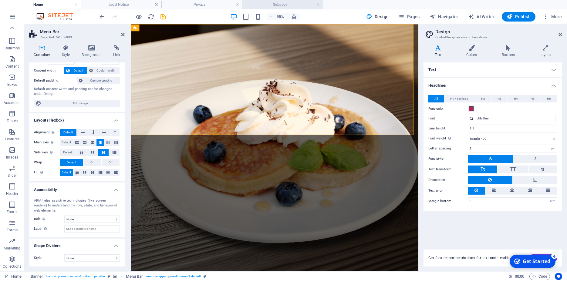
click at [317, 4] on link at bounding box center [318, 5] width 4 height 6
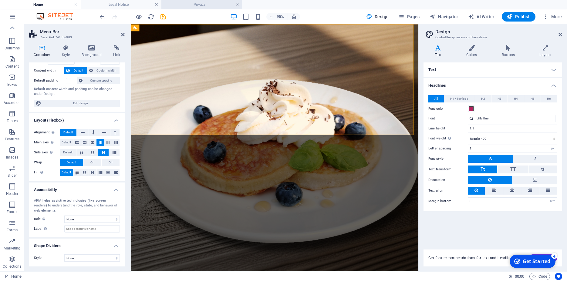
click at [238, 5] on link at bounding box center [237, 5] width 4 height 6
click at [156, 4] on link at bounding box center [157, 5] width 4 height 6
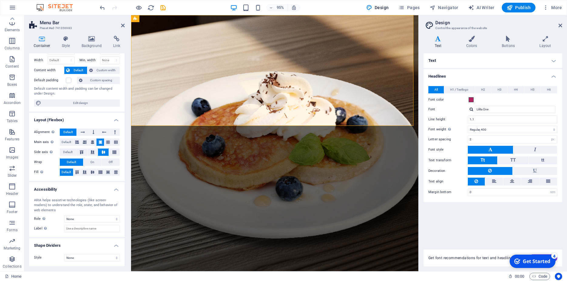
scroll to position [22, 0]
click at [17, 8] on button "button" at bounding box center [12, 7] width 15 height 15
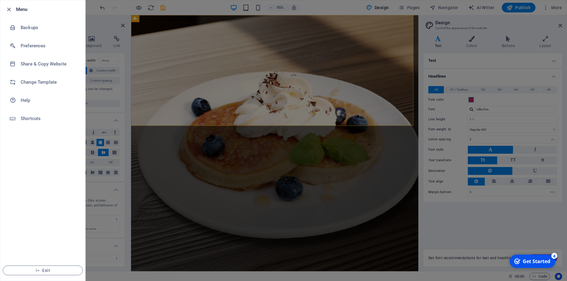
click at [184, 10] on div at bounding box center [283, 140] width 567 height 281
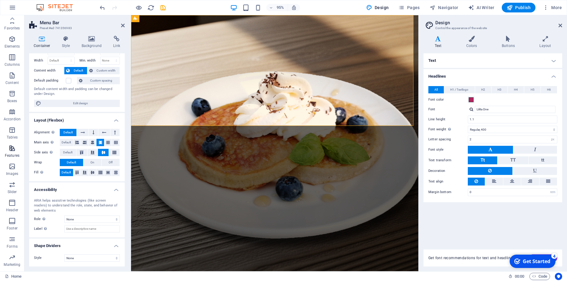
scroll to position [0, 0]
click at [12, 42] on icon "button" at bounding box center [11, 39] width 7 height 7
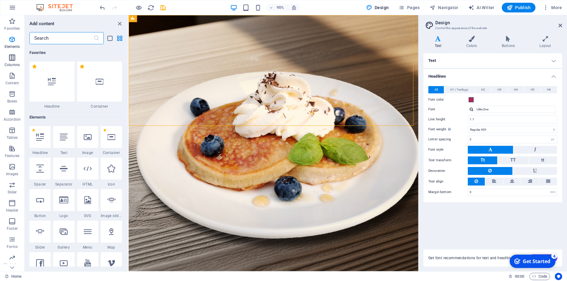
scroll to position [65, 0]
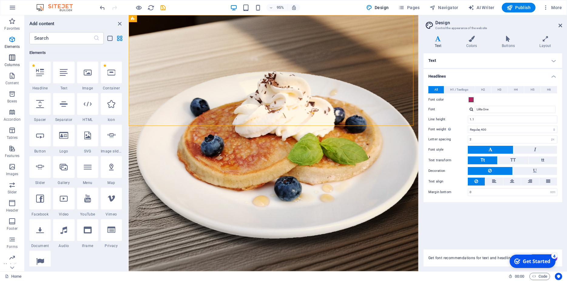
click at [11, 57] on icon "button" at bounding box center [11, 57] width 7 height 7
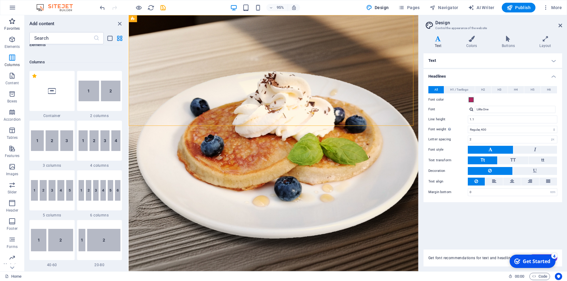
scroll to position [300, 0]
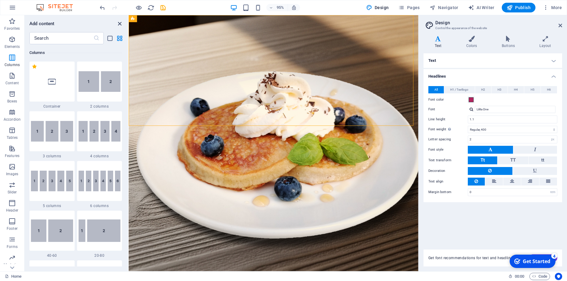
click at [120, 24] on icon "close panel" at bounding box center [119, 23] width 7 height 7
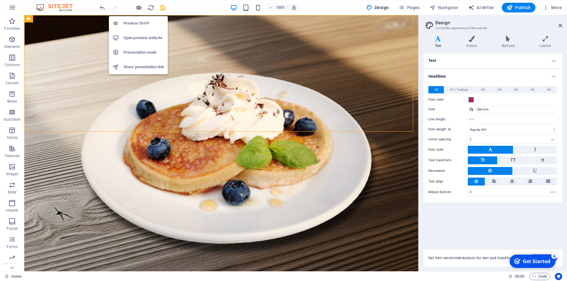
click at [137, 10] on icon "button" at bounding box center [138, 7] width 7 height 7
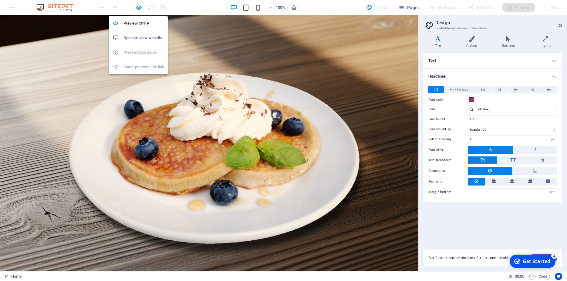
click at [145, 37] on h6 "Open preview website" at bounding box center [143, 37] width 41 height 7
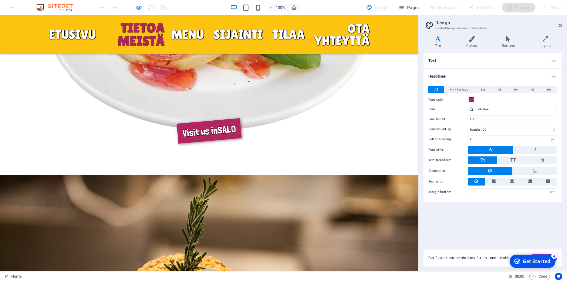
scroll to position [640, 0]
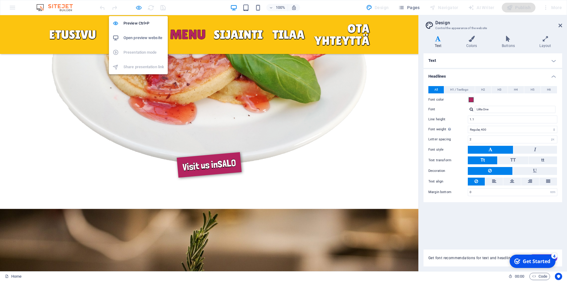
click at [137, 8] on icon "button" at bounding box center [138, 7] width 7 height 7
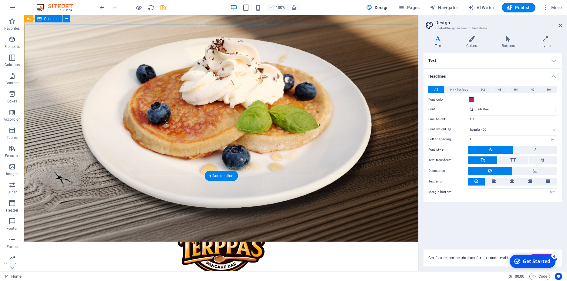
scroll to position [83, 0]
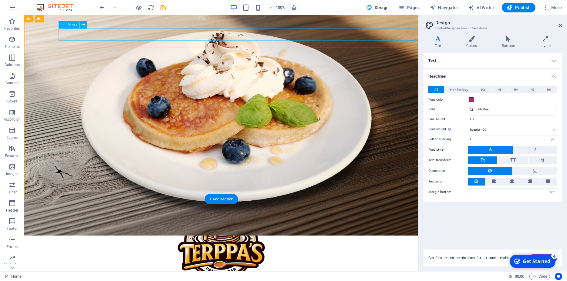
click at [83, 25] on icon at bounding box center [83, 25] width 3 height 6
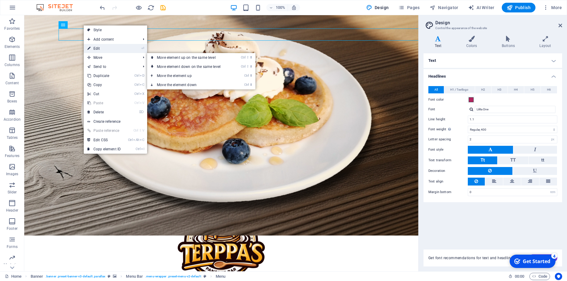
click at [101, 50] on link "⏎ Edit" at bounding box center [104, 48] width 41 height 9
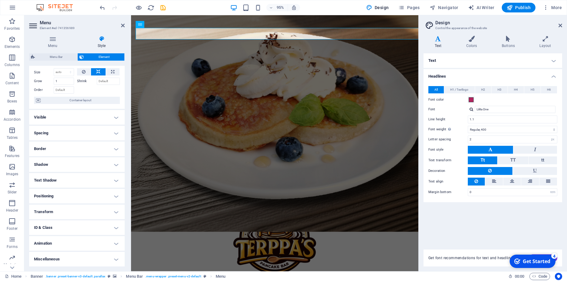
scroll to position [26, 0]
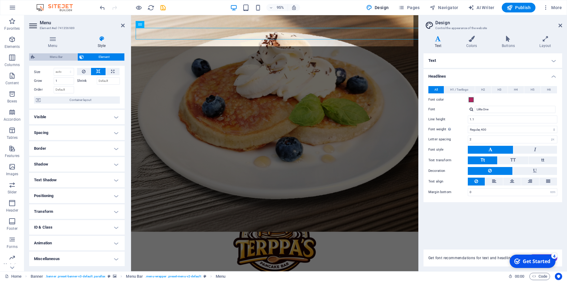
click at [58, 56] on span "Menu Bar" at bounding box center [56, 56] width 39 height 7
select select "rem"
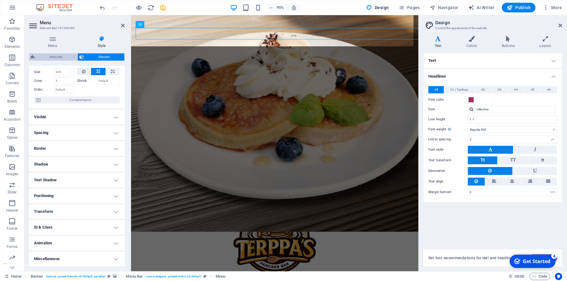
select select "rem"
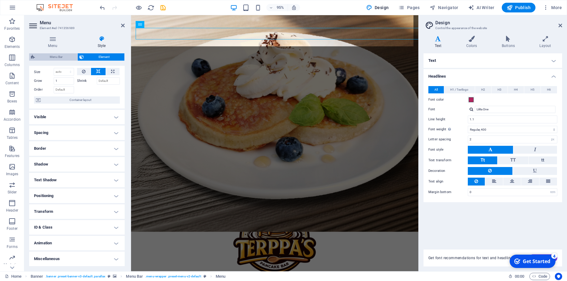
select select "hover_text_color"
select select "rem"
select select "link-special-font"
select select "rem"
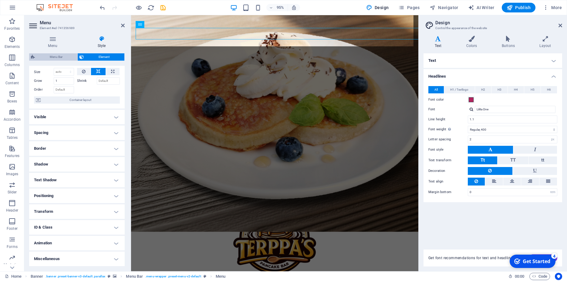
select select
select select "px"
select select "rem"
select select "px"
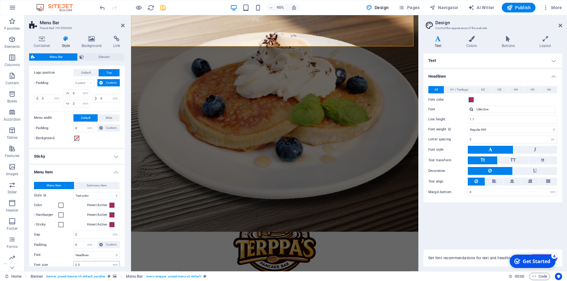
scroll to position [300, 0]
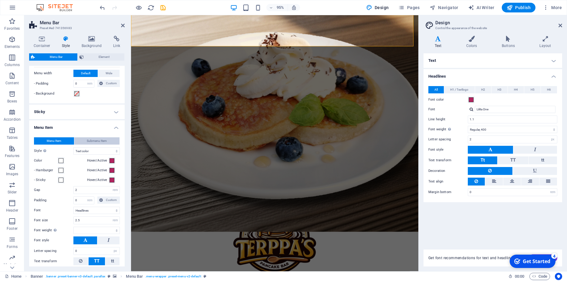
click at [87, 142] on span "Submenu Item" at bounding box center [97, 140] width 20 height 7
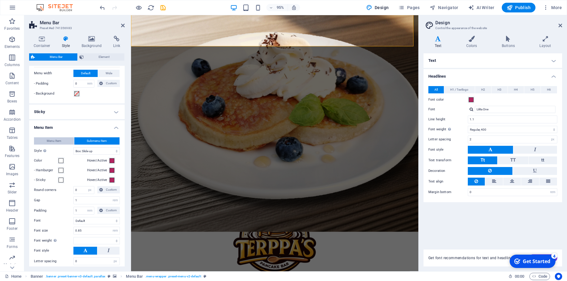
select select
click at [62, 139] on button "Menu Item" at bounding box center [54, 140] width 40 height 7
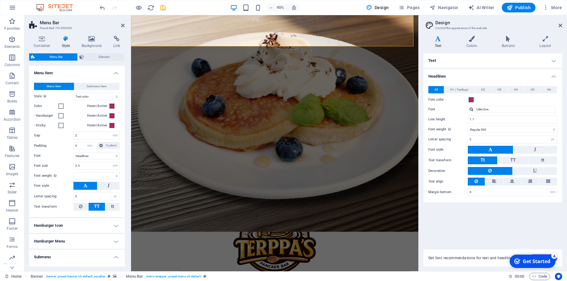
select select
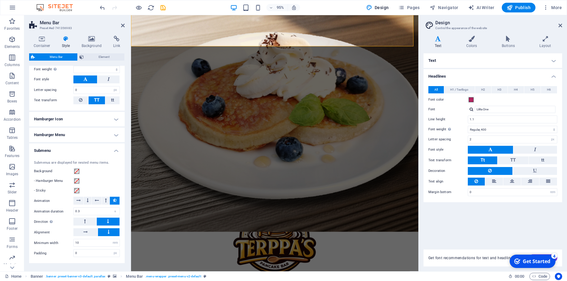
scroll to position [481, 0]
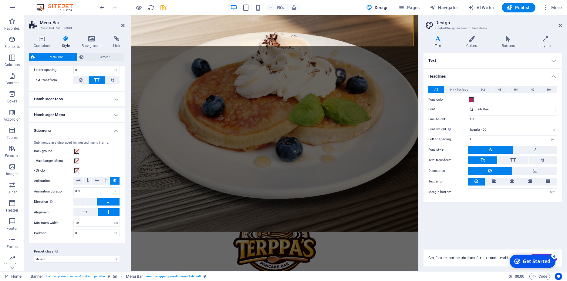
click at [108, 116] on h4 "Hamburger Menu" at bounding box center [77, 115] width 96 height 15
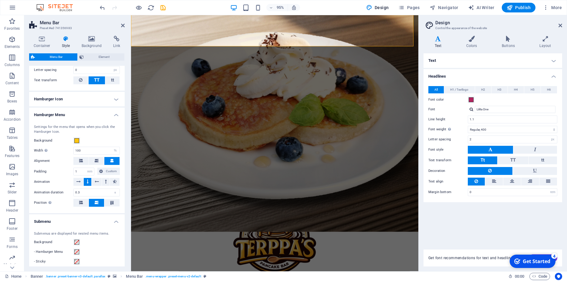
click at [110, 98] on h4 "Hamburger Icon" at bounding box center [77, 99] width 96 height 15
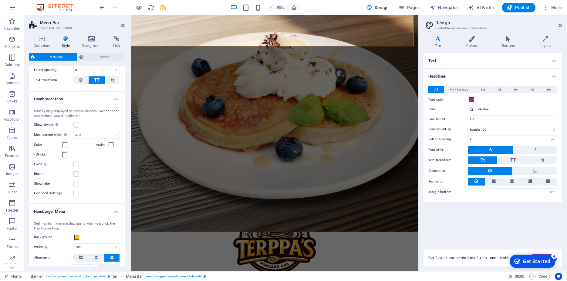
click at [110, 98] on h4 "Hamburger Icon" at bounding box center [77, 97] width 96 height 11
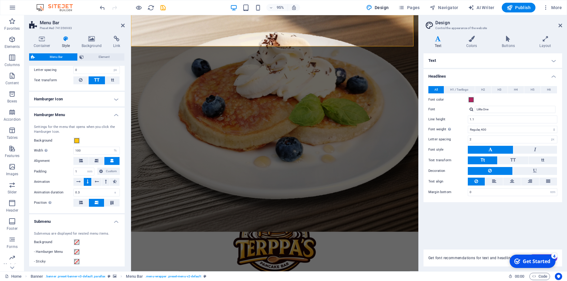
click at [111, 116] on h4 "Hamburger Menu" at bounding box center [77, 113] width 96 height 11
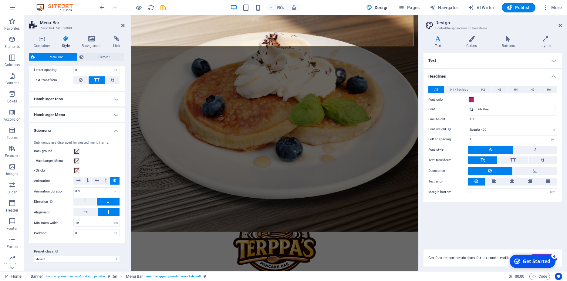
click at [112, 131] on h4 "Submenu" at bounding box center [77, 128] width 96 height 11
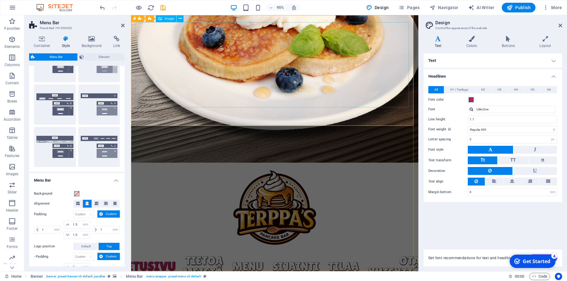
scroll to position [0, 0]
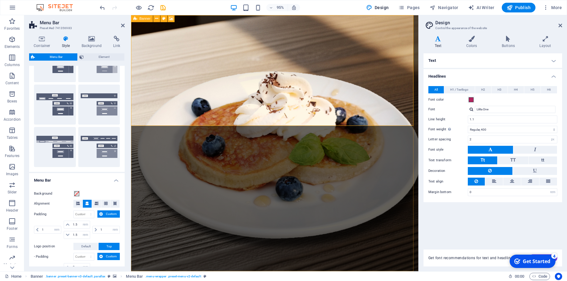
click at [140, 19] on span "Banner" at bounding box center [145, 18] width 11 height 3
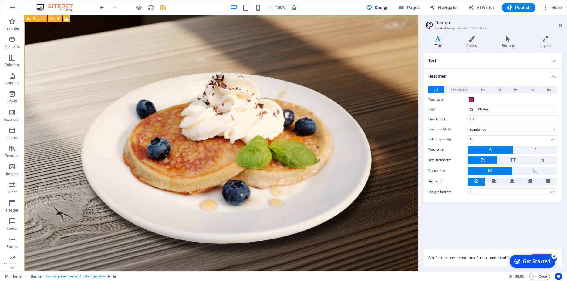
click at [53, 19] on icon at bounding box center [50, 19] width 3 height 6
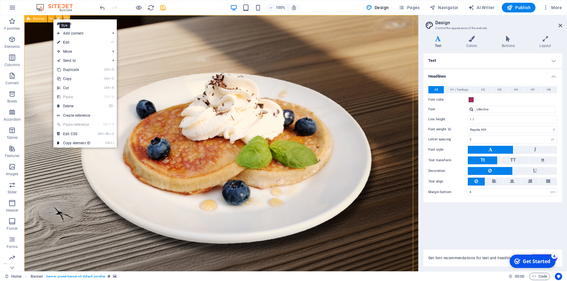
click at [59, 16] on icon at bounding box center [58, 19] width 3 height 6
select select "vh"
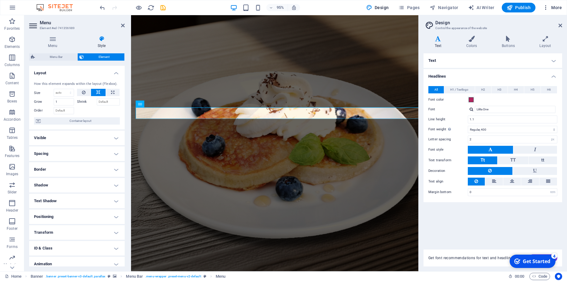
click at [559, 8] on span "More" at bounding box center [552, 8] width 19 height 6
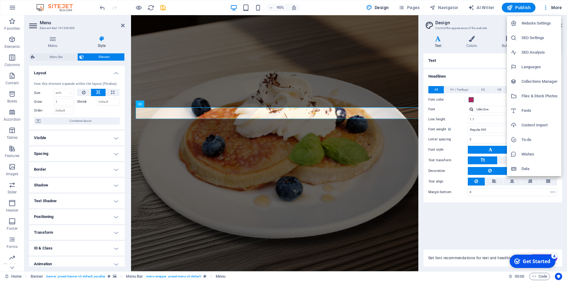
click at [443, 7] on div at bounding box center [283, 140] width 567 height 281
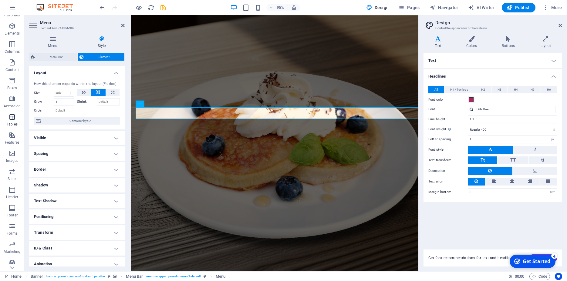
scroll to position [17, 0]
click at [11, 278] on link "Home" at bounding box center [13, 276] width 17 height 7
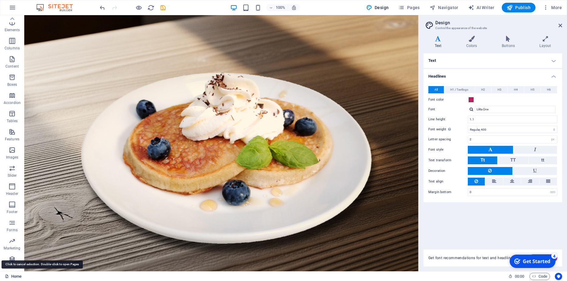
click at [14, 278] on link "Home" at bounding box center [13, 276] width 17 height 7
click at [224, 18] on div "+" at bounding box center [221, 17] width 12 height 5
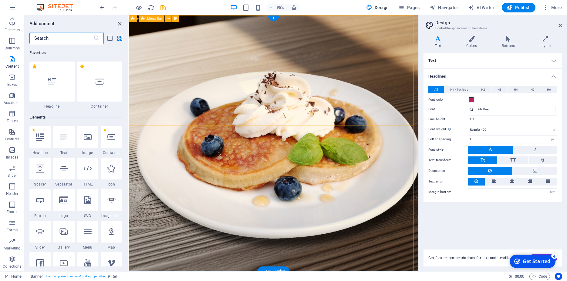
scroll to position [1062, 0]
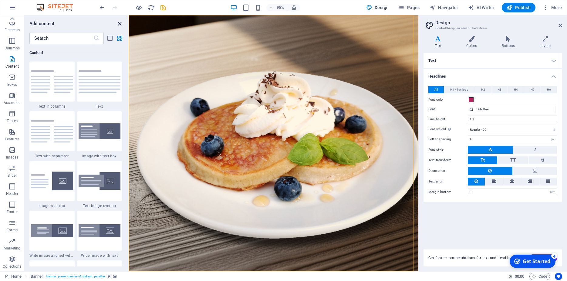
click at [121, 23] on icon "close panel" at bounding box center [119, 23] width 7 height 7
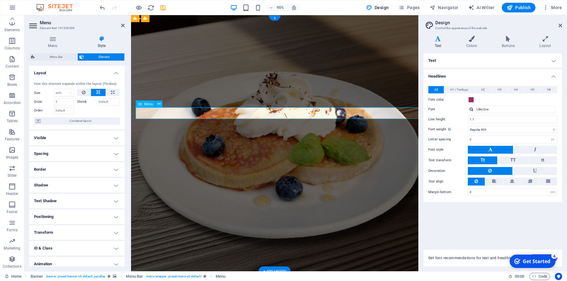
click at [115, 143] on h4 "Visible" at bounding box center [77, 138] width 96 height 15
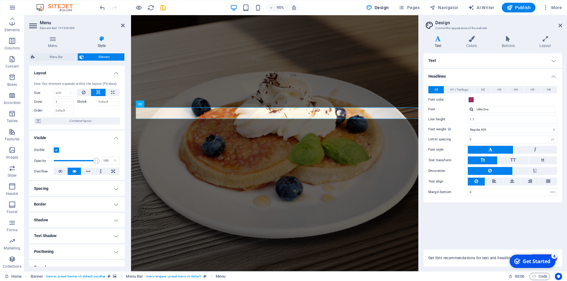
click at [109, 142] on h4 "Visible" at bounding box center [77, 136] width 96 height 11
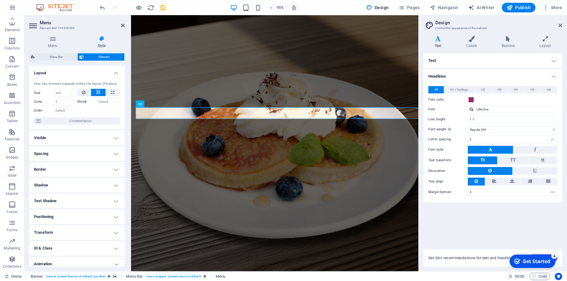
click at [112, 159] on h4 "Spacing" at bounding box center [77, 154] width 96 height 15
click at [112, 157] on h4 "Spacing" at bounding box center [77, 152] width 96 height 11
click at [113, 176] on h4 "Border" at bounding box center [77, 169] width 96 height 15
click at [112, 173] on h4 "Border" at bounding box center [77, 167] width 96 height 11
click at [110, 189] on h4 "Shadow" at bounding box center [77, 185] width 96 height 15
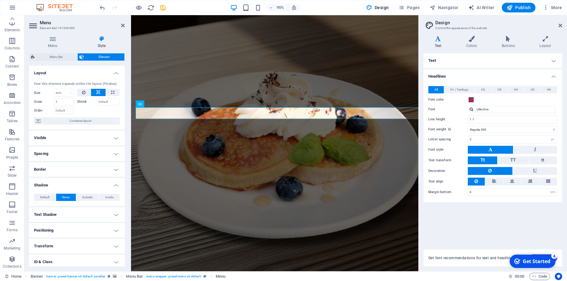
click at [110, 189] on h4 "Shadow" at bounding box center [77, 183] width 96 height 11
click at [111, 204] on h4 "Text Shadow" at bounding box center [77, 201] width 96 height 15
click at [111, 204] on h4 "Text Shadow" at bounding box center [77, 199] width 96 height 11
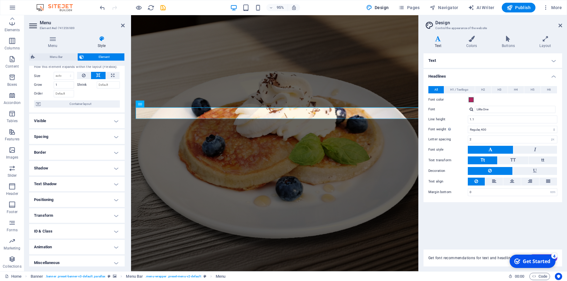
scroll to position [26, 0]
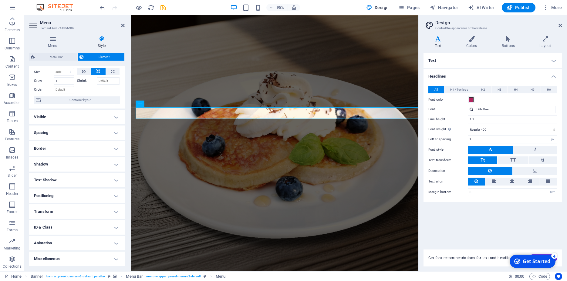
click at [109, 260] on h4 "Miscellaneous" at bounding box center [77, 259] width 96 height 15
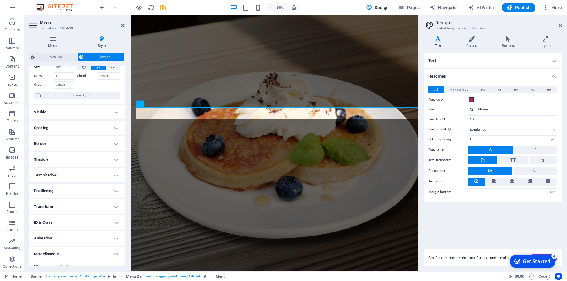
click at [110, 258] on h4 "Miscellaneous" at bounding box center [77, 252] width 96 height 11
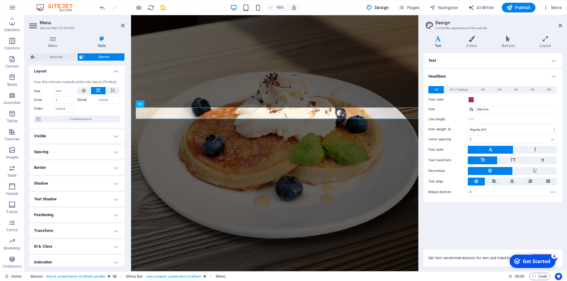
scroll to position [0, 0]
click at [52, 42] on icon at bounding box center [52, 39] width 47 height 6
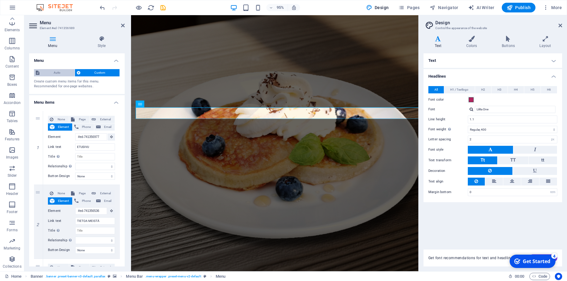
click at [63, 73] on span "Auto" at bounding box center [57, 72] width 32 height 7
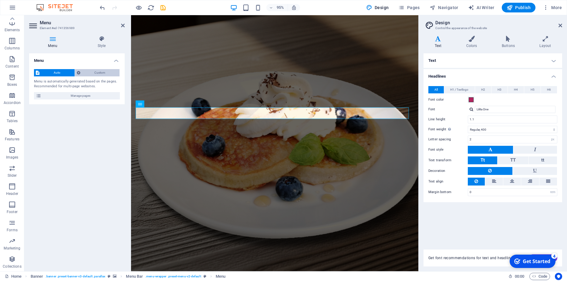
click at [88, 72] on span "Custom" at bounding box center [100, 72] width 36 height 7
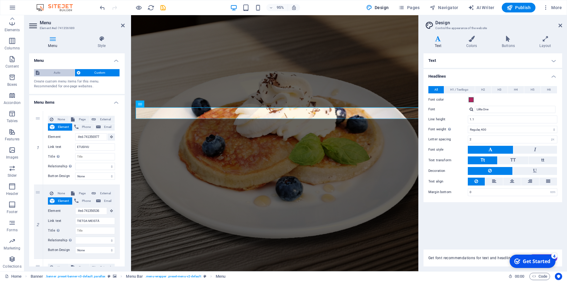
click at [67, 73] on span "Auto" at bounding box center [57, 72] width 32 height 7
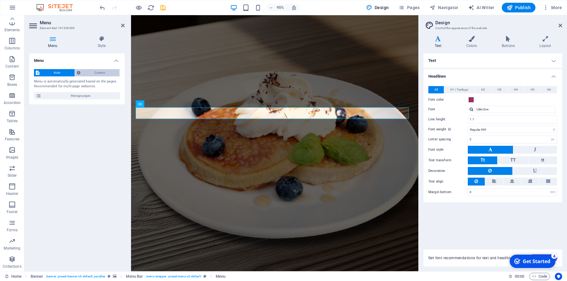
click at [105, 73] on span "Custom" at bounding box center [100, 72] width 36 height 7
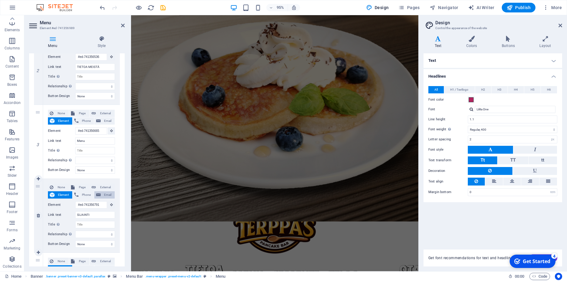
scroll to position [164, 0]
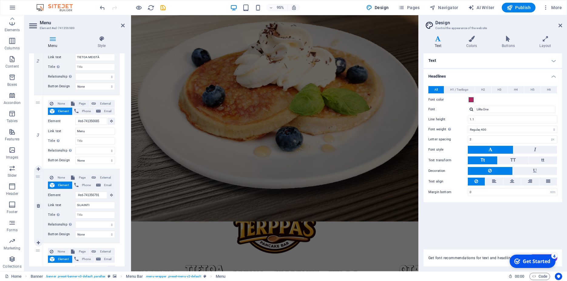
click at [70, 207] on label "Link text" at bounding box center [61, 205] width 27 height 7
click at [75, 207] on input "SIJAINTI" at bounding box center [95, 205] width 40 height 7
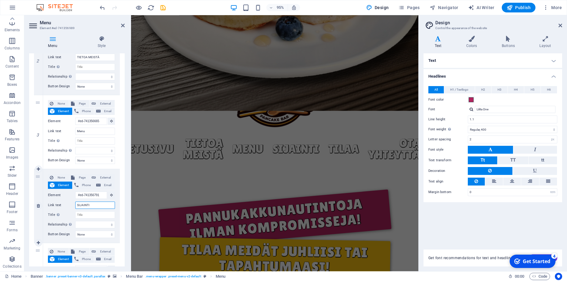
scroll to position [105, 0]
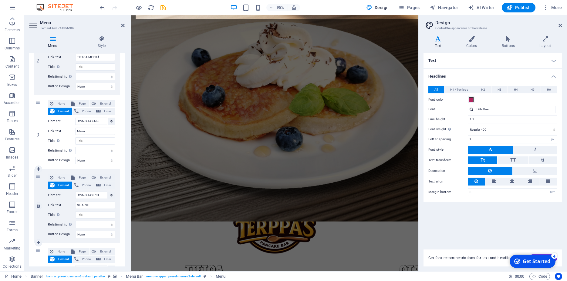
click at [68, 211] on div "None Page External Element Phone Email Page Home Subpage Legal Notice Privacy E…" at bounding box center [81, 201] width 67 height 54
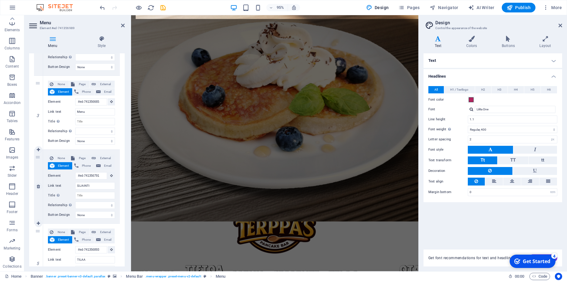
scroll to position [191, 0]
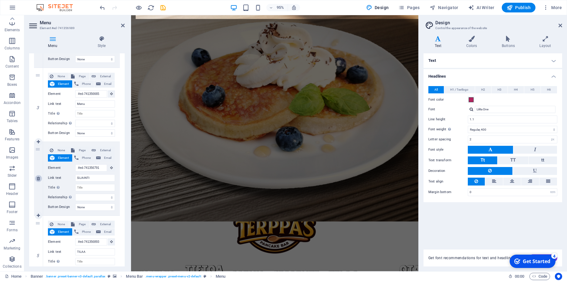
click at [38, 178] on icon at bounding box center [38, 179] width 3 height 4
select select
type input "#ed-741356893"
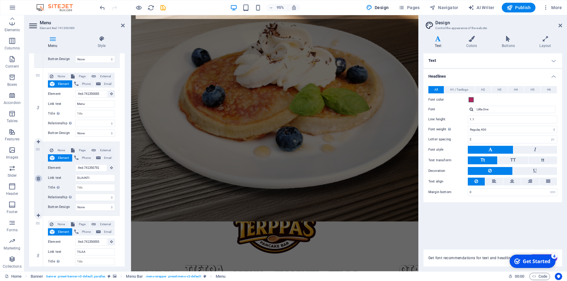
type input "TILAA"
select select
type input "#ed-741356461"
type input "OTA YHTEYTTÄ"
select select
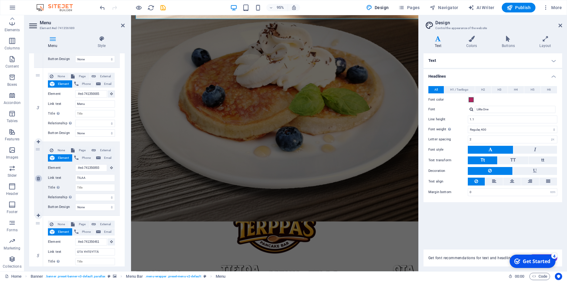
click at [38, 178] on icon at bounding box center [38, 179] width 3 height 4
select select
type input "#ed-741356461"
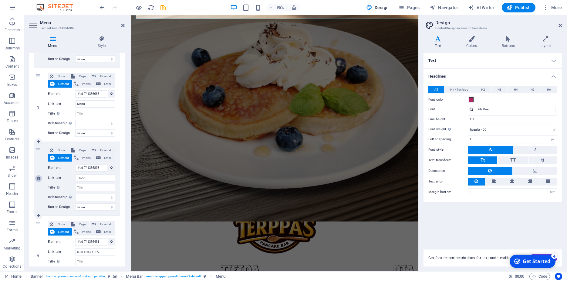
type input "OTA YHTEYTTÄ"
select select
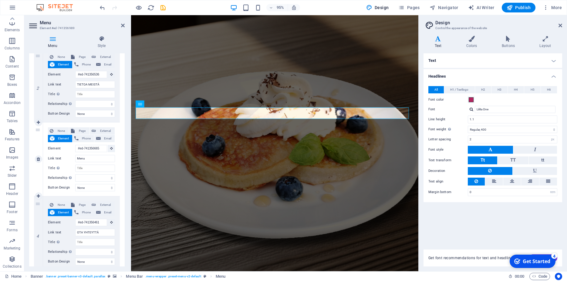
scroll to position [157, 0]
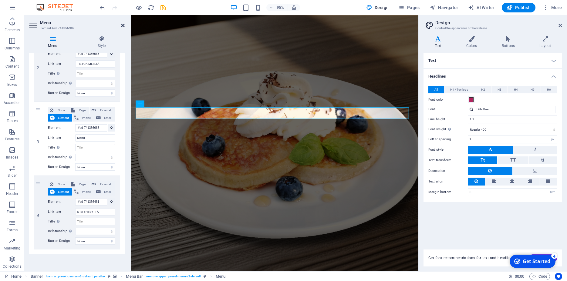
drag, startPoint x: 123, startPoint y: 26, endPoint x: 104, endPoint y: 15, distance: 21.6
click at [123, 26] on icon at bounding box center [123, 25] width 4 height 5
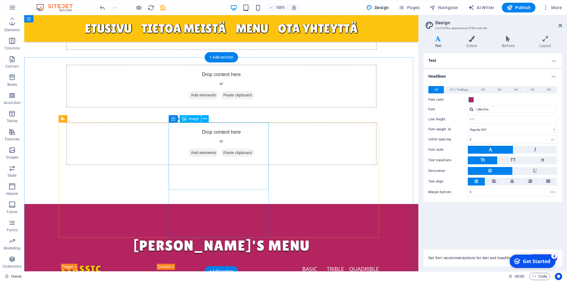
scroll to position [1226, 0]
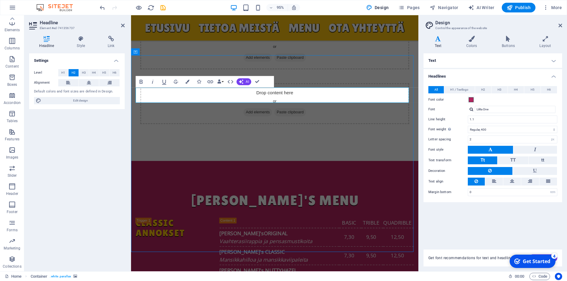
scroll to position [1226, 0]
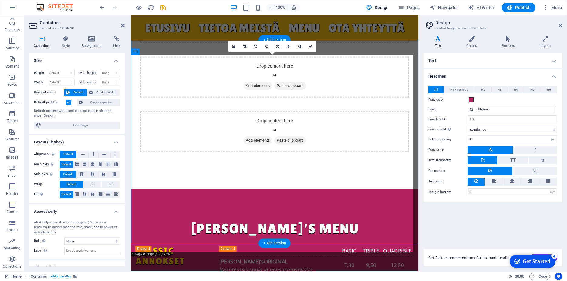
scroll to position [1242, 0]
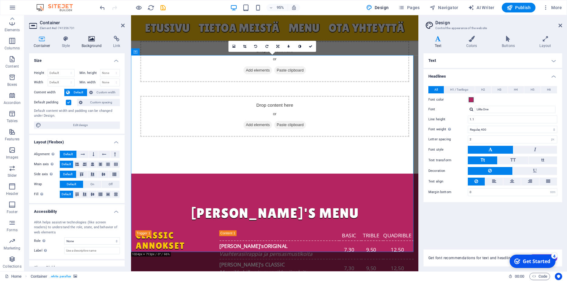
click at [97, 48] on h4 "Background" at bounding box center [93, 42] width 32 height 13
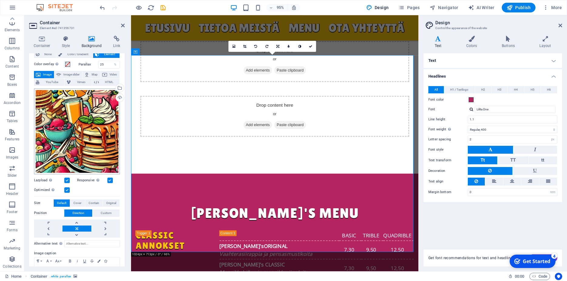
scroll to position [0, 0]
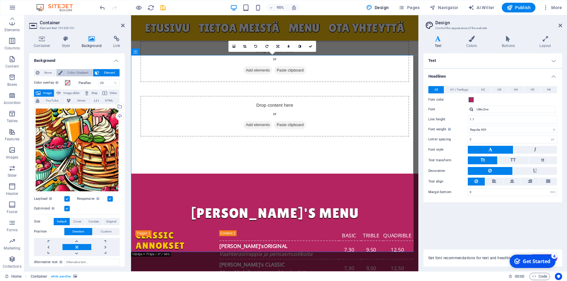
click at [86, 73] on span "Color / Gradient" at bounding box center [77, 72] width 27 height 7
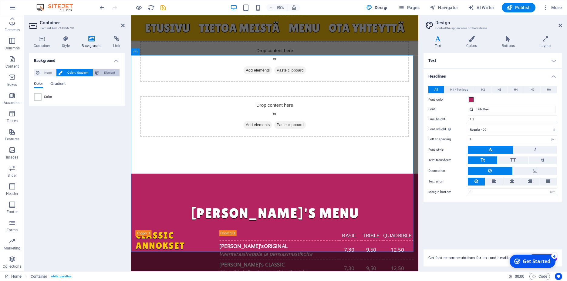
click at [106, 72] on span "Element" at bounding box center [109, 72] width 17 height 7
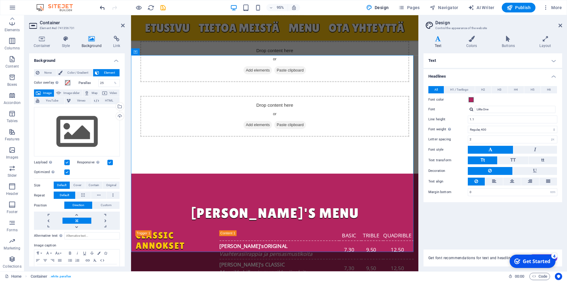
click at [100, 7] on icon "undo" at bounding box center [102, 7] width 7 height 7
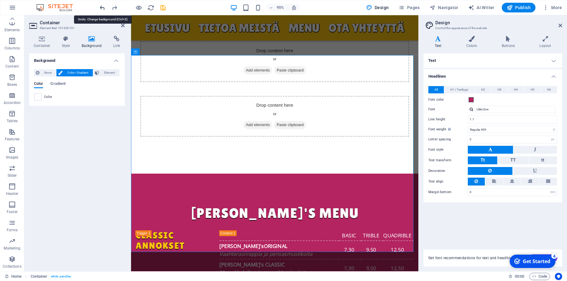
click at [100, 11] on icon "undo" at bounding box center [102, 7] width 7 height 7
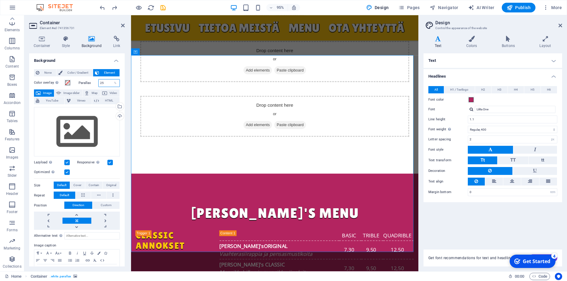
click at [105, 83] on input "25" at bounding box center [109, 82] width 21 height 7
type input "65"
click at [102, 82] on input "65" at bounding box center [109, 82] width 21 height 7
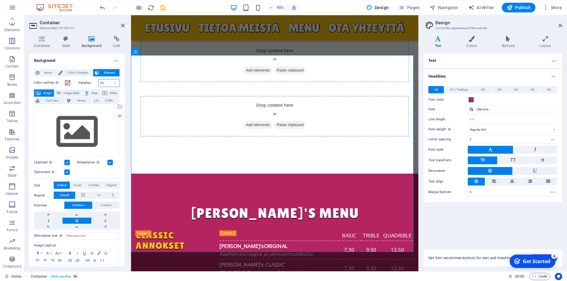
click at [104, 81] on input "25" at bounding box center [109, 82] width 21 height 7
click at [104, 83] on input "89" at bounding box center [109, 82] width 21 height 7
click at [103, 83] on input "33" at bounding box center [109, 82] width 21 height 7
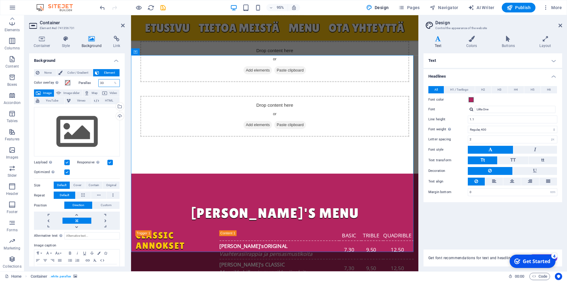
click at [103, 83] on input "33" at bounding box center [109, 82] width 21 height 7
type input "25"
click at [66, 83] on span at bounding box center [67, 82] width 5 height 5
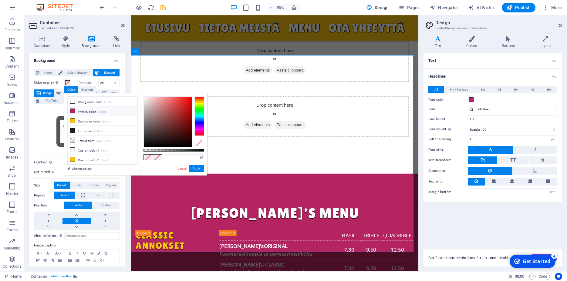
click at [89, 111] on li "Primary color #b32460" at bounding box center [103, 111] width 70 height 10
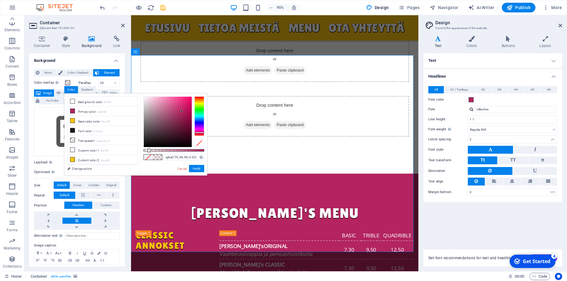
type input "rgba(179, 36, 96, 0)"
drag, startPoint x: 204, startPoint y: 151, endPoint x: 139, endPoint y: 150, distance: 65.2
click at [139, 150] on div "less Background color #ffffff Primary color #b32460 Secondary color #fcc40f Fon…" at bounding box center [135, 134] width 143 height 82
click at [183, 169] on link "Cancel" at bounding box center [182, 169] width 11 height 5
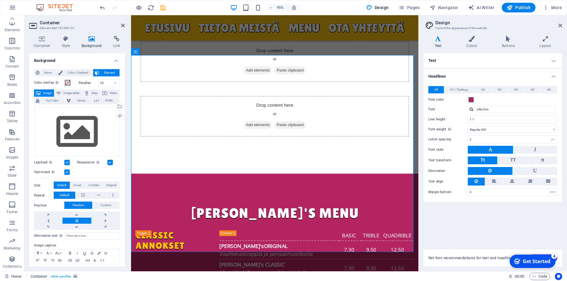
click at [69, 83] on span at bounding box center [67, 82] width 5 height 5
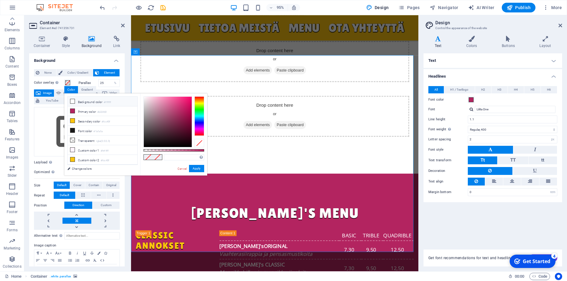
click at [86, 101] on li "Background color #ffffff" at bounding box center [103, 102] width 70 height 10
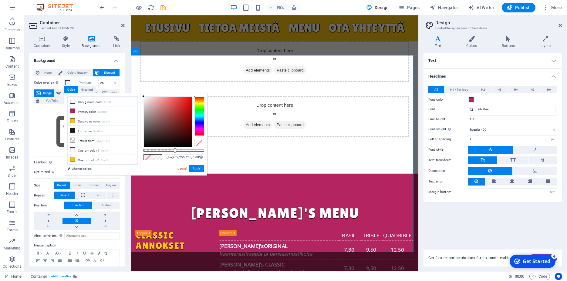
type input "rgba(255, 255, 255, 0)"
drag, startPoint x: 204, startPoint y: 150, endPoint x: 93, endPoint y: 149, distance: 110.1
click at [93, 149] on div "less Background color #ffffff Primary color #b32460 Secondary color #fcc40f Fon…" at bounding box center [135, 134] width 143 height 82
click at [183, 169] on link "Cancel" at bounding box center [182, 169] width 11 height 5
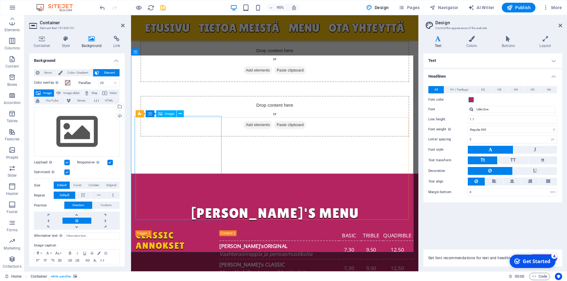
click at [166, 115] on span "Image" at bounding box center [170, 113] width 10 height 3
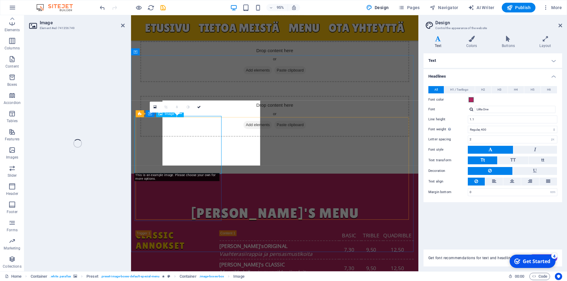
select select "%"
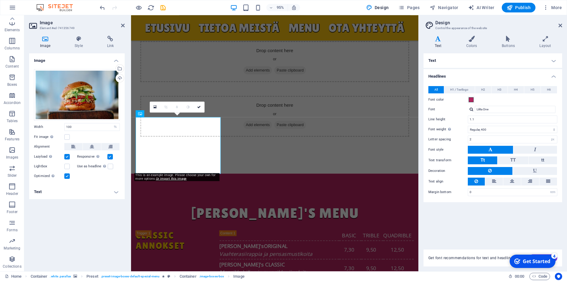
click at [49, 44] on h4 "Image" at bounding box center [46, 42] width 35 height 13
click at [85, 90] on div "Drag files here, click to choose files or select files from Files or our free s…" at bounding box center [77, 95] width 86 height 52
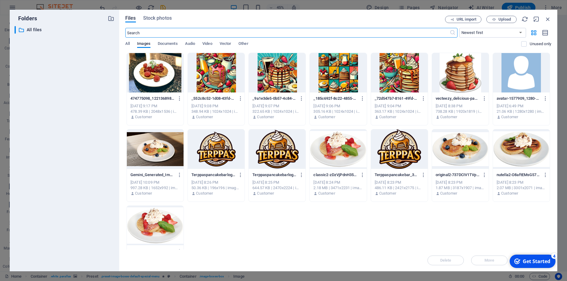
scroll to position [1529, 0]
click at [344, 148] on div at bounding box center [338, 149] width 57 height 39
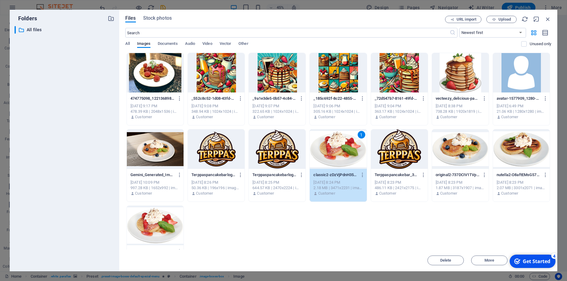
drag, startPoint x: 383, startPoint y: 14, endPoint x: 345, endPoint y: 9, distance: 37.7
click at [345, 10] on div "Files Stock photos URL import Upload ​ Newest first Oldest first Name (A-Z) Nam…" at bounding box center [338, 141] width 438 height 262
click at [347, 152] on div "1" at bounding box center [338, 149] width 57 height 39
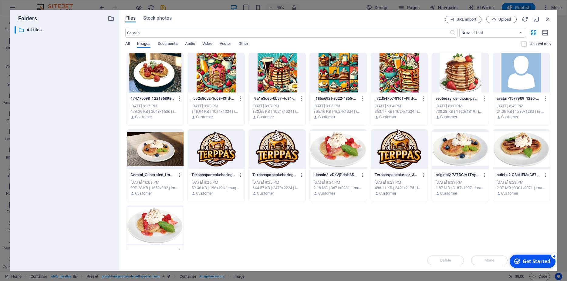
click at [347, 152] on div at bounding box center [338, 149] width 57 height 39
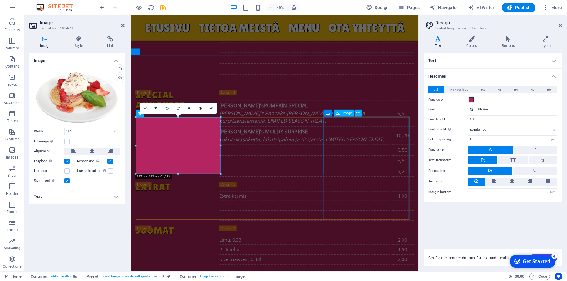
scroll to position [1242, 0]
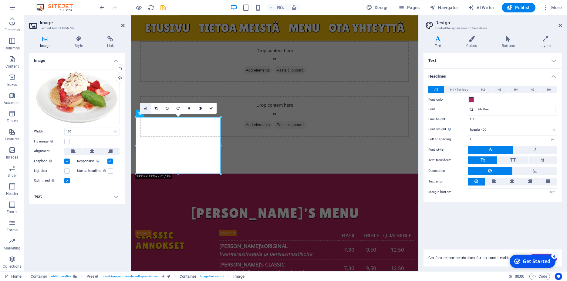
click at [145, 108] on icon at bounding box center [145, 108] width 3 height 4
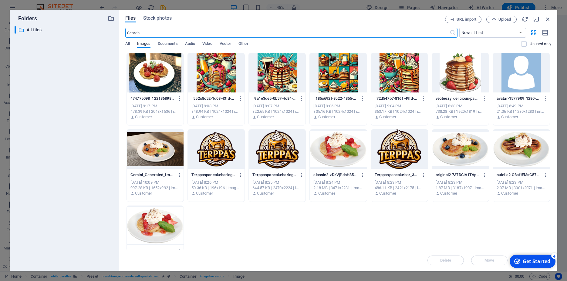
scroll to position [1529, 0]
click at [501, 19] on span "Upload" at bounding box center [504, 20] width 12 height 4
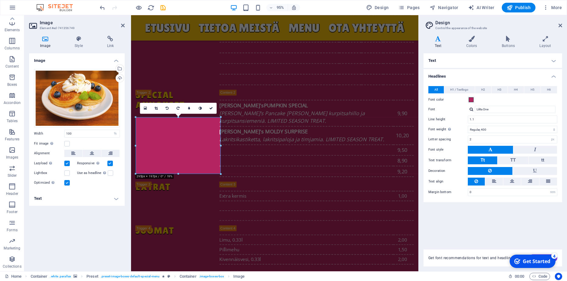
scroll to position [1242, 0]
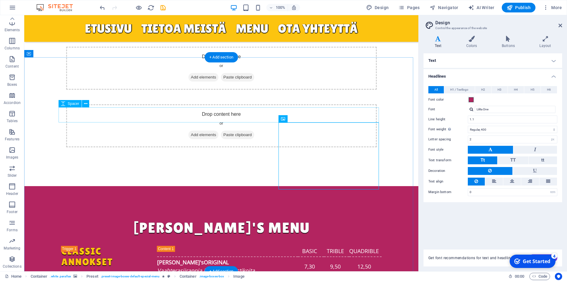
scroll to position [1226, 0]
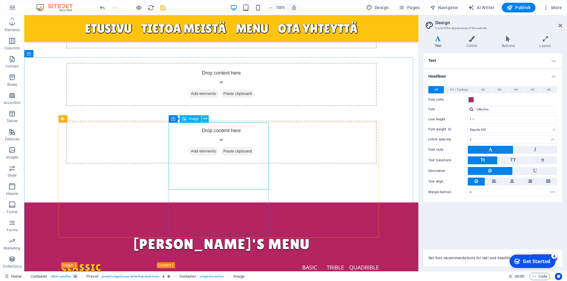
click at [204, 120] on icon at bounding box center [205, 119] width 3 height 6
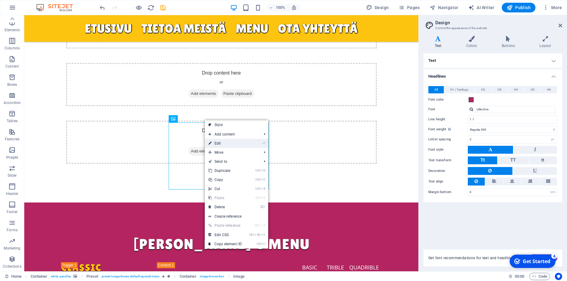
drag, startPoint x: 225, startPoint y: 145, endPoint x: 99, endPoint y: 136, distance: 126.8
click at [225, 145] on link "⏎ Edit" at bounding box center [225, 143] width 41 height 9
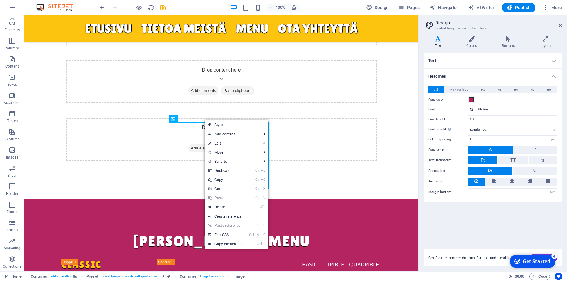
select select "%"
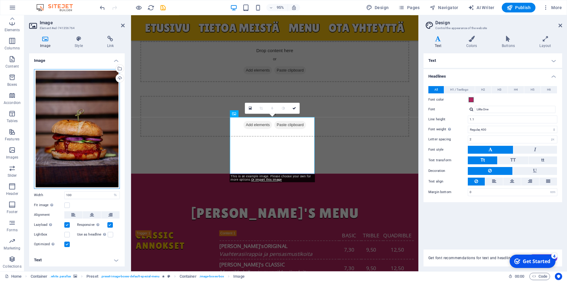
click at [87, 106] on div "Drag files here, click to choose files or select files from Files or our free s…" at bounding box center [77, 129] width 86 height 120
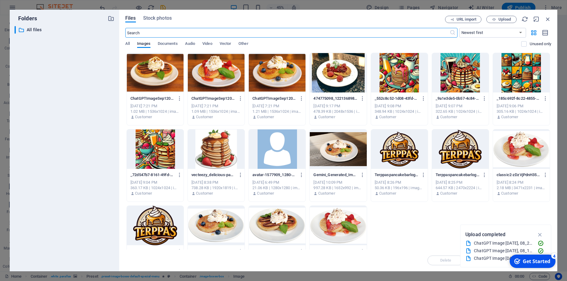
scroll to position [1529, 0]
click at [222, 76] on div at bounding box center [216, 72] width 57 height 39
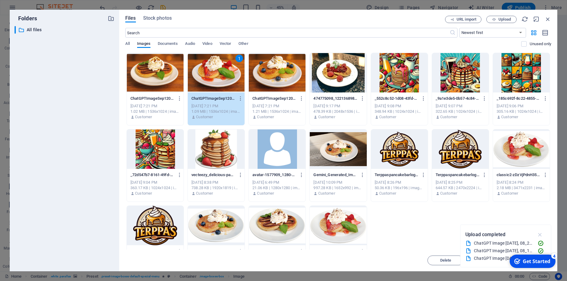
click at [538, 236] on icon "button" at bounding box center [540, 234] width 7 height 7
click at [387, 15] on div "Files Stock photos URL import Upload ​ Newest first Oldest first Name (A-Z) Nam…" at bounding box center [338, 141] width 438 height 262
click at [210, 81] on div "1" at bounding box center [216, 72] width 57 height 39
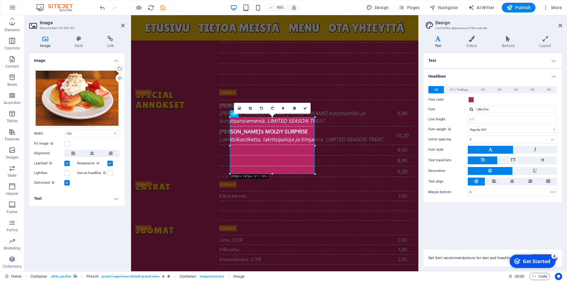
scroll to position [1242, 0]
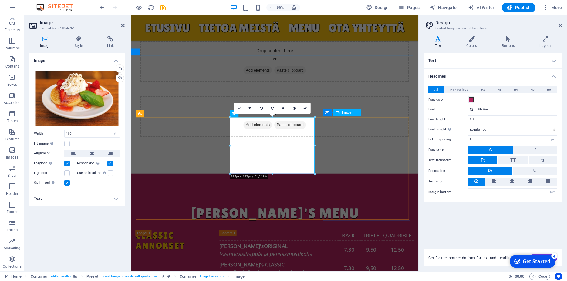
select select "%"
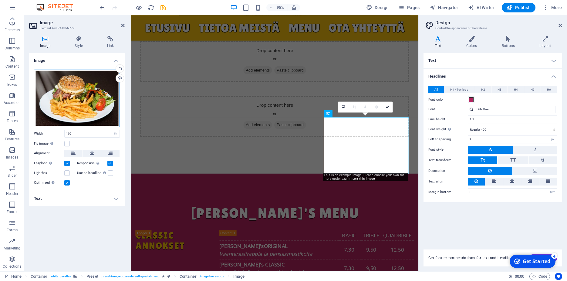
click at [100, 75] on div "Drag files here, click to choose files or select files from Files or our free s…" at bounding box center [77, 98] width 86 height 58
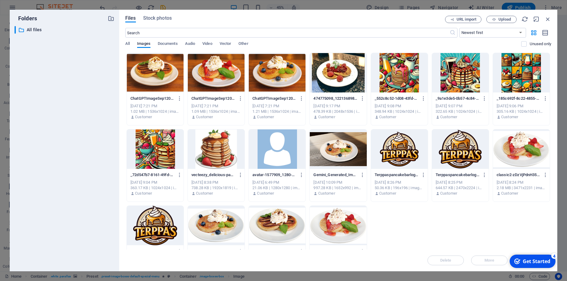
click at [281, 76] on div at bounding box center [277, 72] width 57 height 39
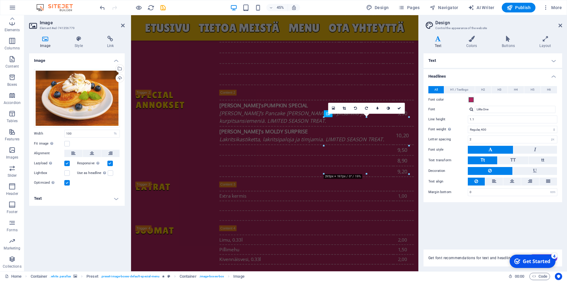
scroll to position [1242, 0]
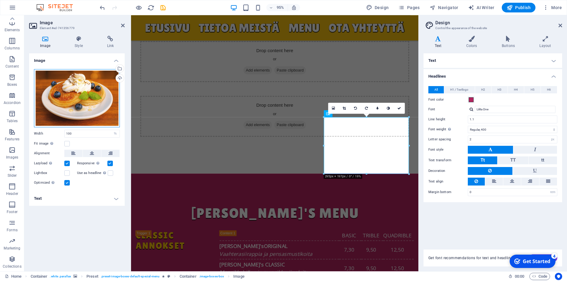
click at [93, 94] on div "Drag files here, click to choose files or select files from Files or our free s…" at bounding box center [77, 98] width 86 height 58
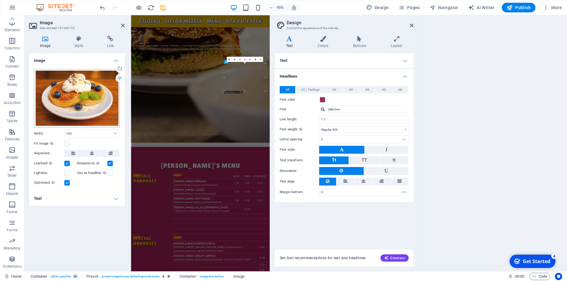
click at [93, 94] on body "[DOMAIN_NAME] Home Favorites Elements Columns Content Boxes Accordion Tables Fe…" at bounding box center [283, 140] width 567 height 281
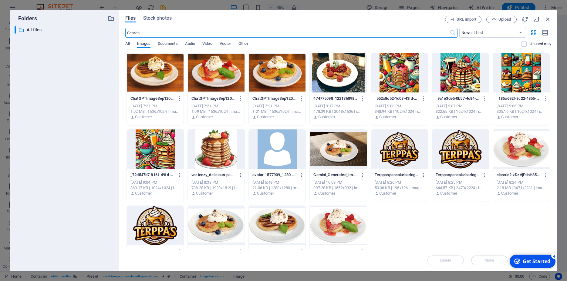
scroll to position [1529, 0]
click at [144, 70] on div at bounding box center [155, 72] width 57 height 39
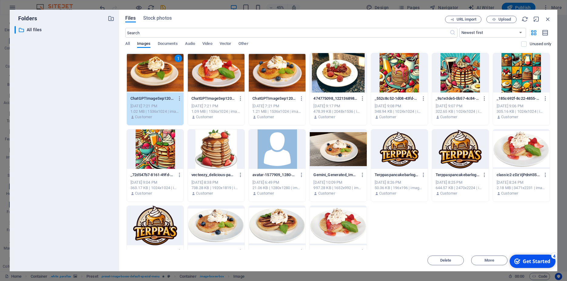
click at [144, 70] on div "1" at bounding box center [155, 72] width 57 height 39
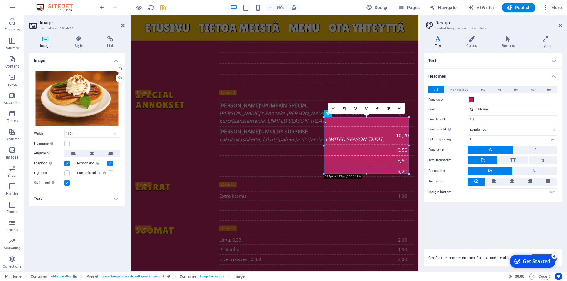
scroll to position [1242, 0]
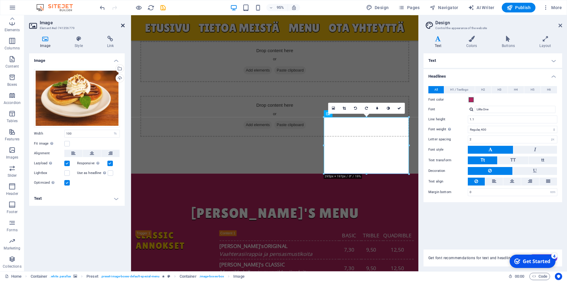
drag, startPoint x: 121, startPoint y: 24, endPoint x: 277, endPoint y: 42, distance: 156.7
click at [121, 24] on icon at bounding box center [123, 25] width 4 height 5
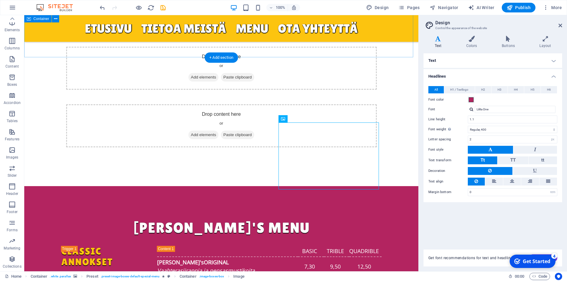
scroll to position [1226, 0]
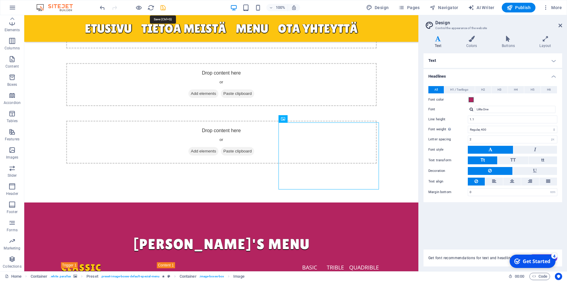
click at [161, 8] on icon "save" at bounding box center [163, 7] width 7 height 7
